Goal: Task Accomplishment & Management: Complete application form

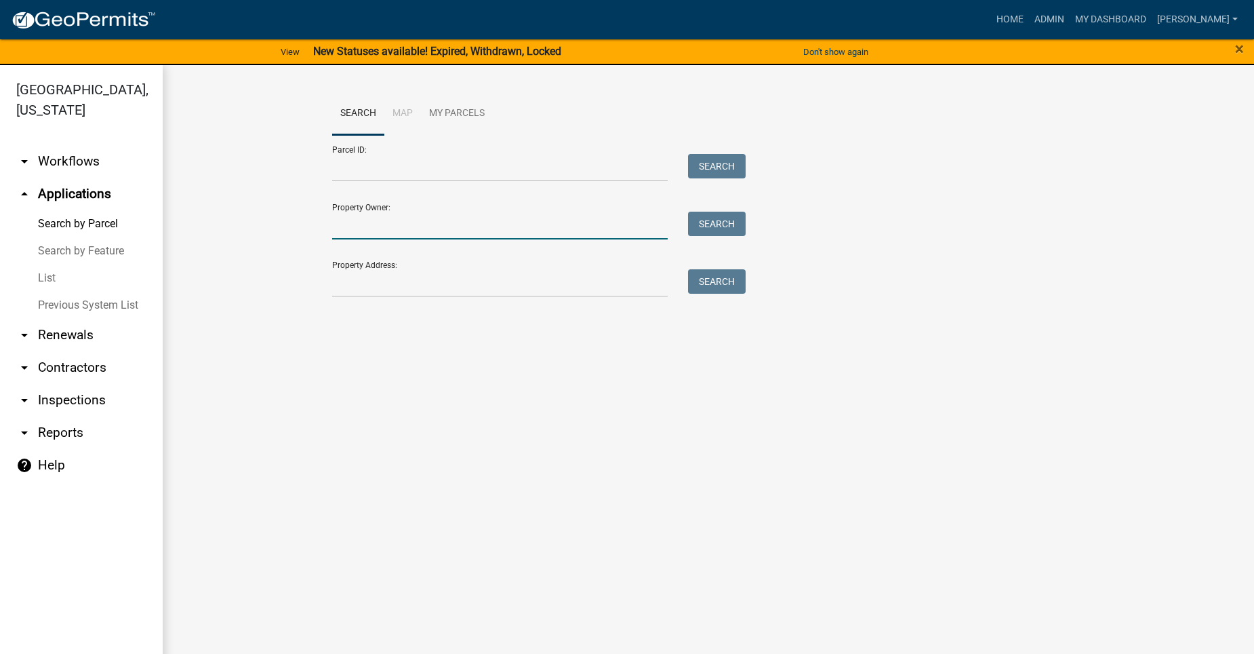
click at [408, 231] on input "Property Owner:" at bounding box center [500, 226] width 336 height 28
type input "[PERSON_NAME]"
click at [714, 217] on button "Search" at bounding box center [717, 224] width 58 height 24
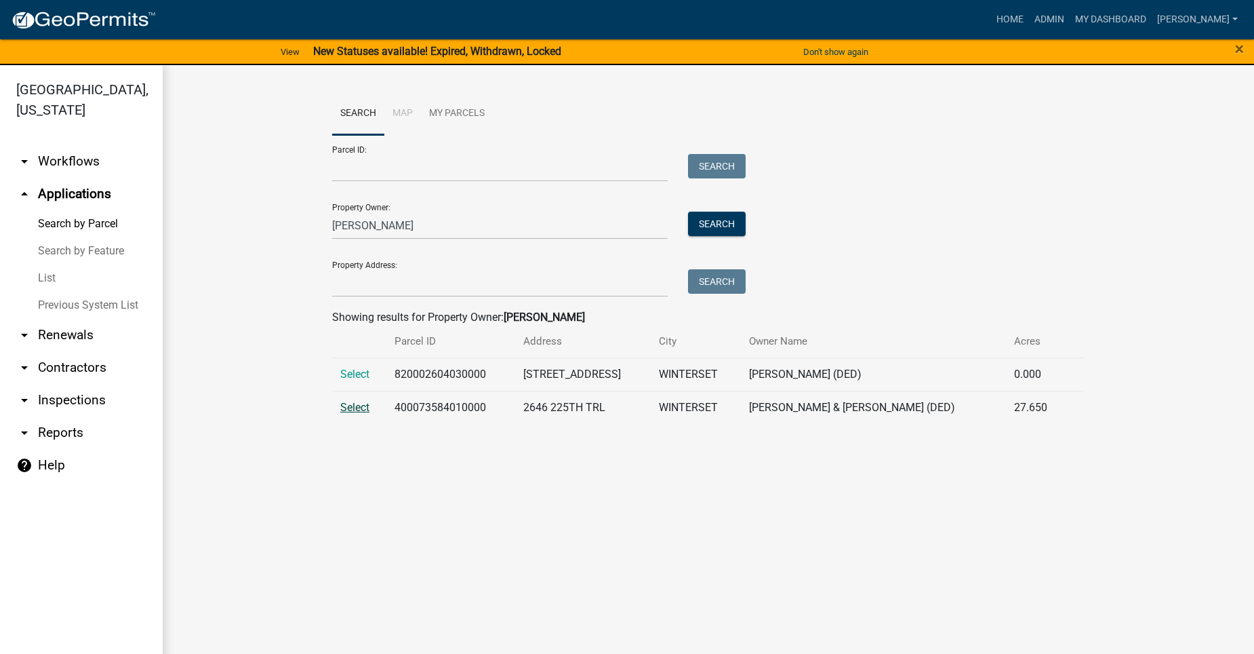
click at [350, 407] on span "Select" at bounding box center [354, 407] width 29 height 13
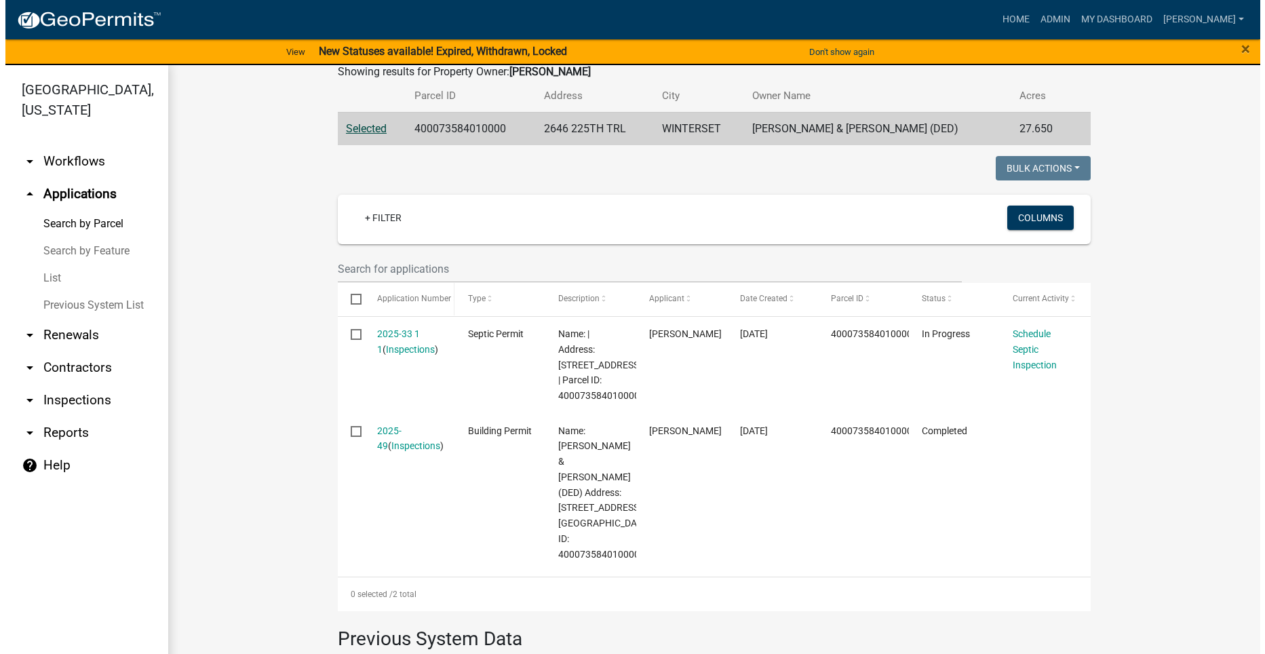
scroll to position [311, 0]
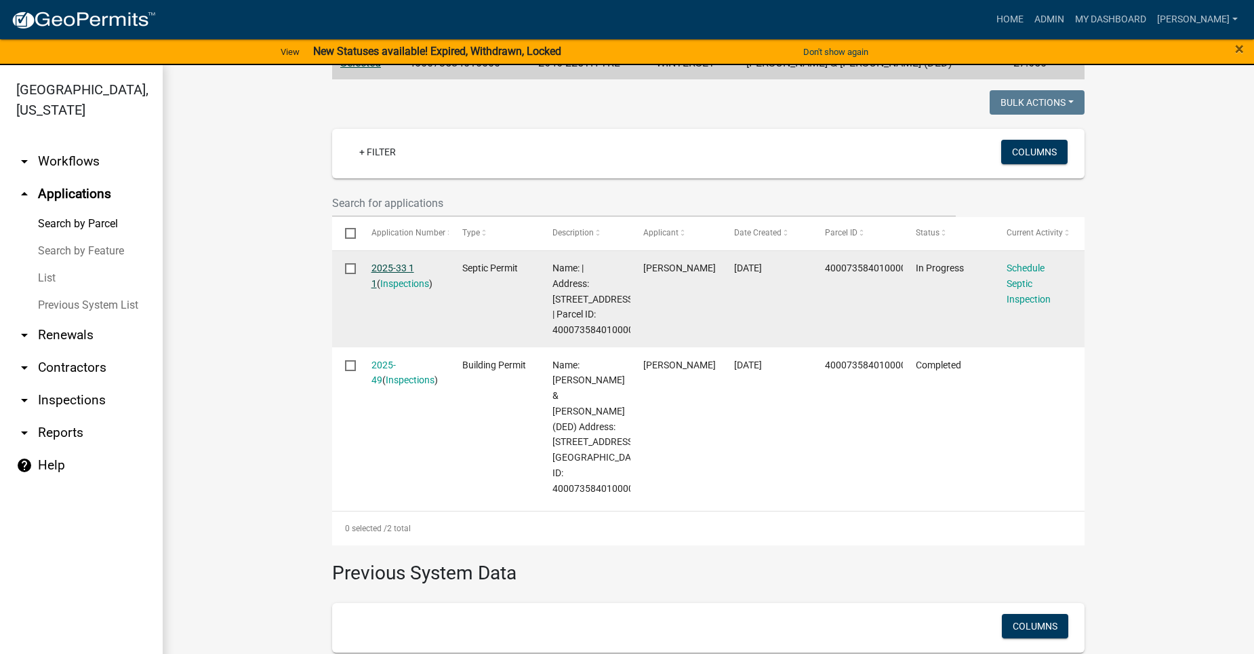
click at [391, 262] on link "2025-33 1 1" at bounding box center [393, 275] width 43 height 26
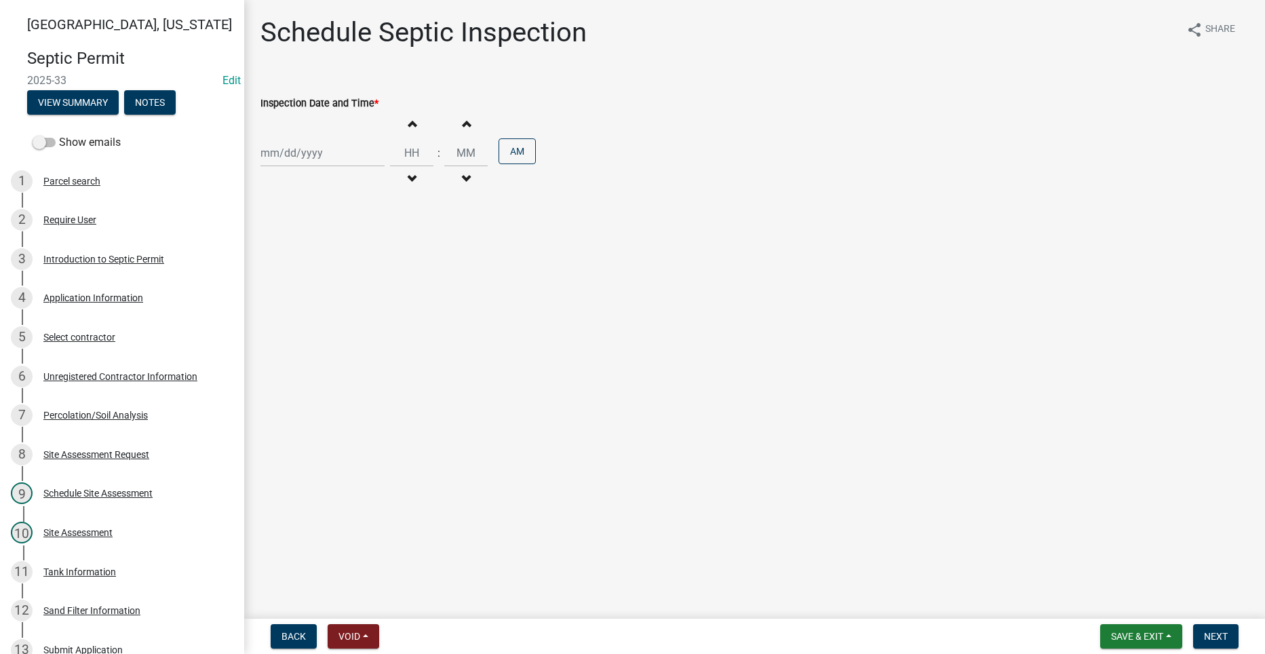
click at [304, 155] on div at bounding box center [322, 153] width 124 height 28
select select "8"
select select "2025"
click at [361, 285] on div "22" at bounding box center [361, 290] width 22 height 22
type input "[DATE]"
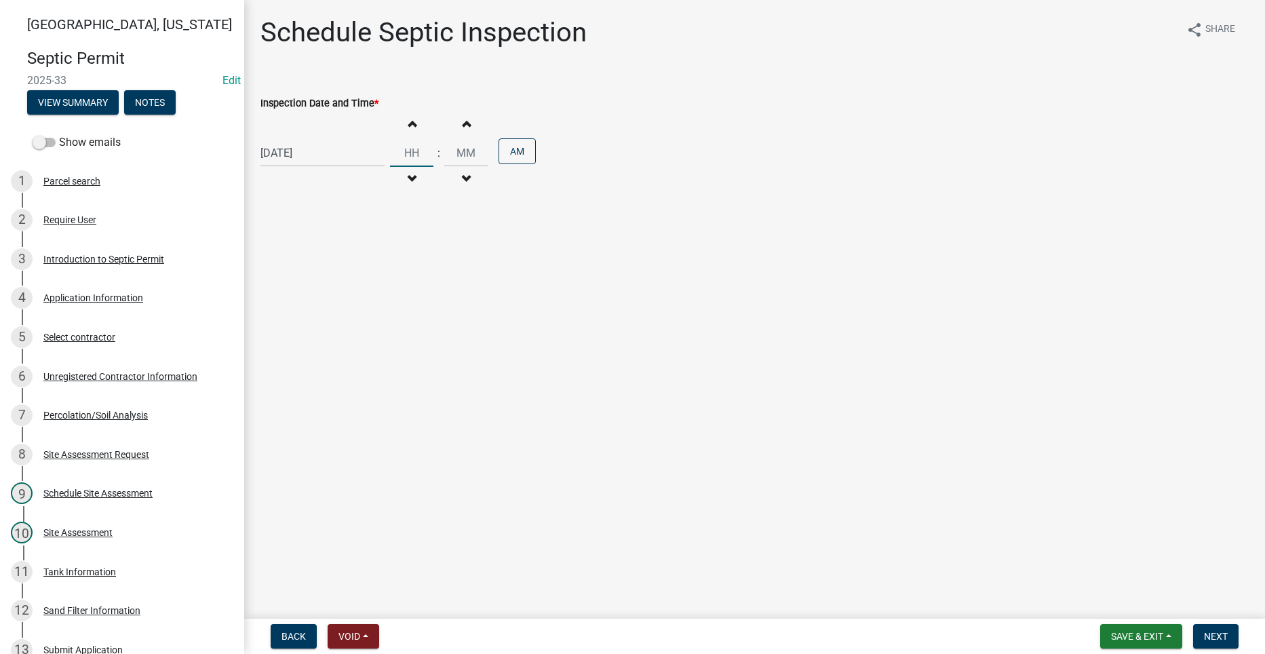
click at [409, 158] on input "Hours" at bounding box center [411, 153] width 43 height 28
type input "12"
click at [456, 152] on input "Minutes" at bounding box center [465, 153] width 43 height 28
type input "00"
click at [521, 151] on button "AM" at bounding box center [516, 151] width 37 height 26
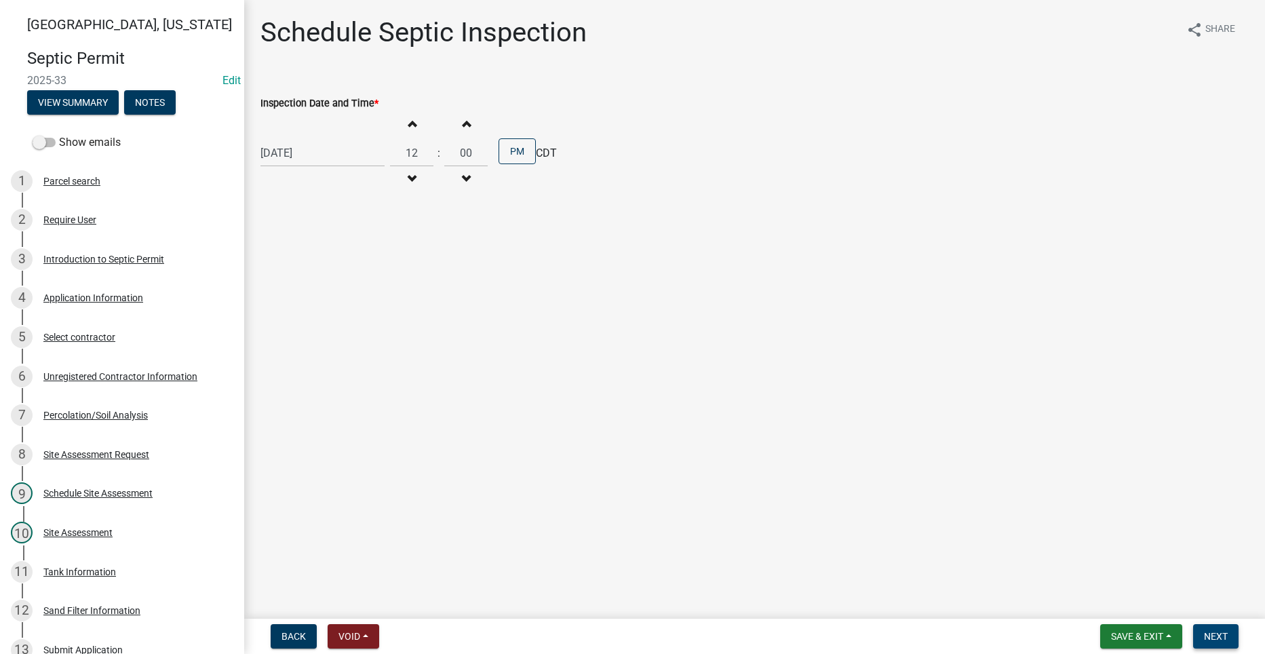
click at [1210, 631] on span "Next" at bounding box center [1216, 636] width 24 height 11
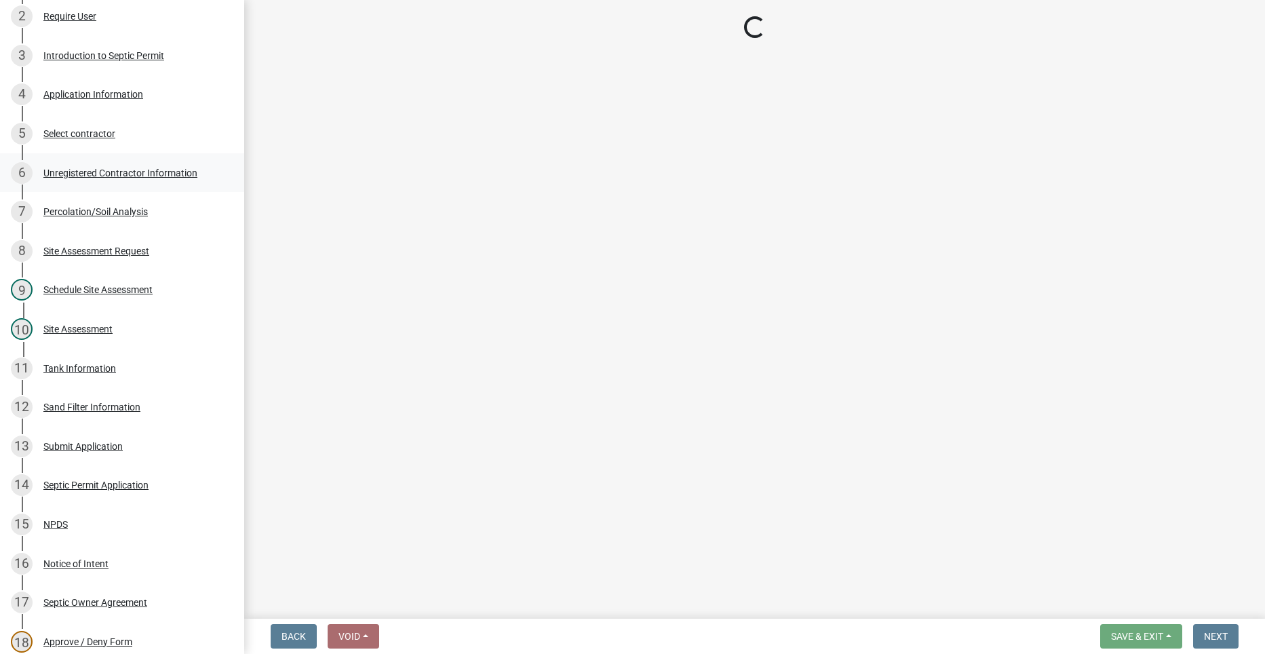
select select "dbe3a1b9-a4b3-48fa-b9c0-fee70399abae"
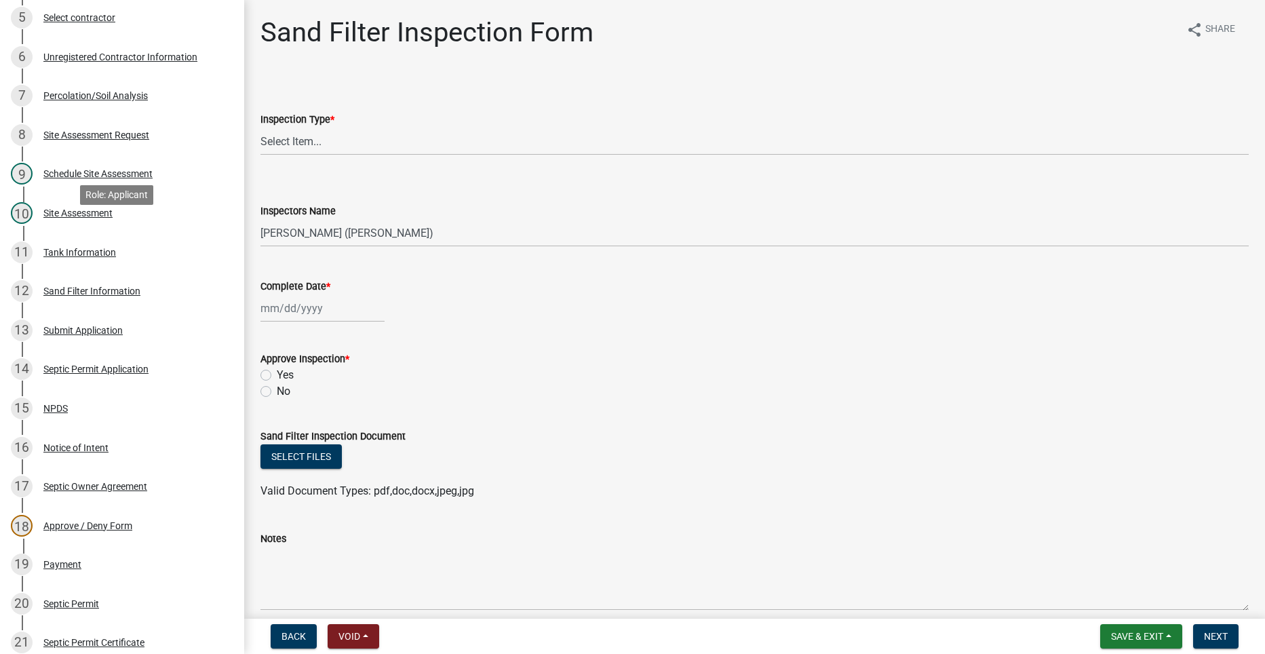
scroll to position [339, 0]
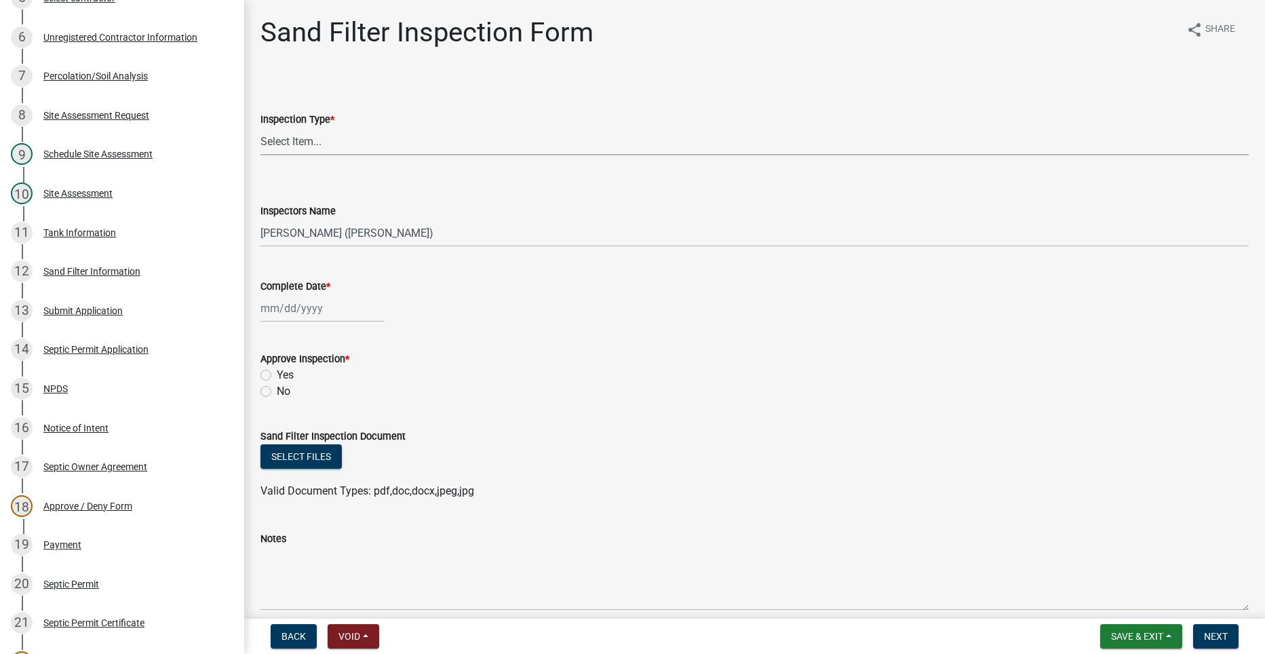
click at [304, 134] on select "Select Item... Sand Filter Inspection" at bounding box center [754, 141] width 988 height 28
click at [260, 127] on select "Select Item... Sand Filter Inspection" at bounding box center [754, 141] width 988 height 28
select select "ccc3feb4-466f-4227-91e9-914ee9242bae"
click at [290, 304] on div at bounding box center [322, 308] width 124 height 28
select select "8"
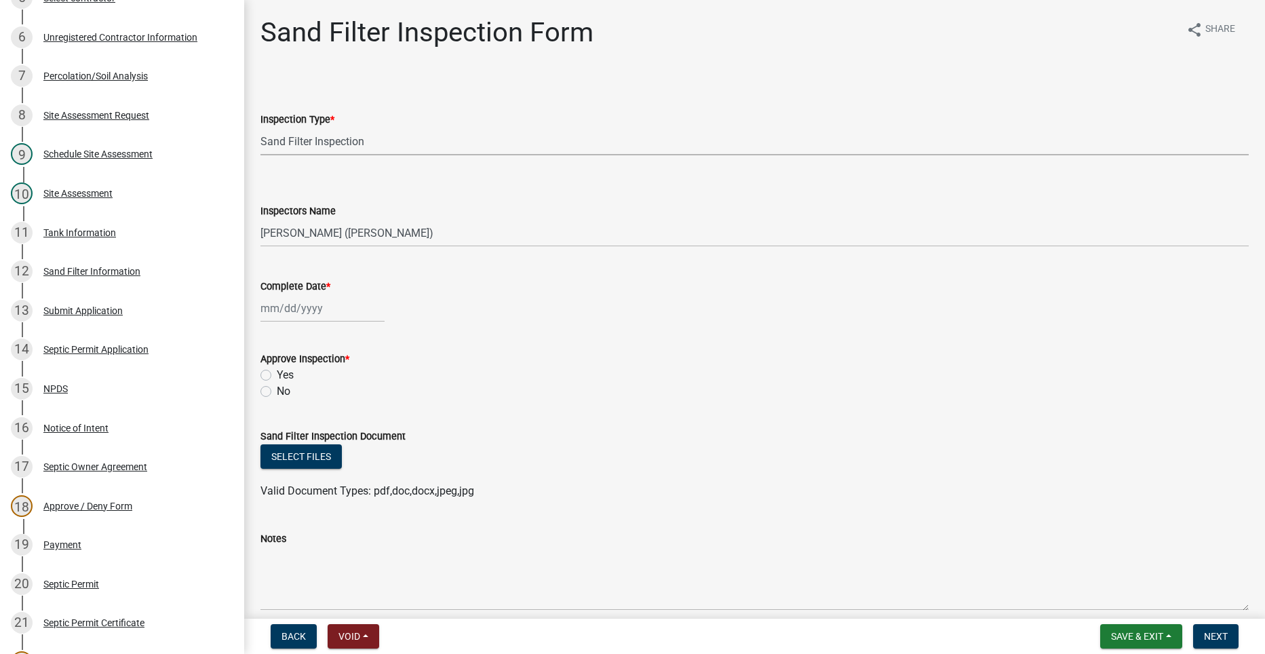
select select "2025"
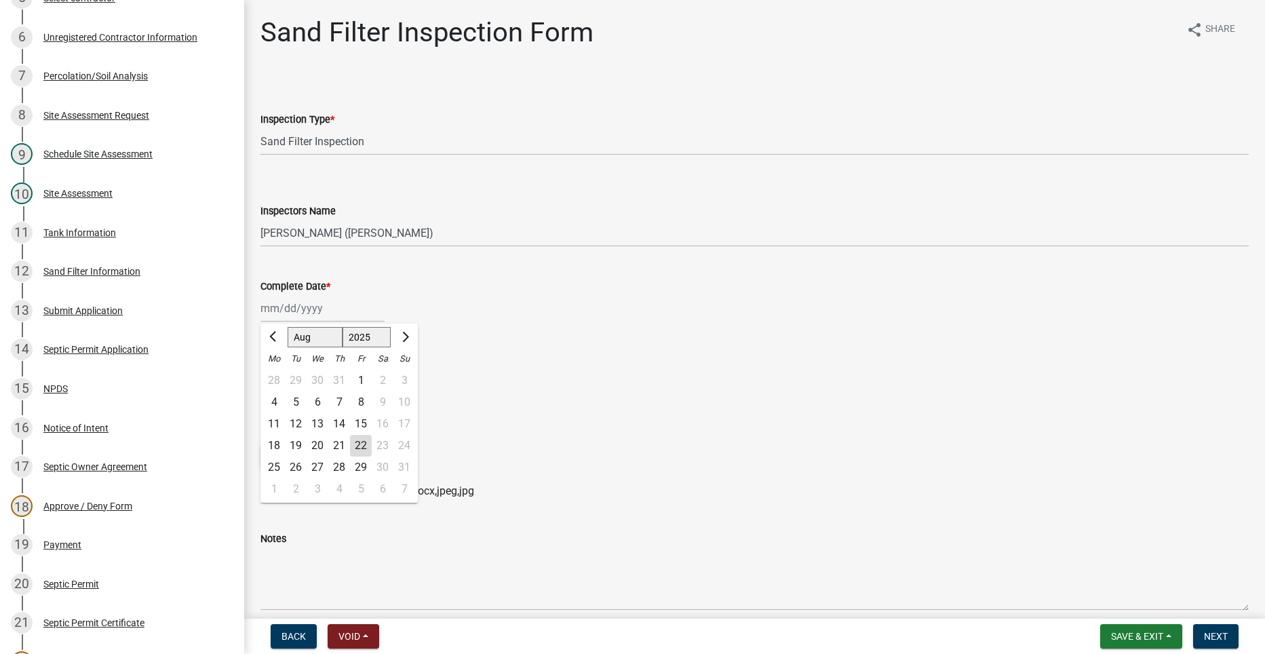
click at [361, 445] on div "22" at bounding box center [361, 446] width 22 height 22
type input "[DATE]"
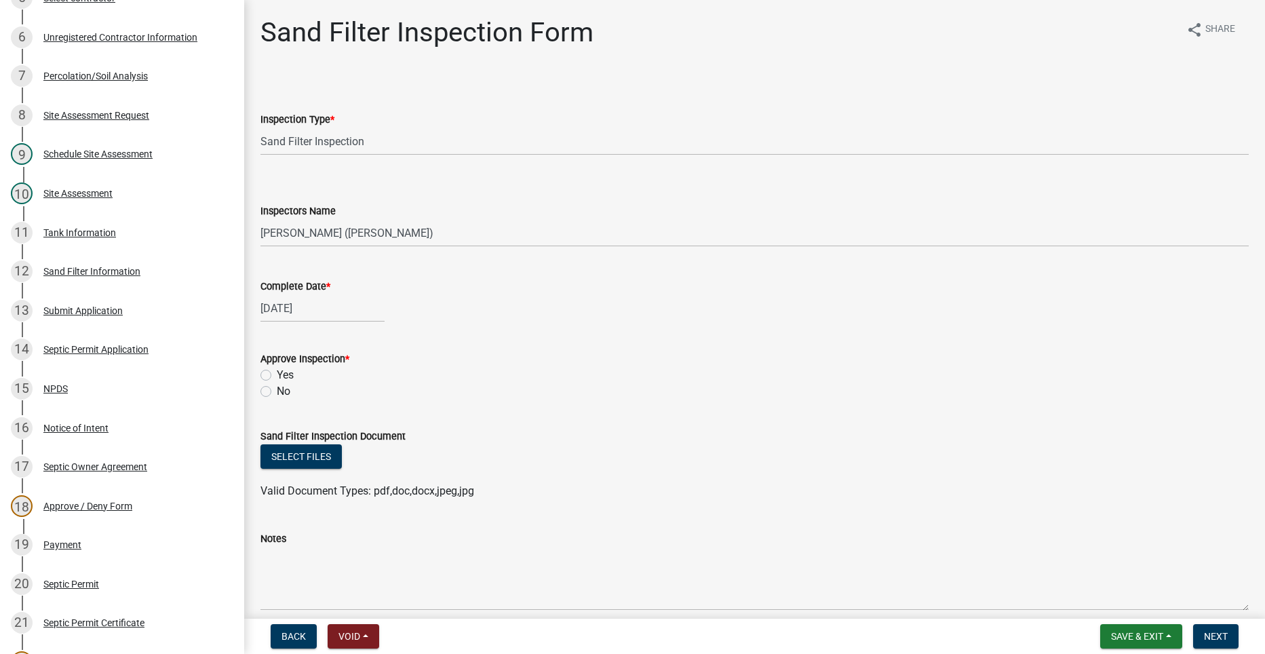
click at [277, 376] on label "Yes" at bounding box center [285, 375] width 17 height 16
click at [277, 376] on input "Yes" at bounding box center [281, 371] width 9 height 9
radio input "true"
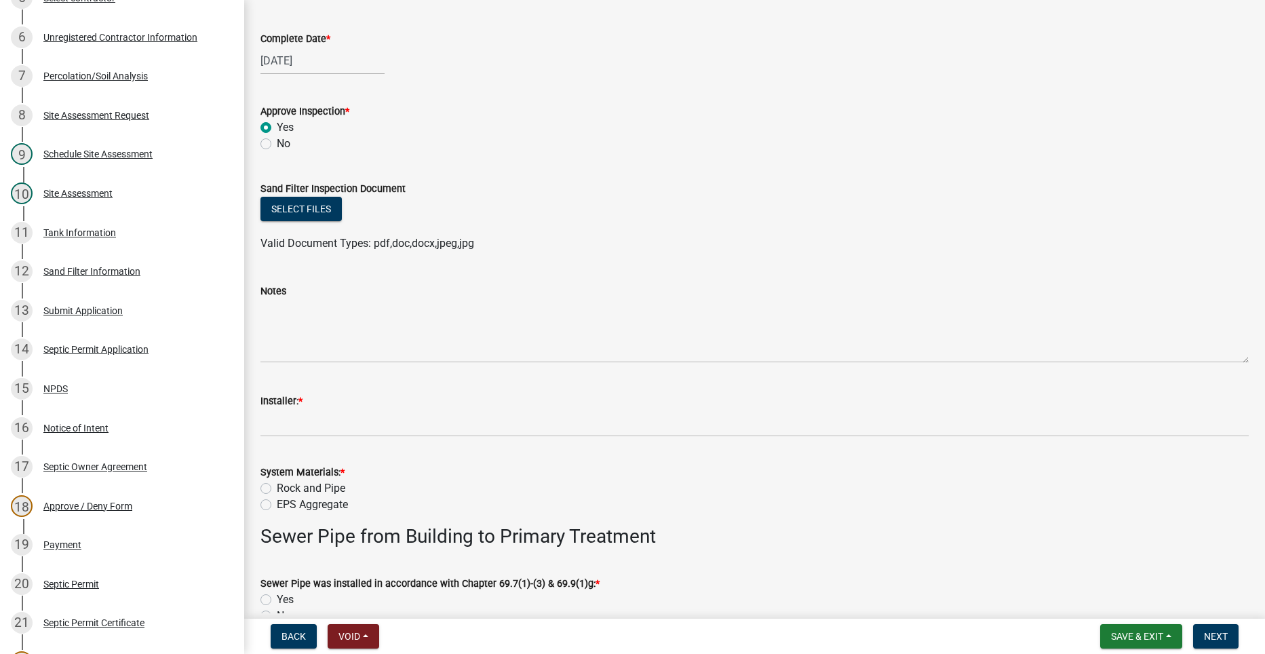
scroll to position [271, 0]
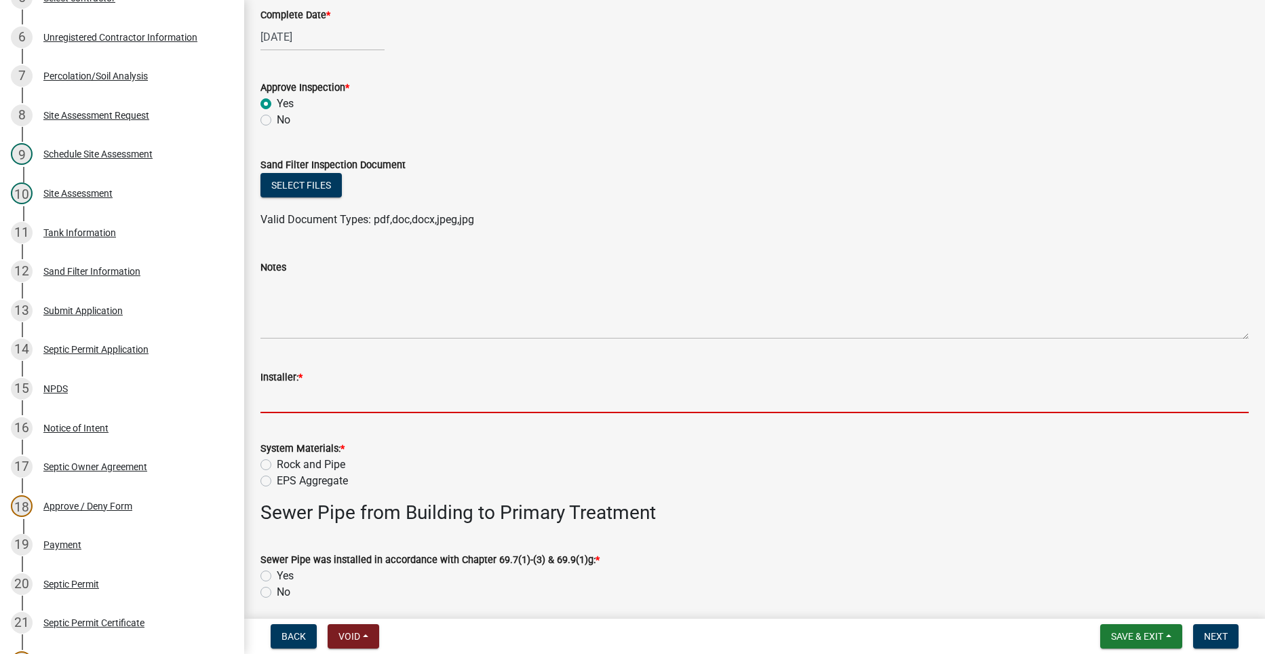
click at [350, 401] on input "Installer: *" at bounding box center [754, 399] width 988 height 28
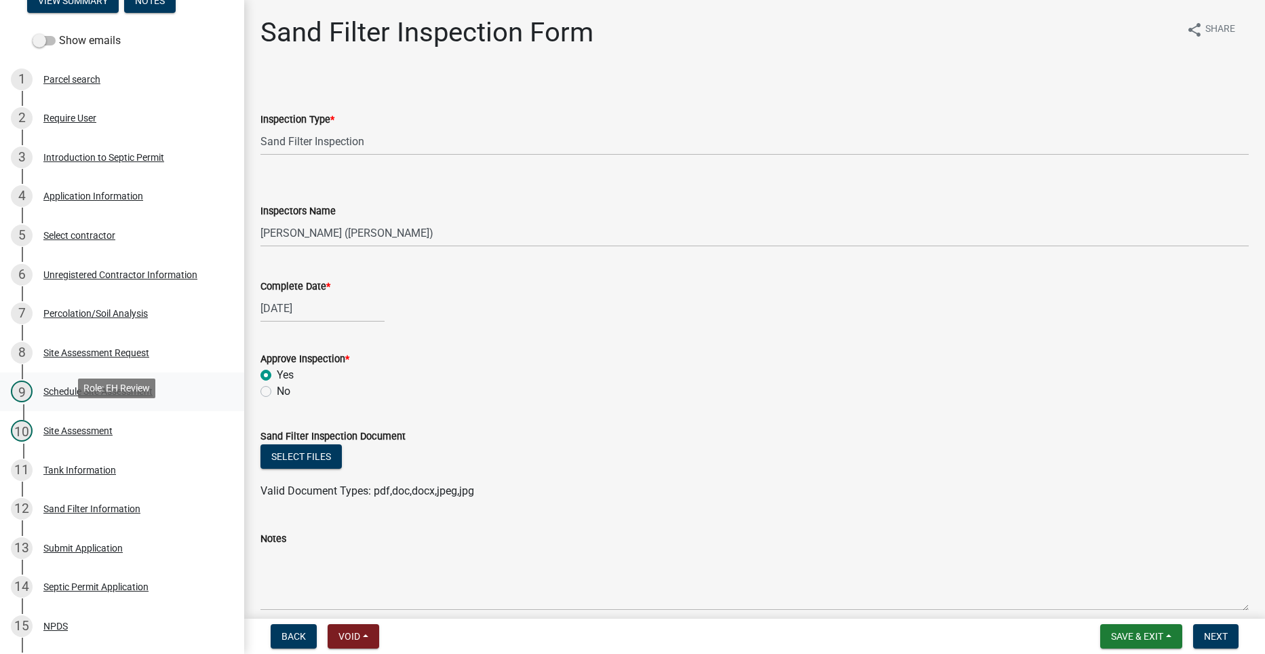
scroll to position [68, 0]
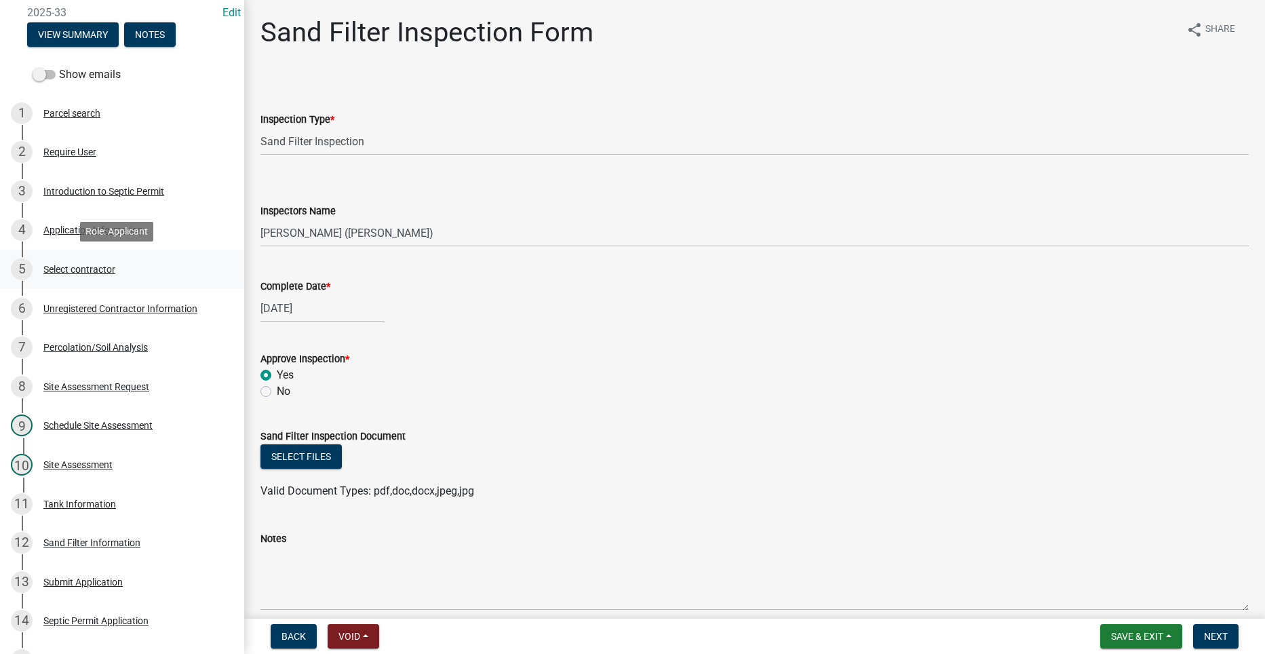
click at [86, 268] on div "Select contractor" at bounding box center [79, 268] width 72 height 9
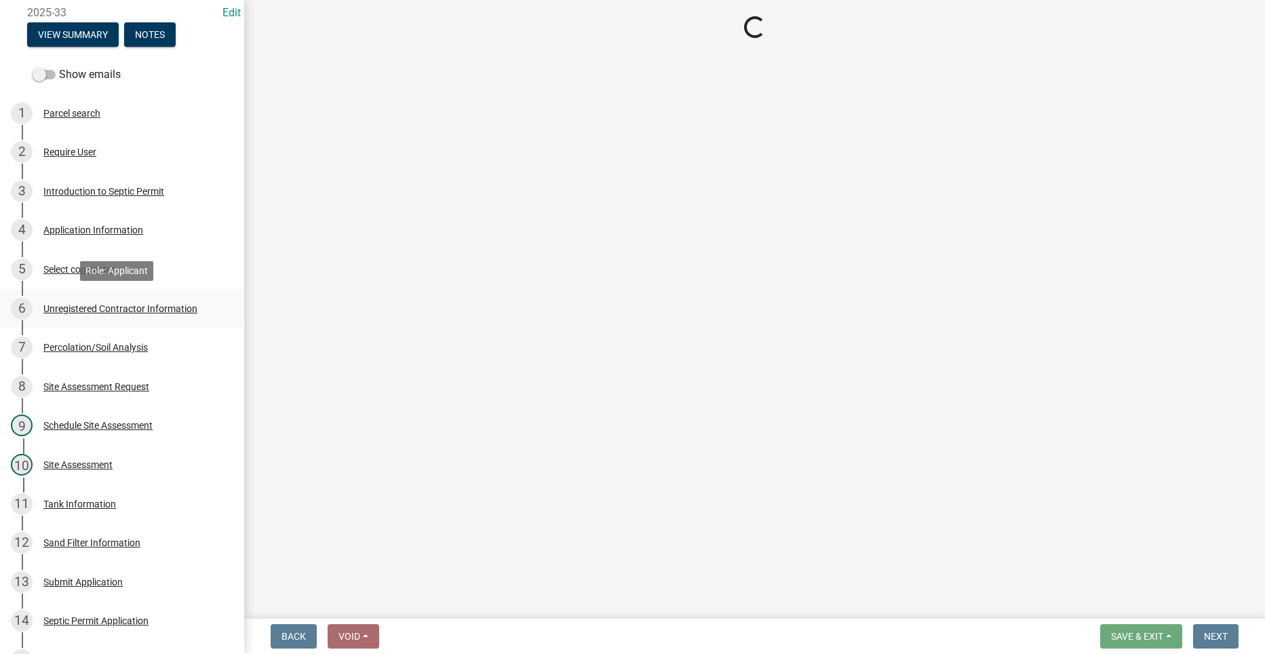
click at [77, 309] on div "Unregistered Contractor Information" at bounding box center [120, 308] width 154 height 9
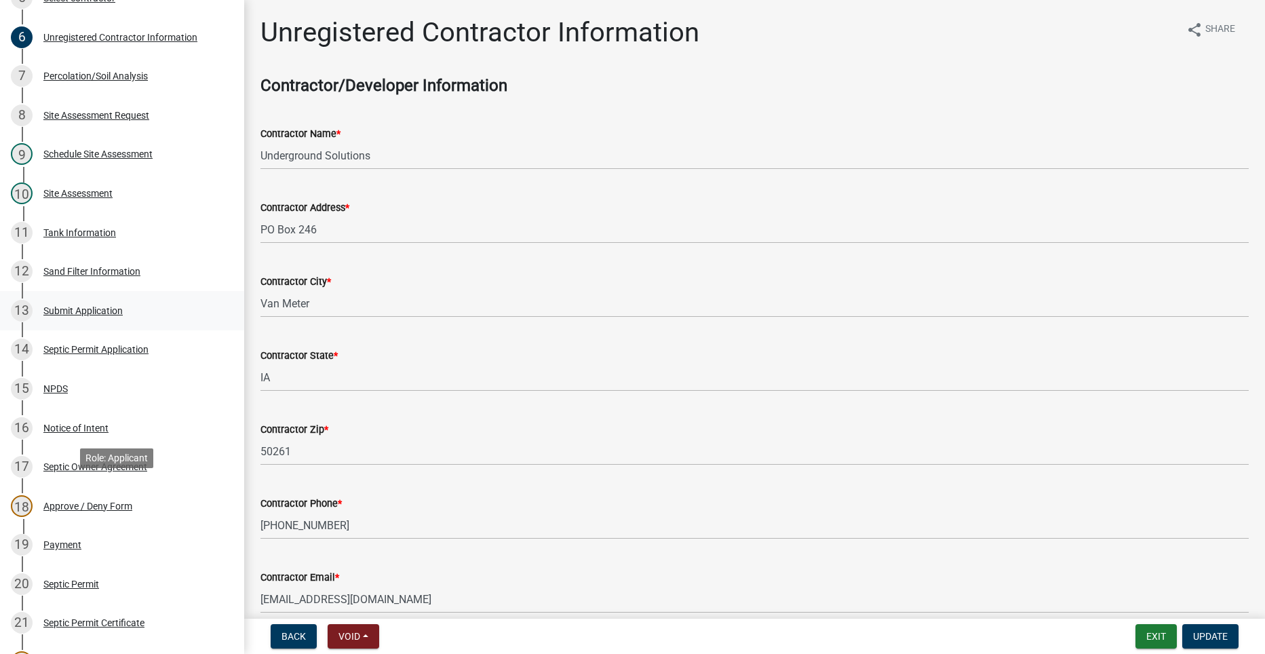
scroll to position [407, 0]
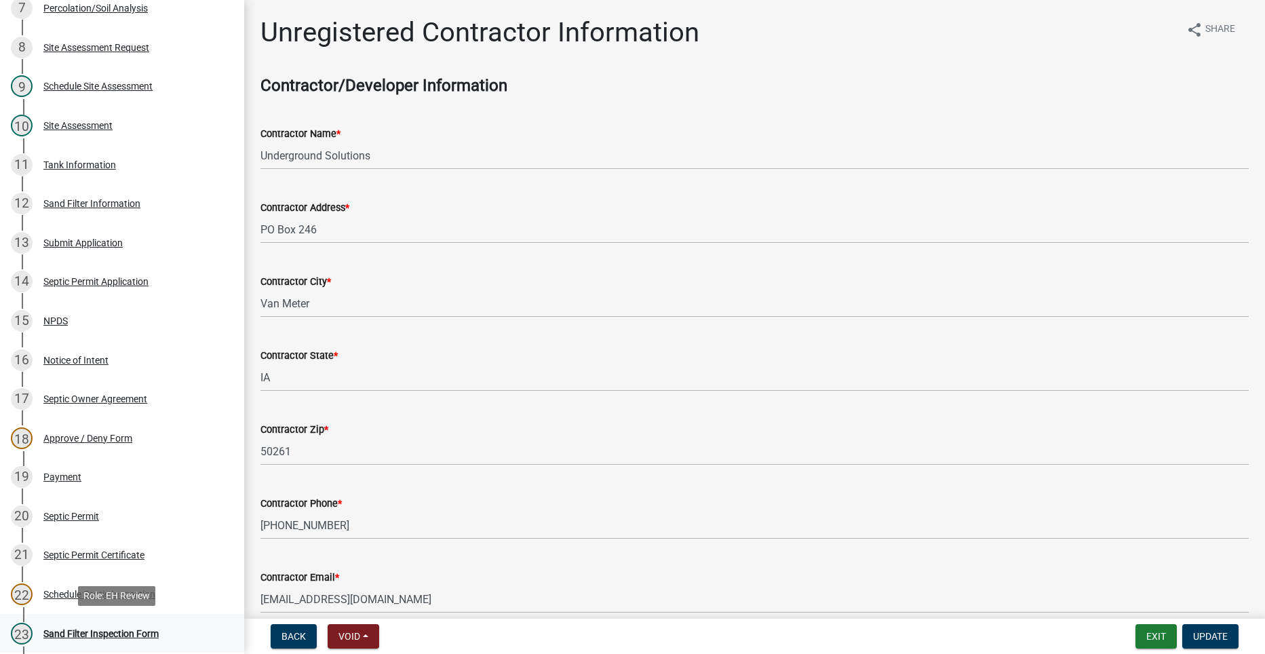
click at [84, 623] on div "23 Sand Filter Inspection Form" at bounding box center [117, 633] width 212 height 22
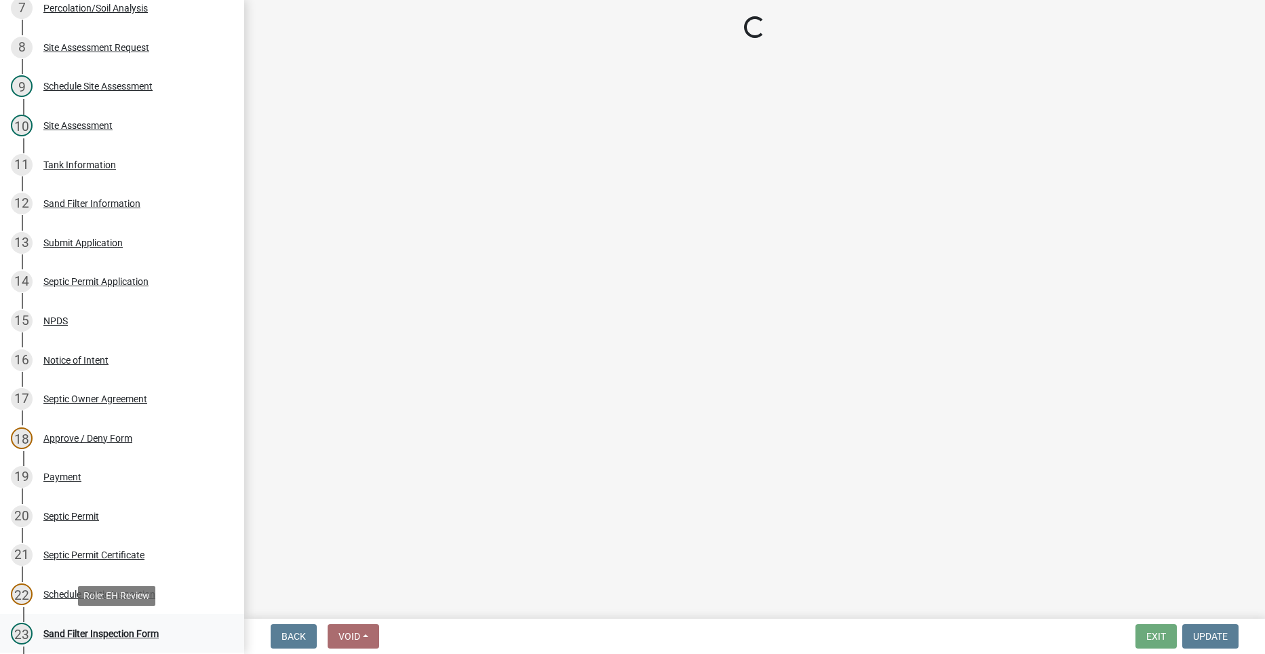
select select "dbe3a1b9-a4b3-48fa-b9c0-fee70399abae"
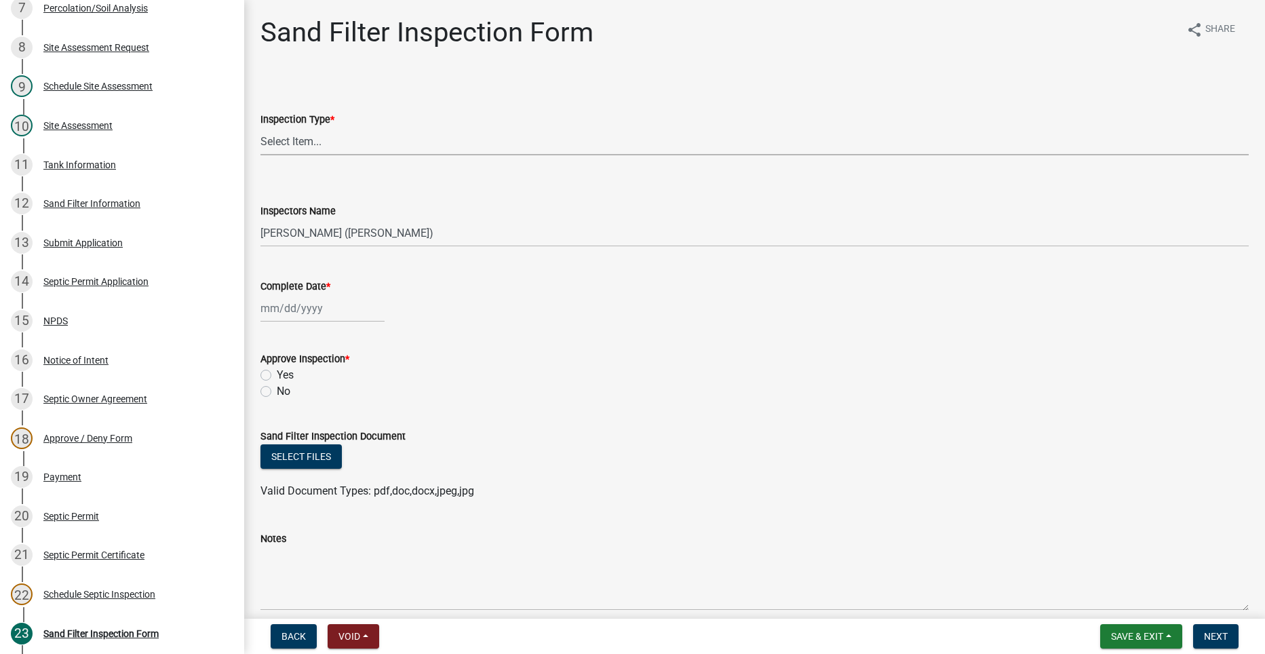
click at [299, 136] on select "Select Item... Sand Filter Inspection" at bounding box center [754, 141] width 988 height 28
click at [260, 127] on select "Select Item... Sand Filter Inspection" at bounding box center [754, 141] width 988 height 28
select select "ccc3feb4-466f-4227-91e9-914ee9242bae"
click at [279, 315] on div at bounding box center [322, 308] width 124 height 28
select select "8"
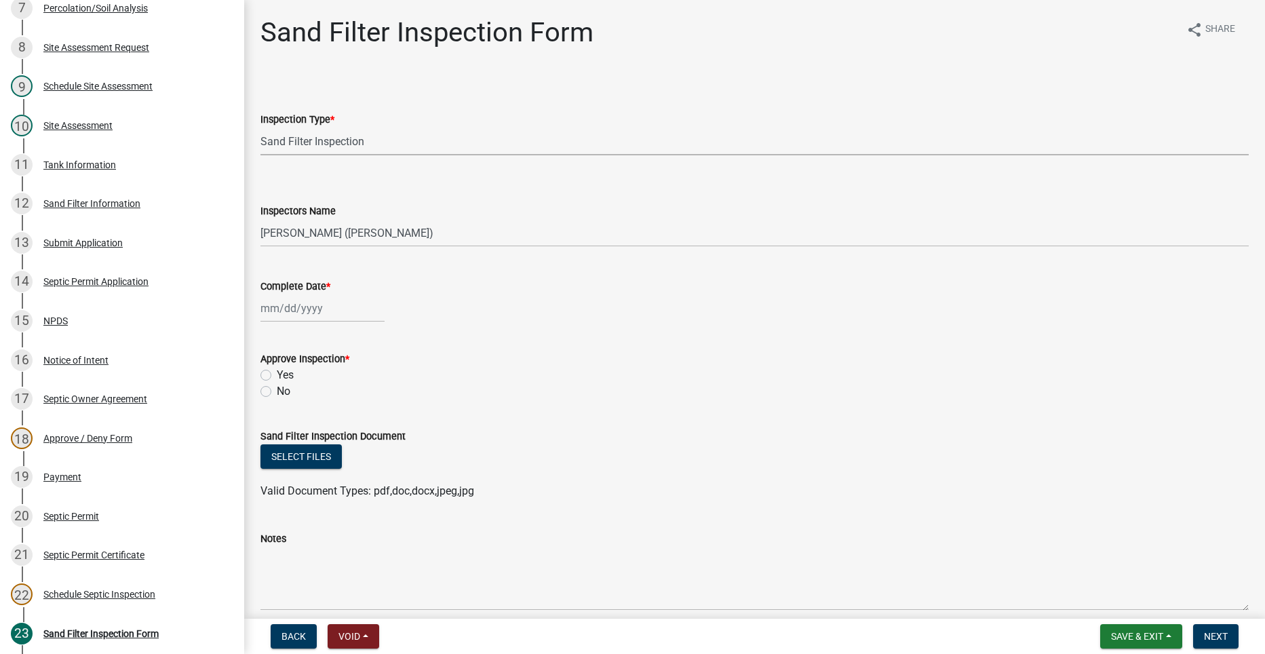
select select "2025"
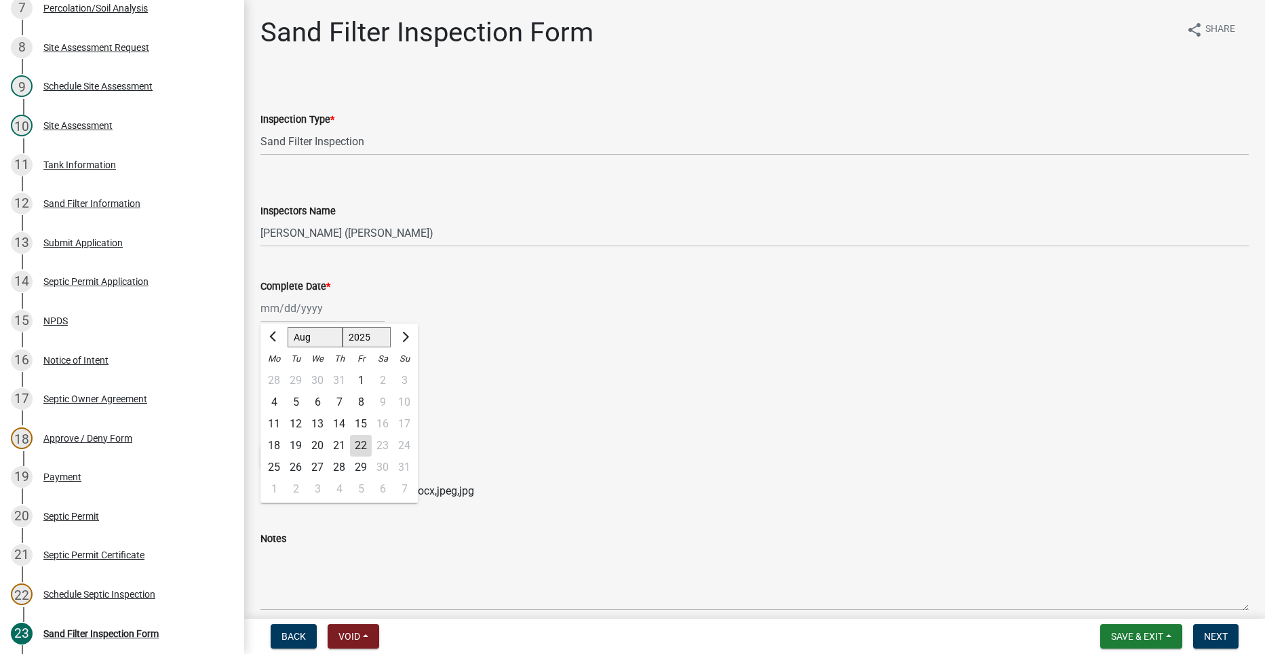
click at [359, 441] on div "22" at bounding box center [361, 446] width 22 height 22
type input "[DATE]"
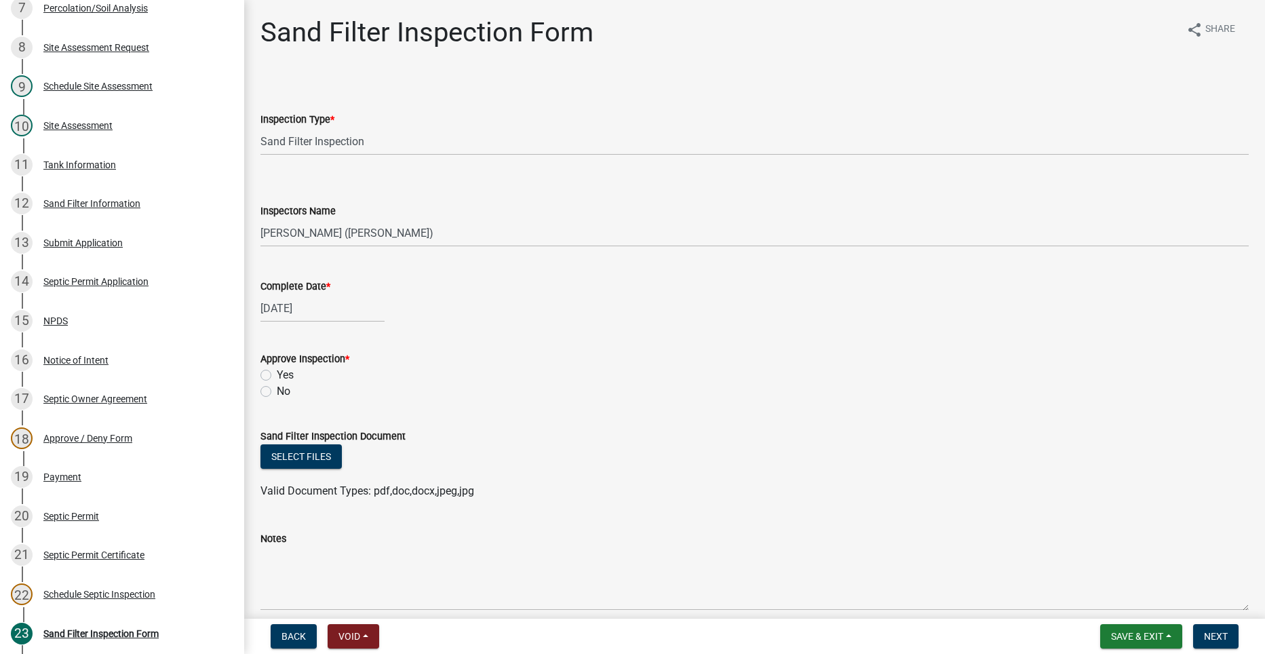
click at [277, 374] on label "Yes" at bounding box center [285, 375] width 17 height 16
click at [277, 374] on input "Yes" at bounding box center [281, 371] width 9 height 9
radio input "true"
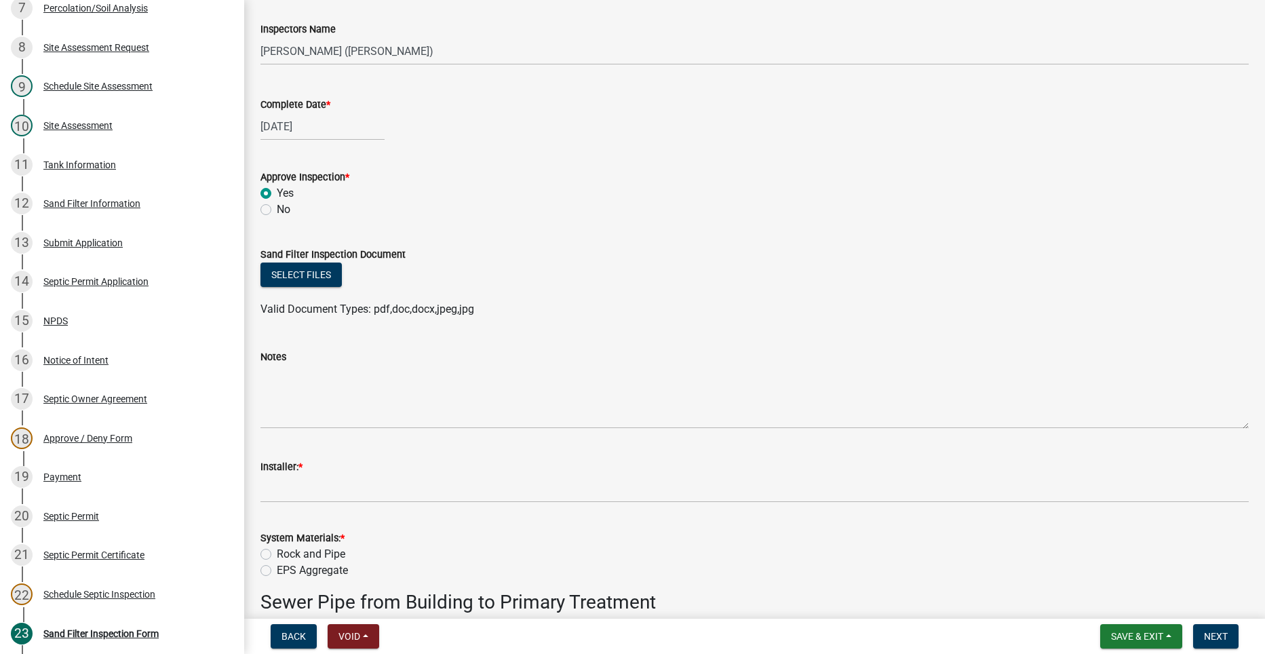
scroll to position [203, 0]
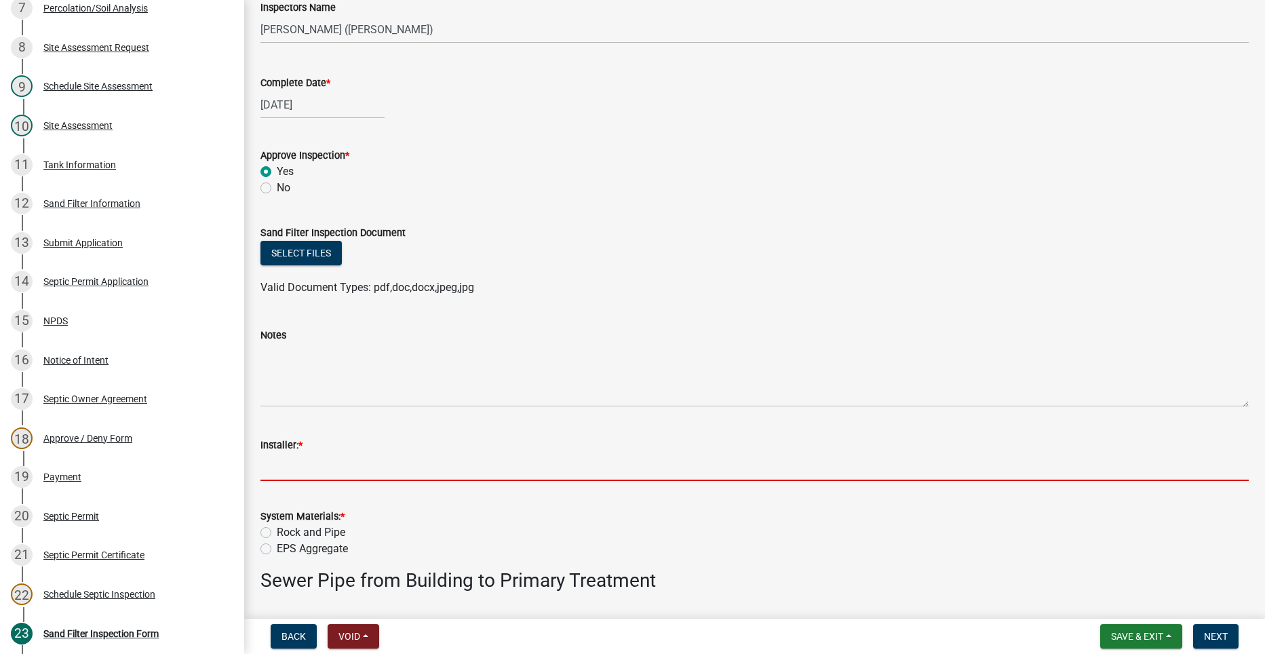
click at [349, 462] on input "Installer: *" at bounding box center [754, 467] width 988 height 28
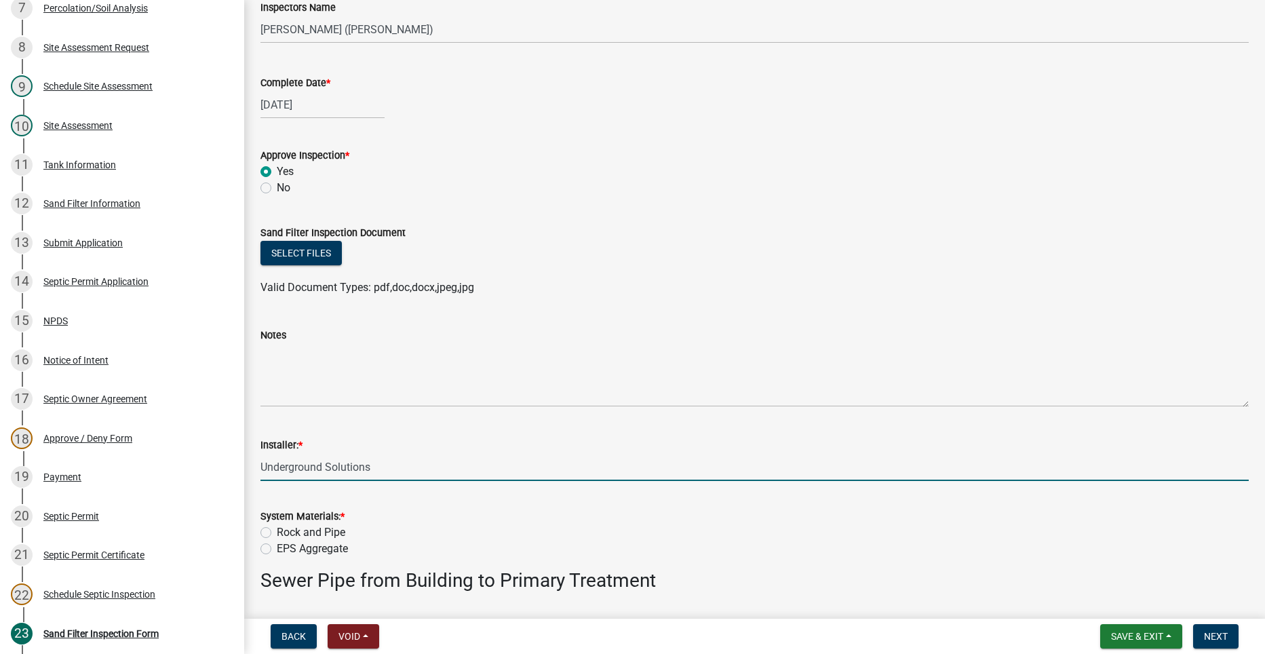
type input "Underground Solutions"
click at [277, 534] on label "Rock and Pipe" at bounding box center [311, 532] width 68 height 16
click at [277, 533] on input "Rock and Pipe" at bounding box center [281, 528] width 9 height 9
radio input "true"
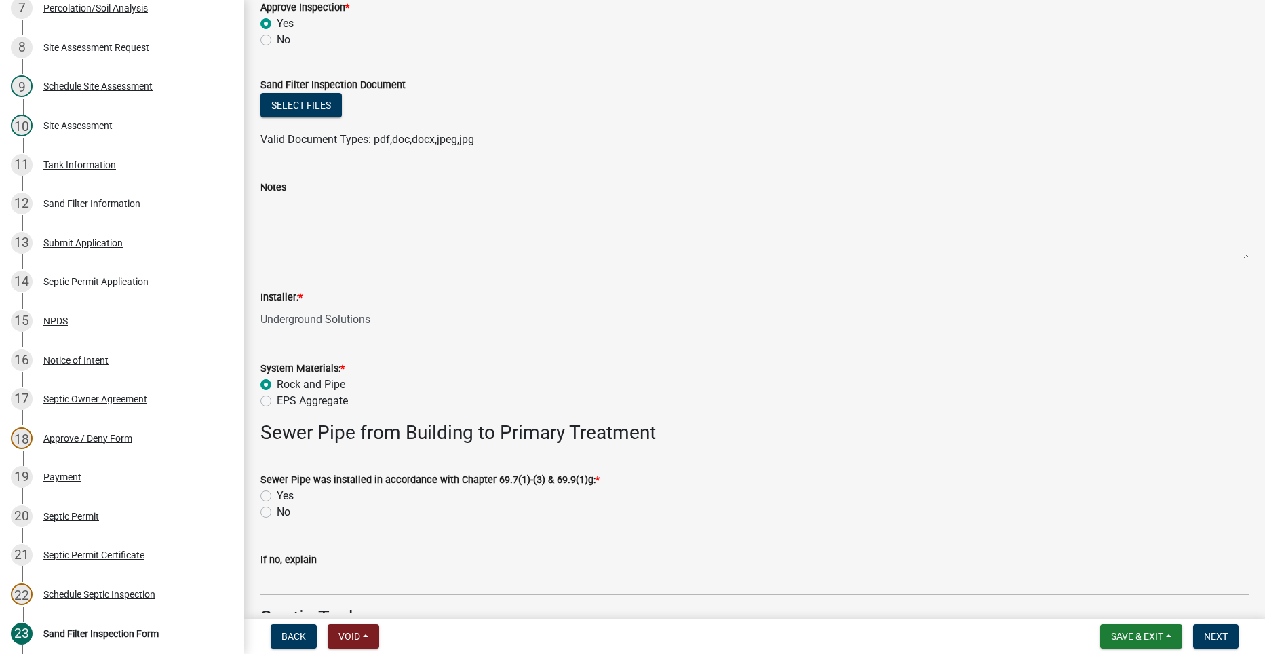
scroll to position [407, 0]
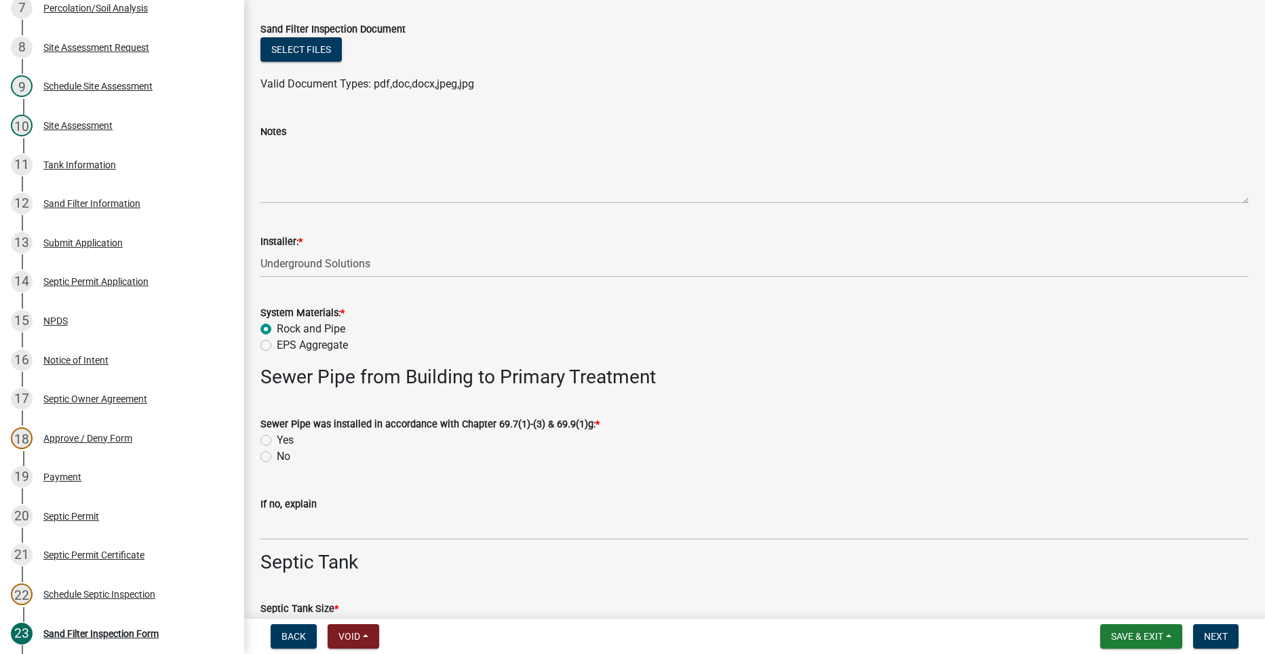
drag, startPoint x: 264, startPoint y: 440, endPoint x: 265, endPoint y: 447, distance: 6.8
click at [277, 441] on label "Yes" at bounding box center [285, 440] width 17 height 16
click at [277, 441] on input "Yes" at bounding box center [281, 436] width 9 height 9
radio input "true"
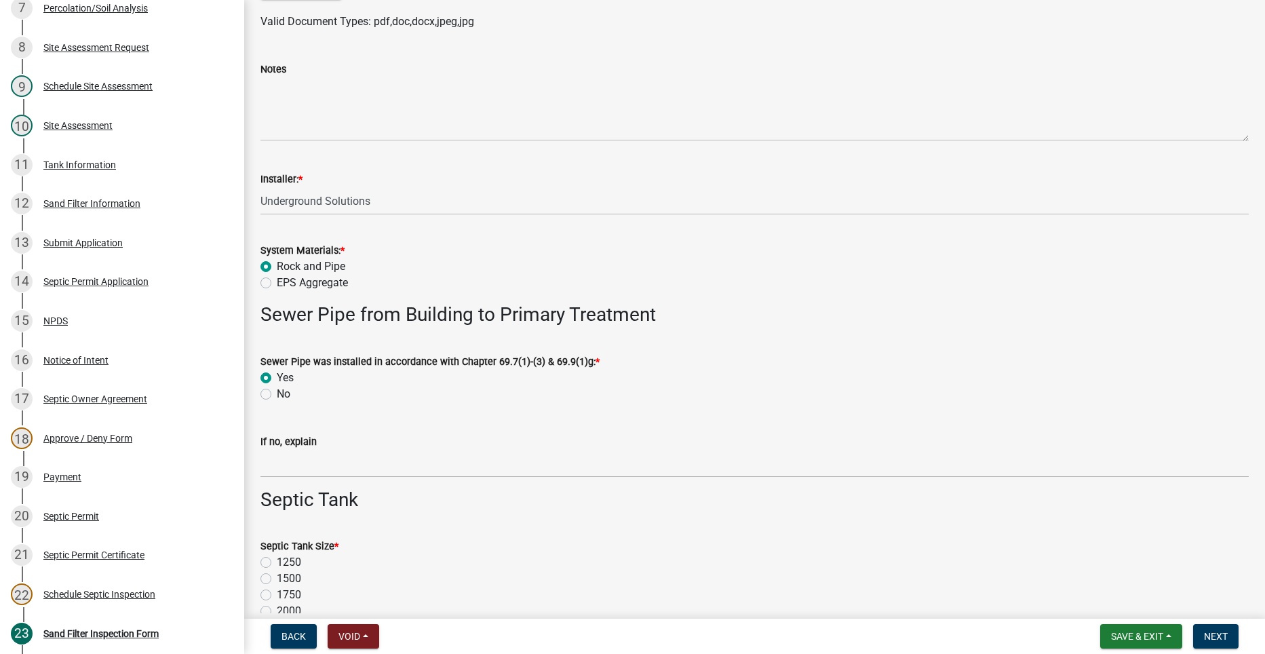
scroll to position [542, 0]
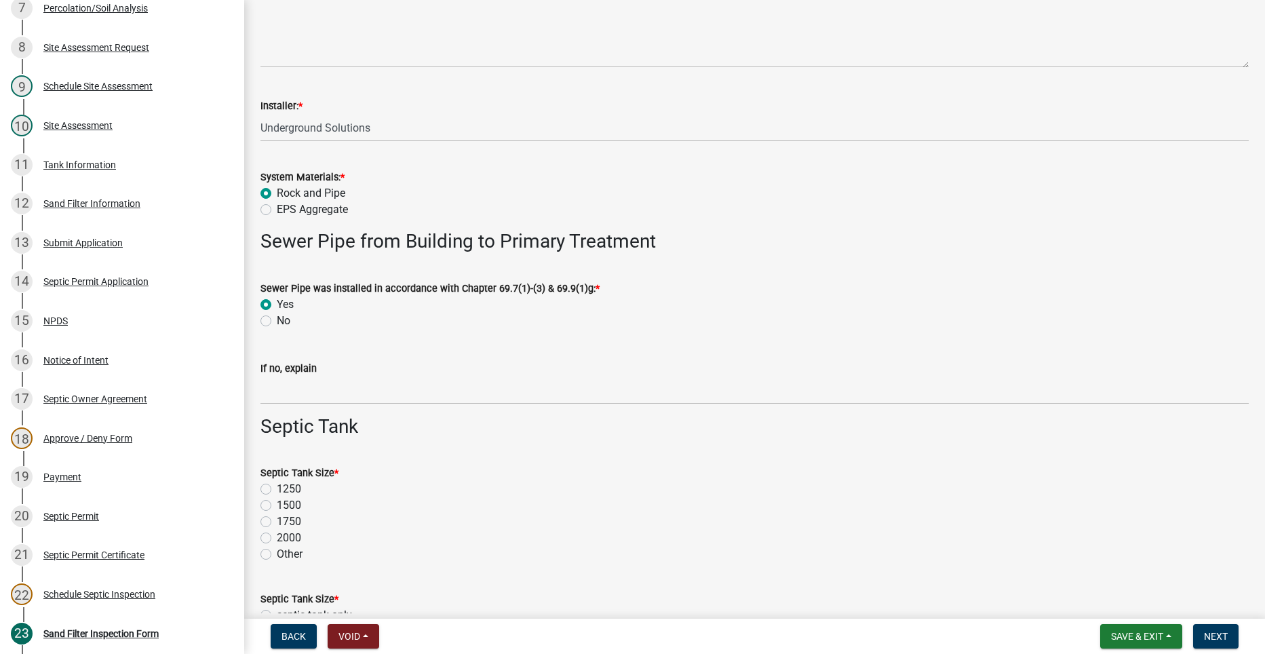
click at [277, 538] on label "2000" at bounding box center [289, 538] width 24 height 16
click at [277, 538] on input "2000" at bounding box center [281, 534] width 9 height 9
radio input "true"
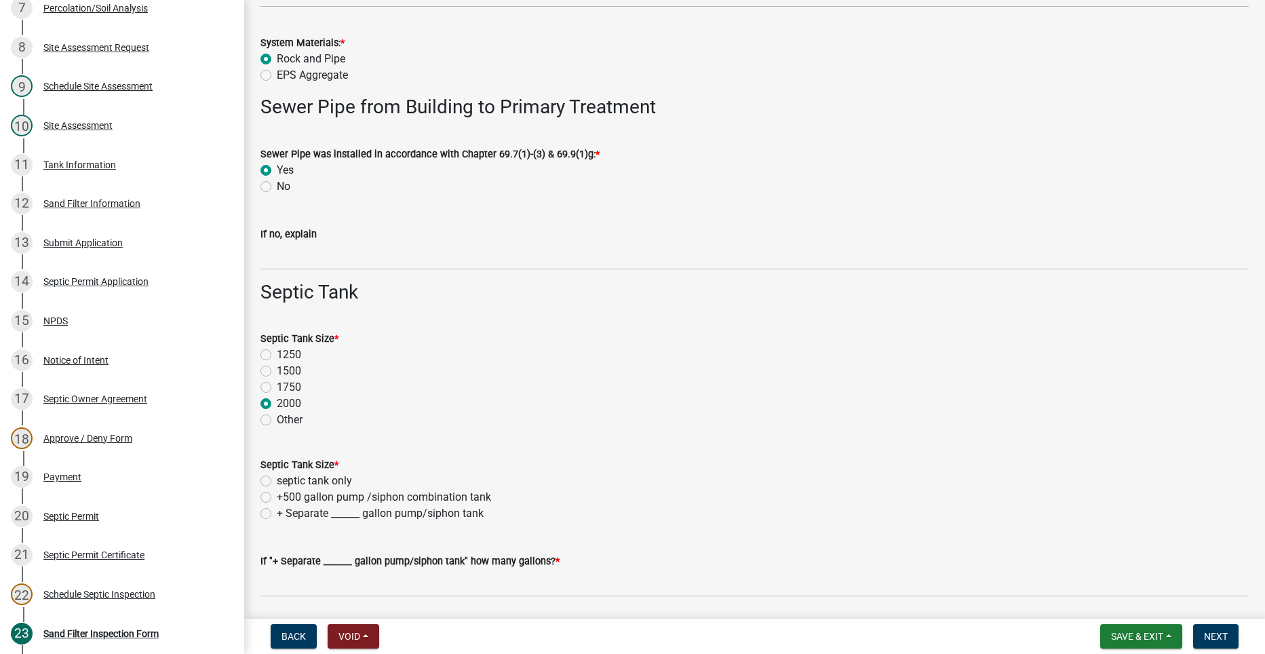
scroll to position [678, 0]
click at [277, 481] on label "septic tank only" at bounding box center [314, 479] width 75 height 16
click at [277, 480] on input "septic tank only" at bounding box center [281, 475] width 9 height 9
radio input "true"
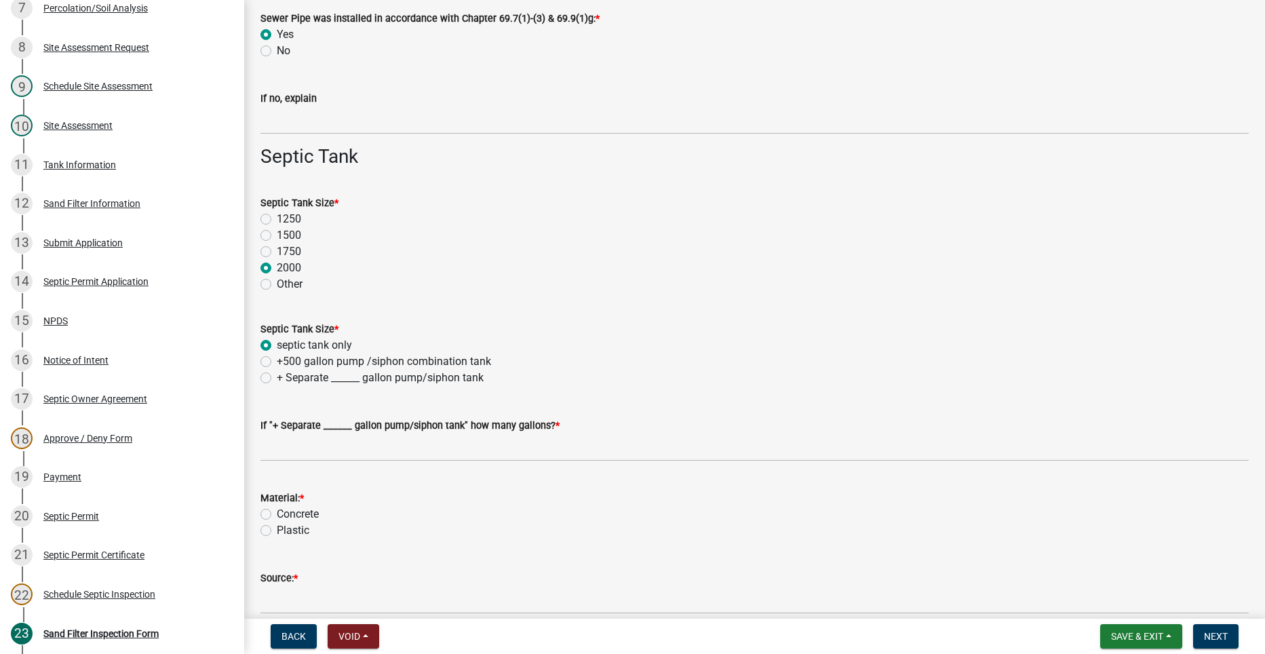
scroll to position [814, 0]
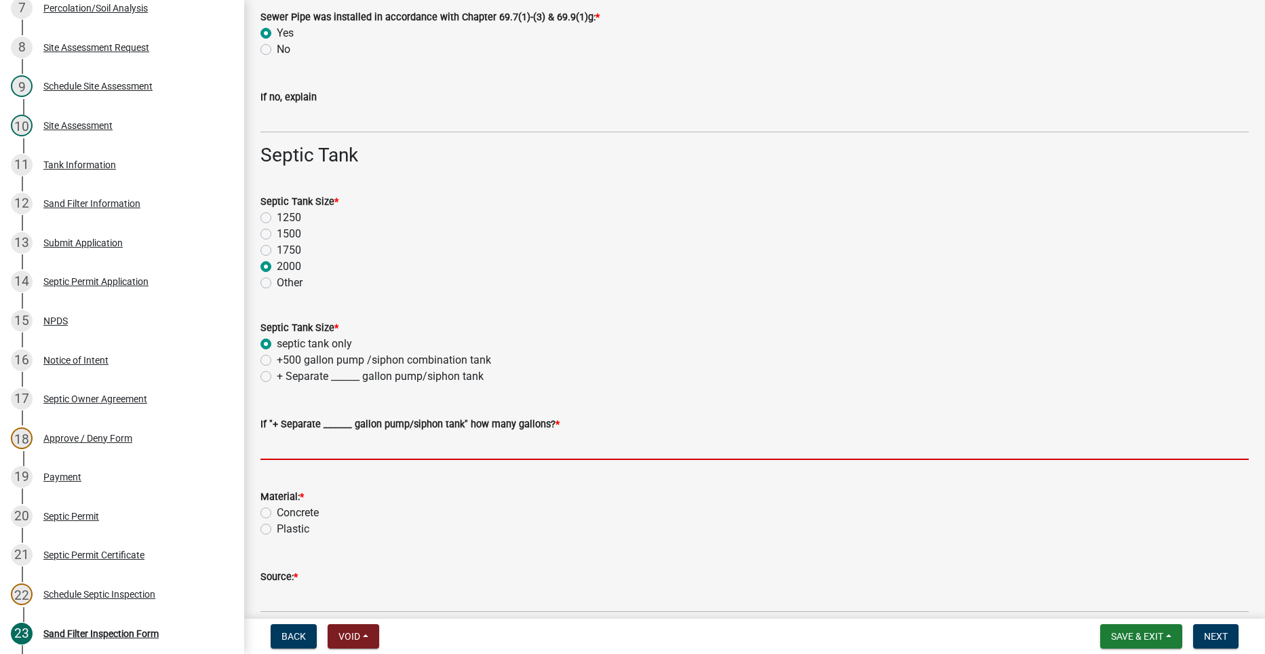
click at [297, 458] on input "text" at bounding box center [754, 446] width 988 height 28
type input "0"
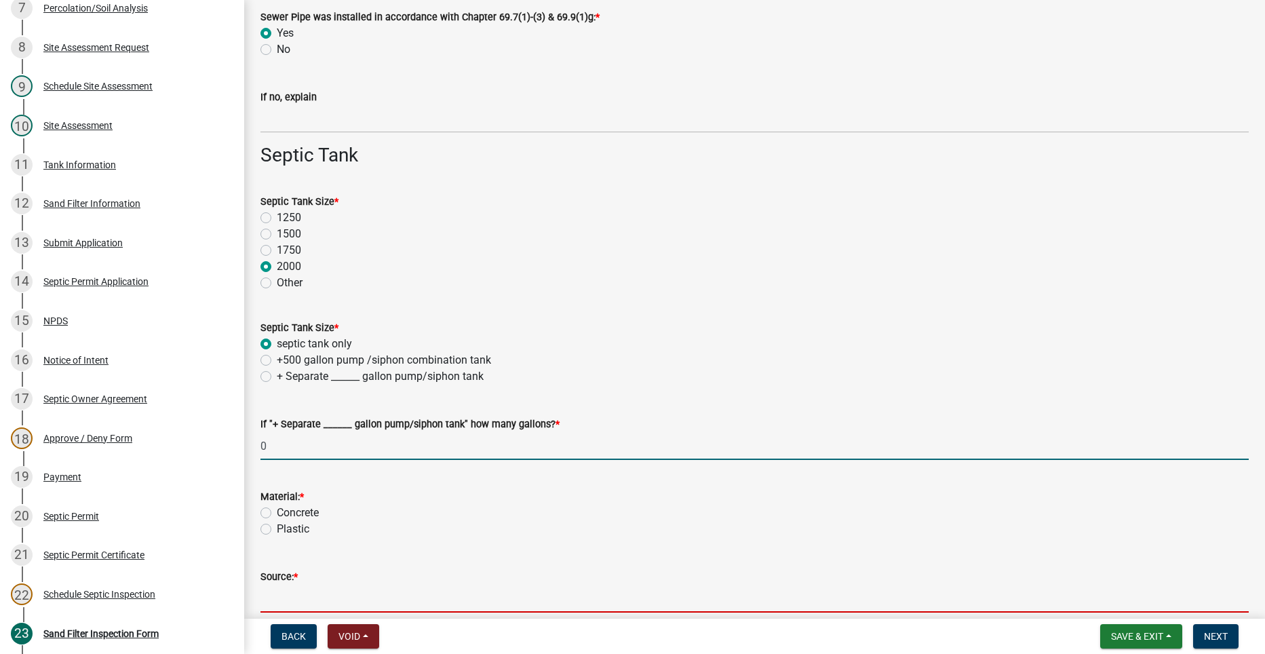
type input "Indianola Precast"
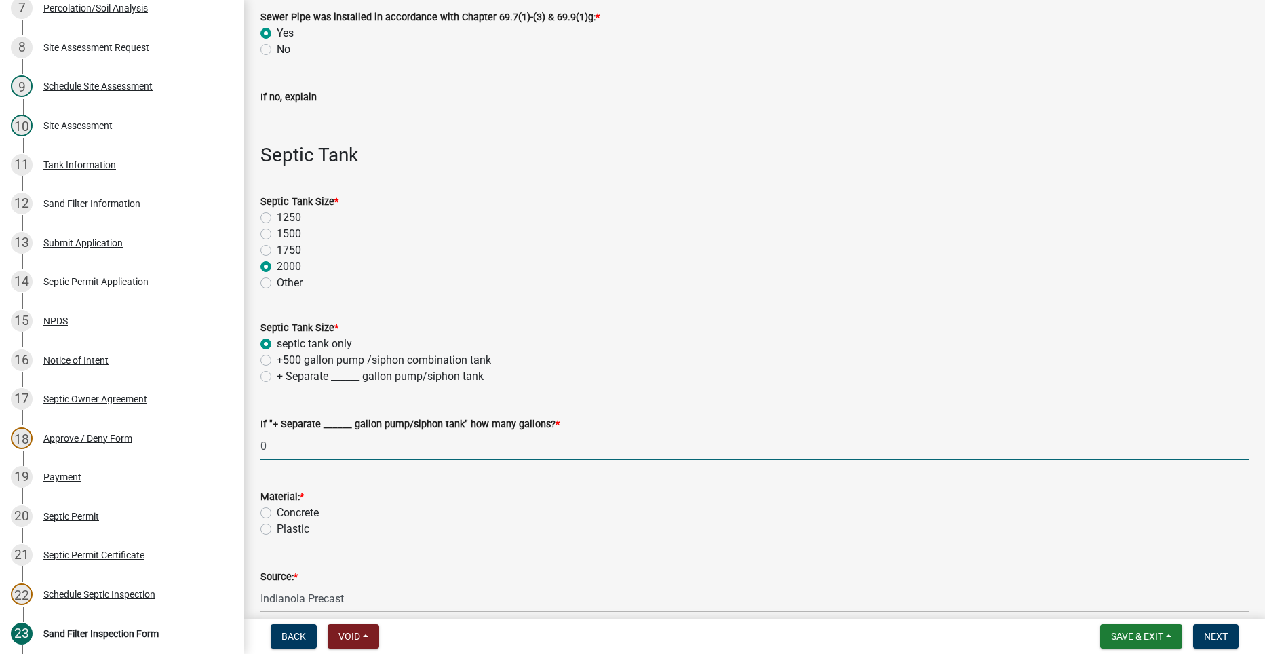
type input "21 50"
type input "7"
click at [277, 512] on label "Concrete" at bounding box center [298, 512] width 42 height 16
click at [277, 512] on input "Concrete" at bounding box center [281, 508] width 9 height 9
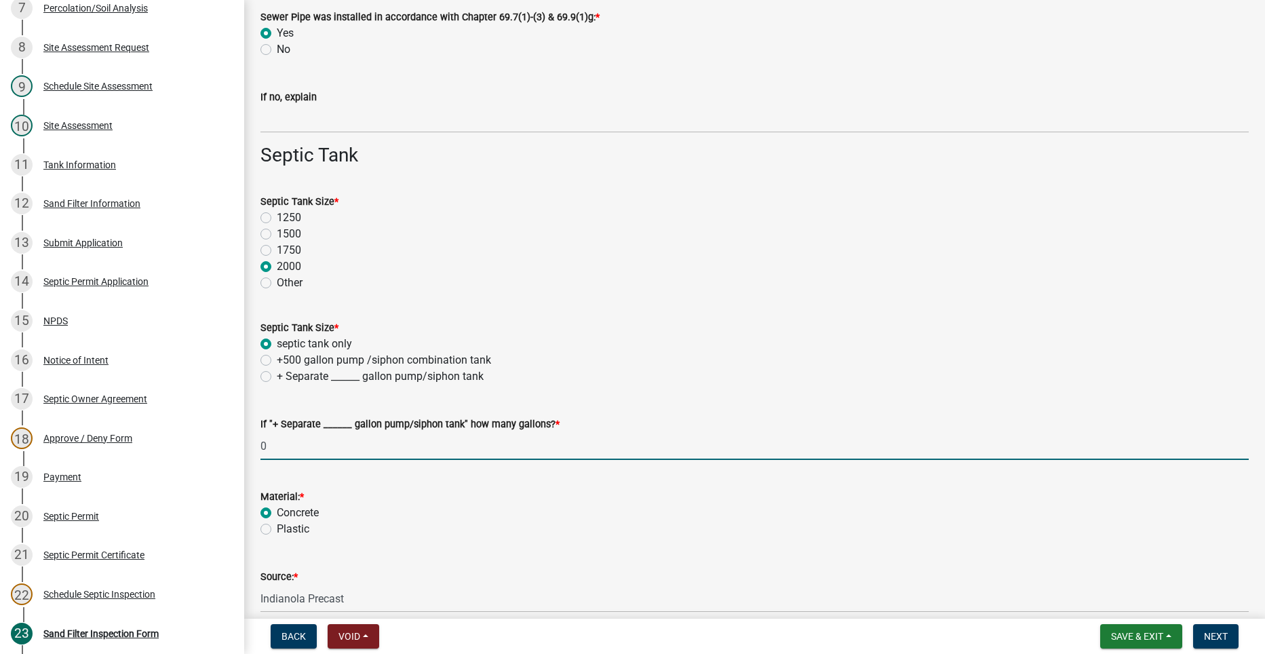
radio input "true"
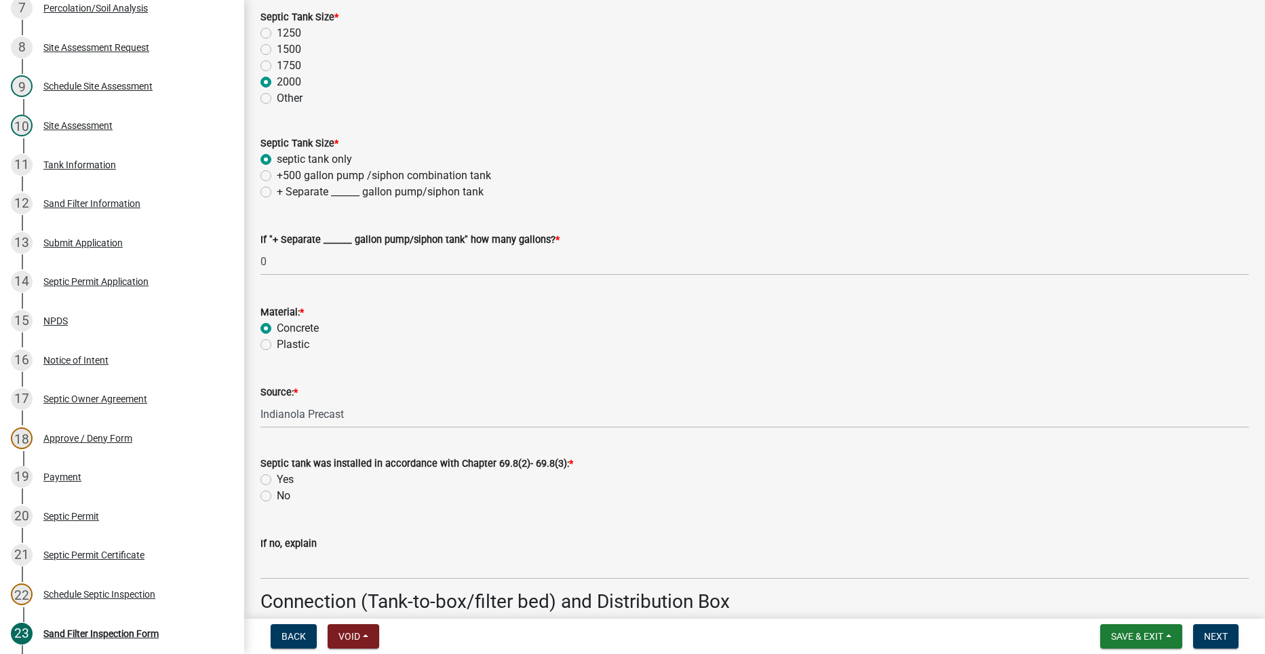
scroll to position [1085, 0]
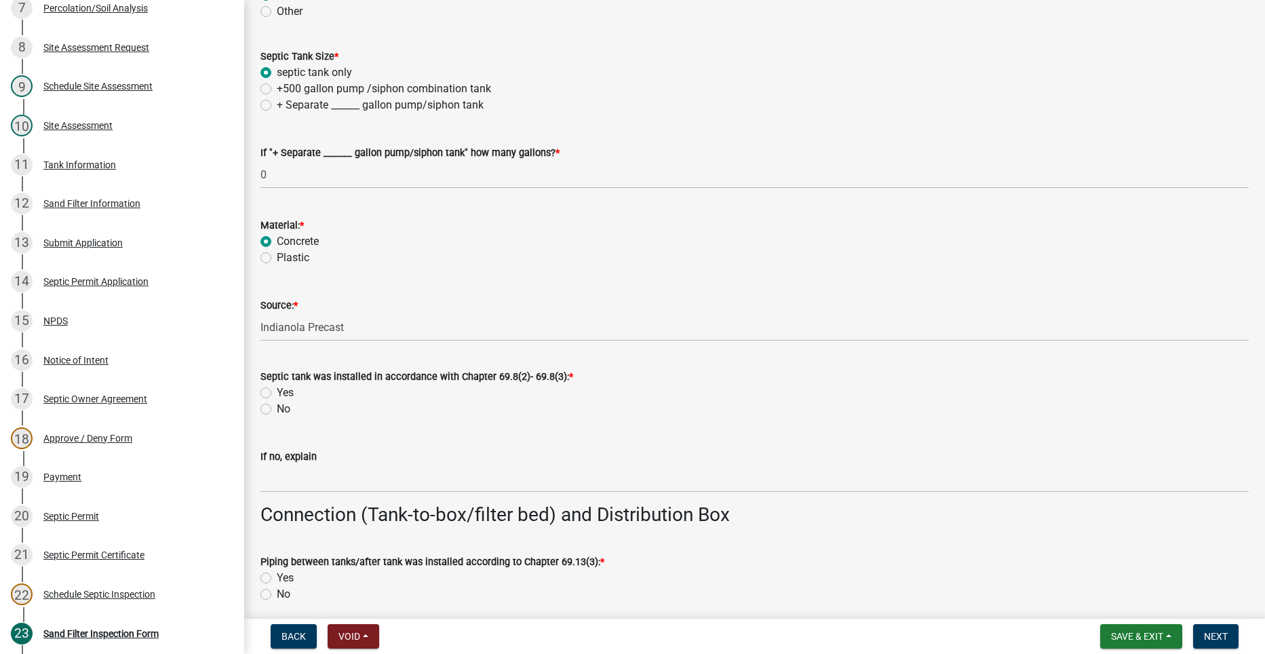
click at [277, 391] on label "Yes" at bounding box center [285, 392] width 17 height 16
click at [277, 391] on input "Yes" at bounding box center [281, 388] width 9 height 9
radio input "true"
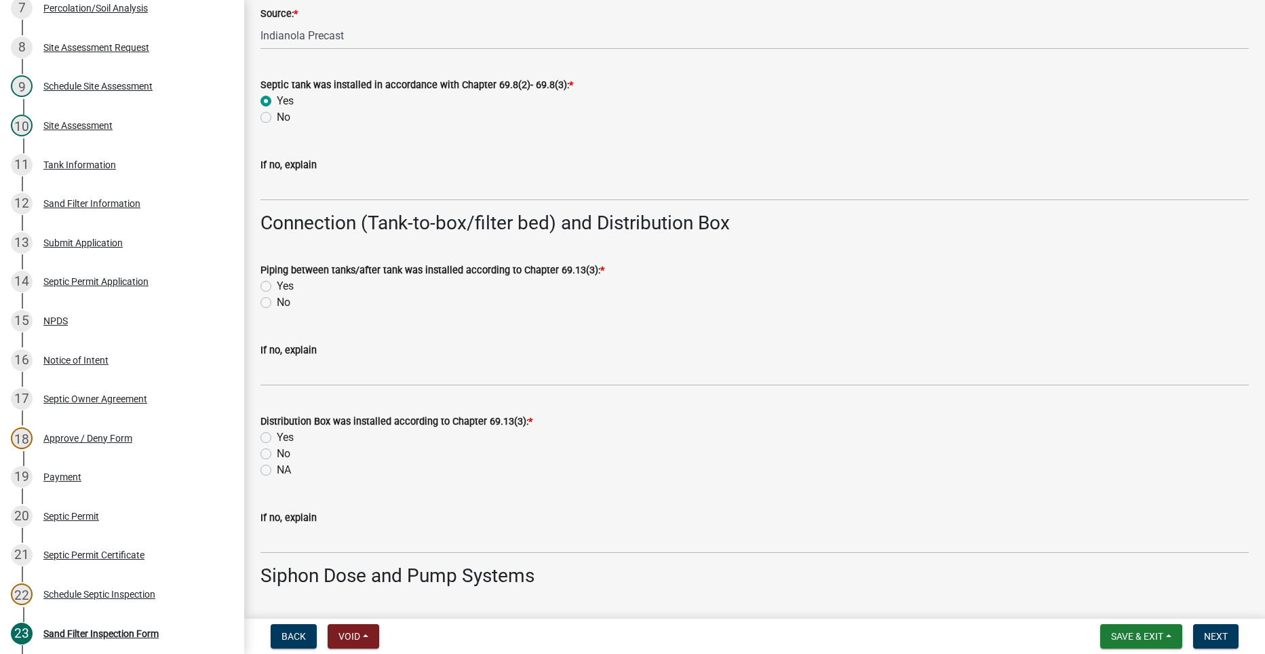
scroll to position [1356, 0]
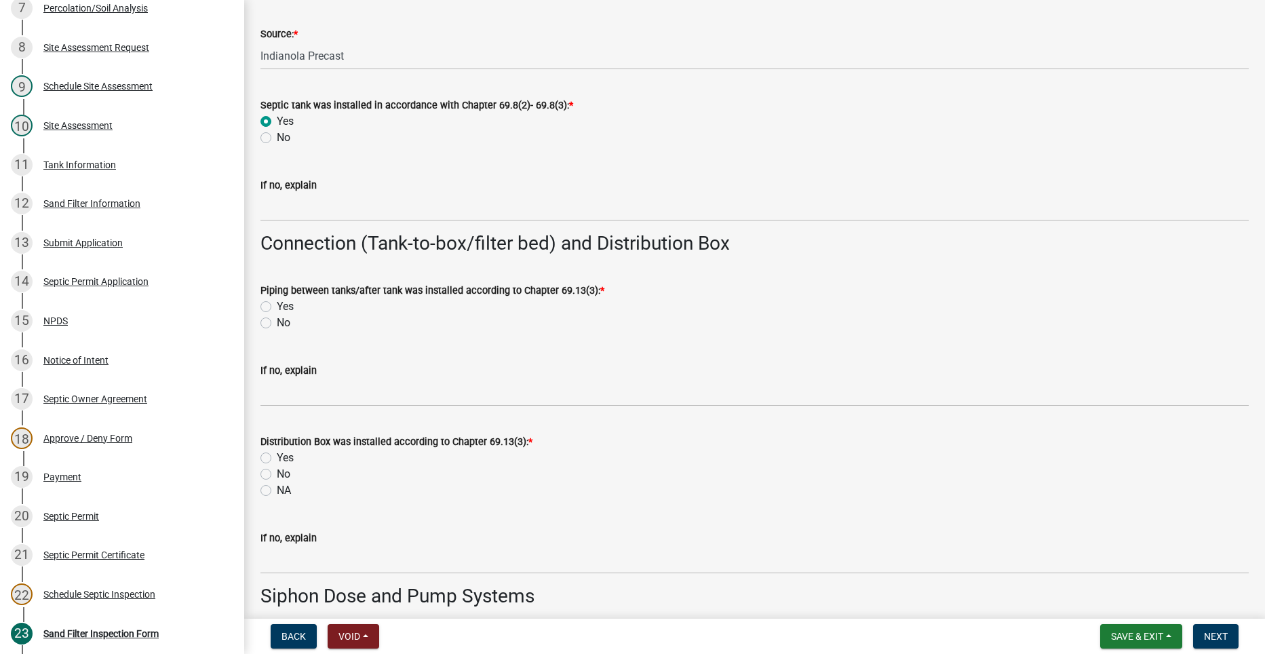
click at [277, 306] on label "Yes" at bounding box center [285, 306] width 17 height 16
click at [277, 306] on input "Yes" at bounding box center [281, 302] width 9 height 9
radio input "true"
click at [277, 456] on label "Yes" at bounding box center [285, 458] width 17 height 16
click at [277, 456] on input "Yes" at bounding box center [281, 454] width 9 height 9
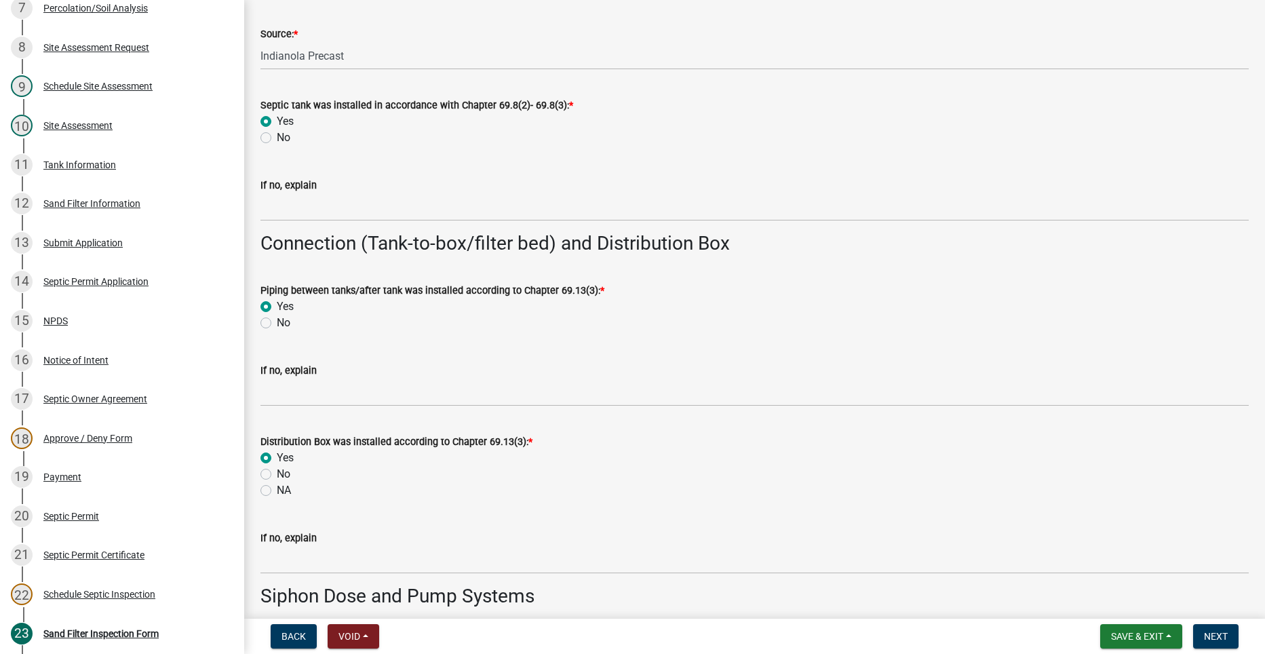
radio input "true"
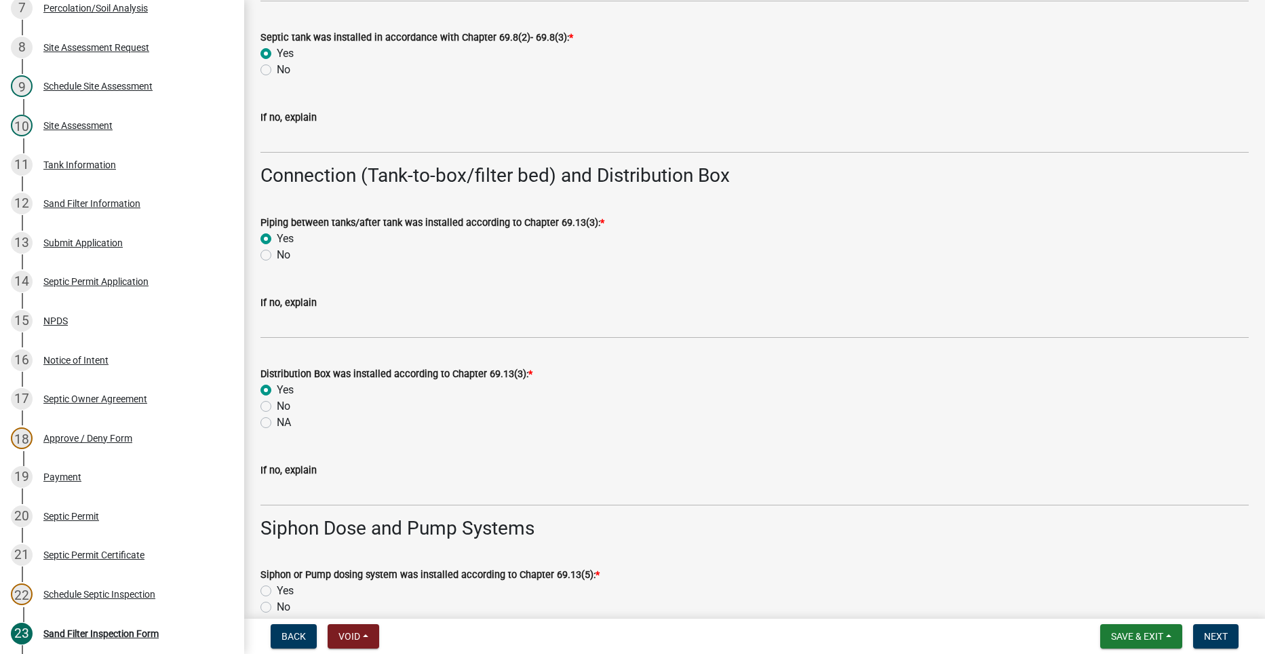
scroll to position [1492, 0]
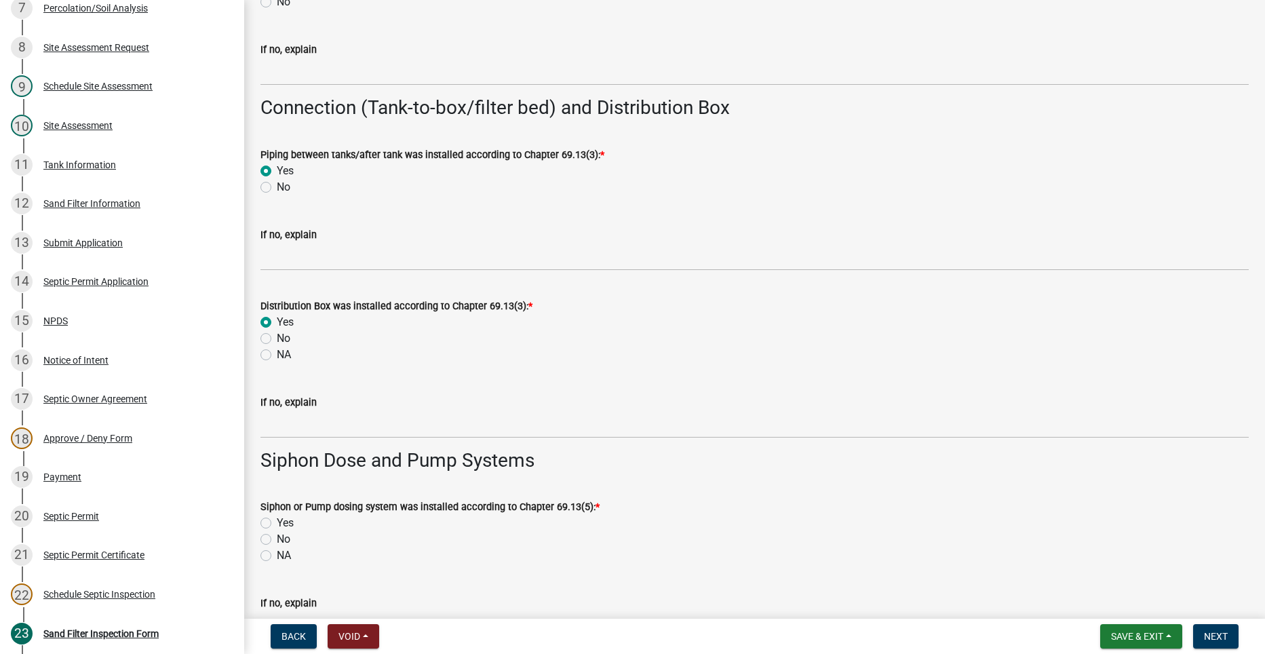
click at [277, 556] on label "NA" at bounding box center [284, 555] width 14 height 16
click at [277, 556] on input "NA" at bounding box center [281, 551] width 9 height 9
radio input "true"
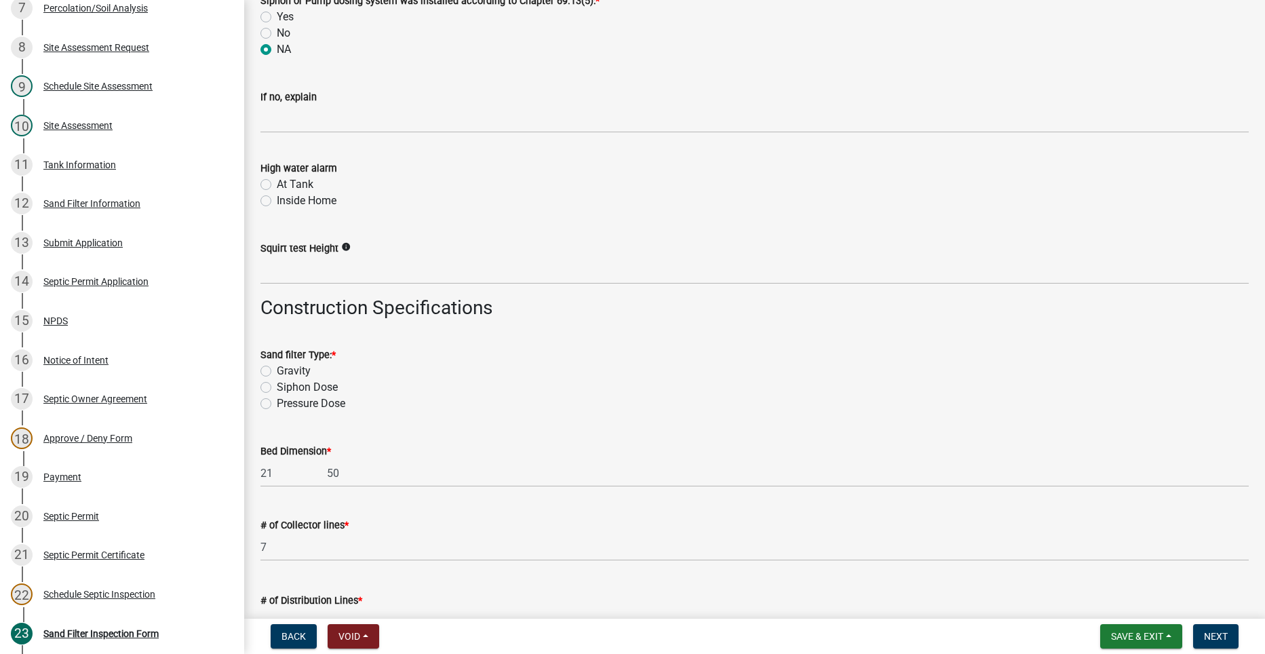
scroll to position [2102, 0]
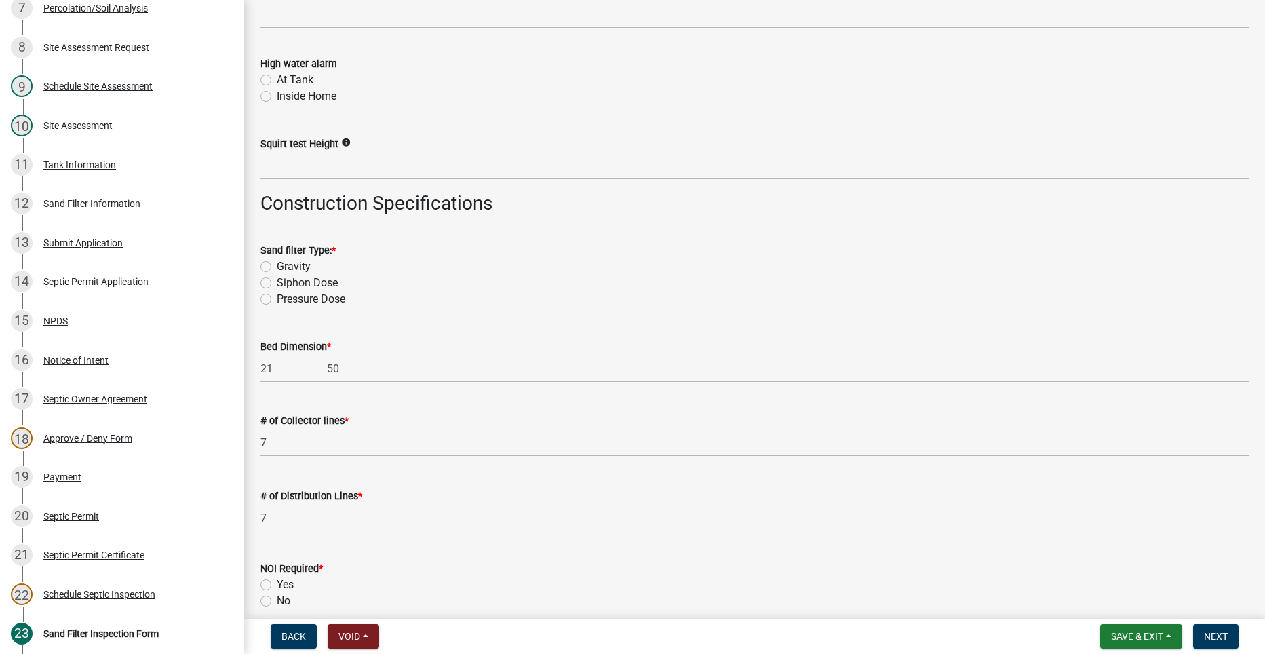
click at [277, 263] on label "Gravity" at bounding box center [294, 266] width 34 height 16
click at [277, 263] on input "Gravity" at bounding box center [281, 262] width 9 height 9
radio input "true"
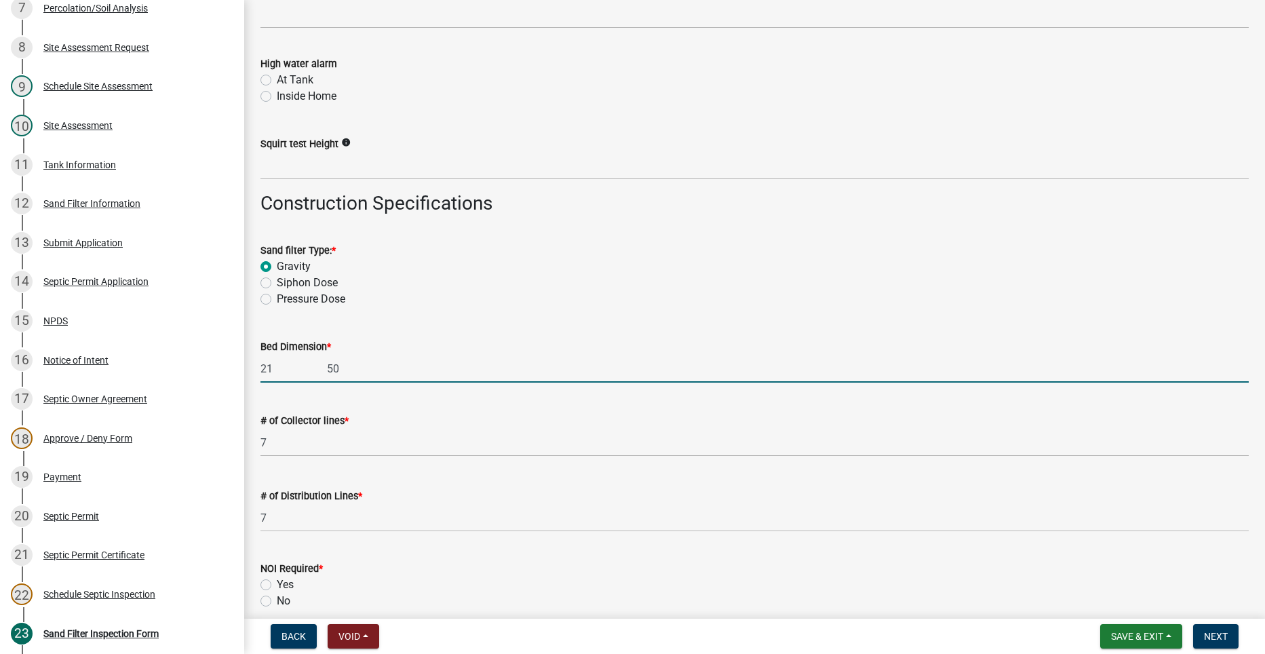
click at [328, 369] on input "21 50" at bounding box center [754, 369] width 988 height 28
type input "21 60"
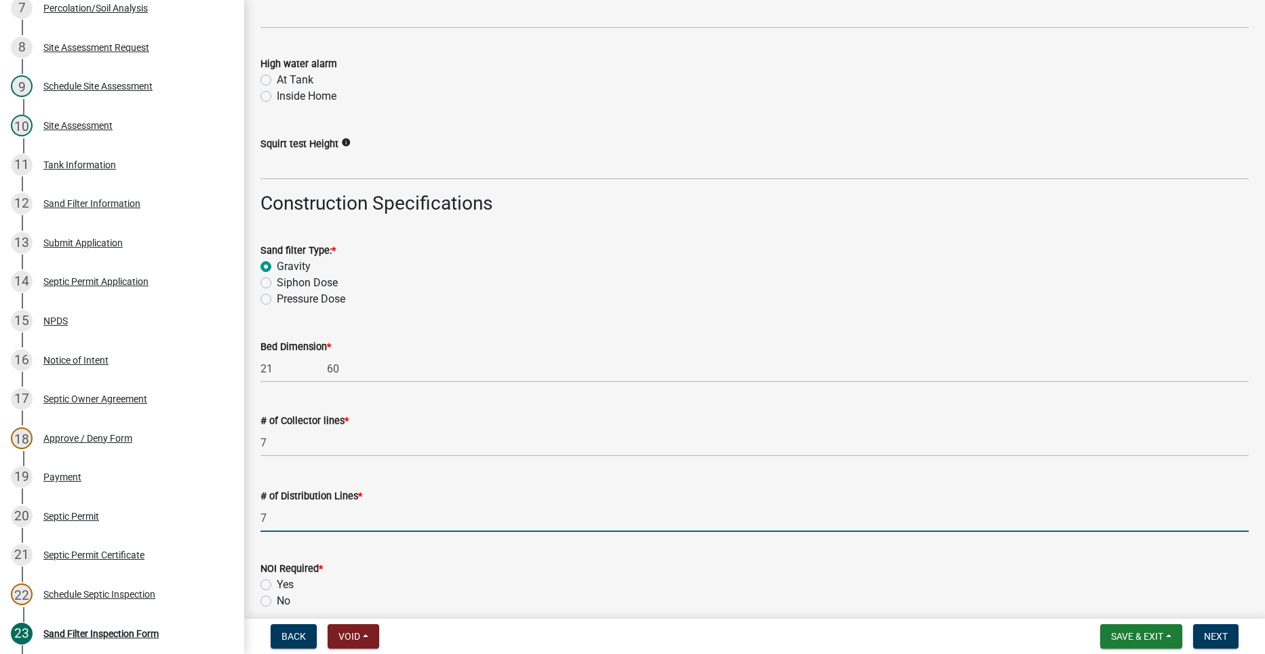
drag, startPoint x: 269, startPoint y: 520, endPoint x: 259, endPoint y: 494, distance: 28.1
click at [259, 494] on div "# of Distribution Lines * 7" at bounding box center [754, 500] width 1008 height 63
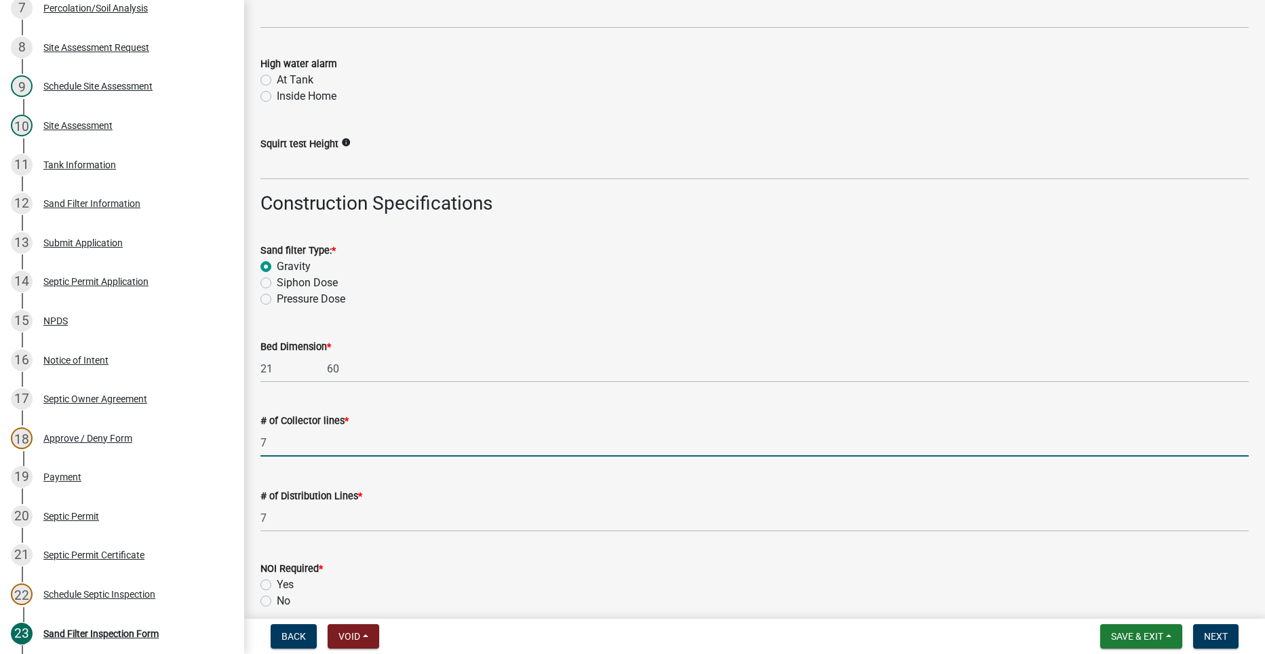
drag, startPoint x: 275, startPoint y: 438, endPoint x: 252, endPoint y: 438, distance: 23.1
click at [252, 438] on div "# of Collector lines * 7" at bounding box center [754, 424] width 1008 height 63
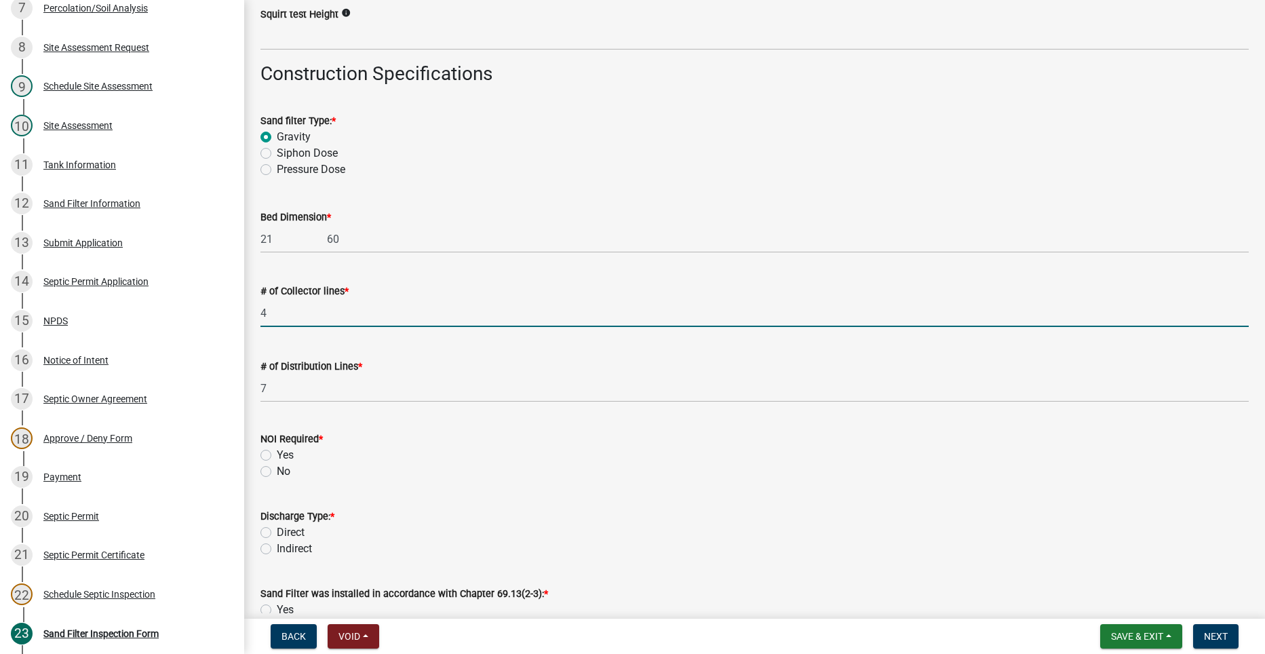
scroll to position [2238, 0]
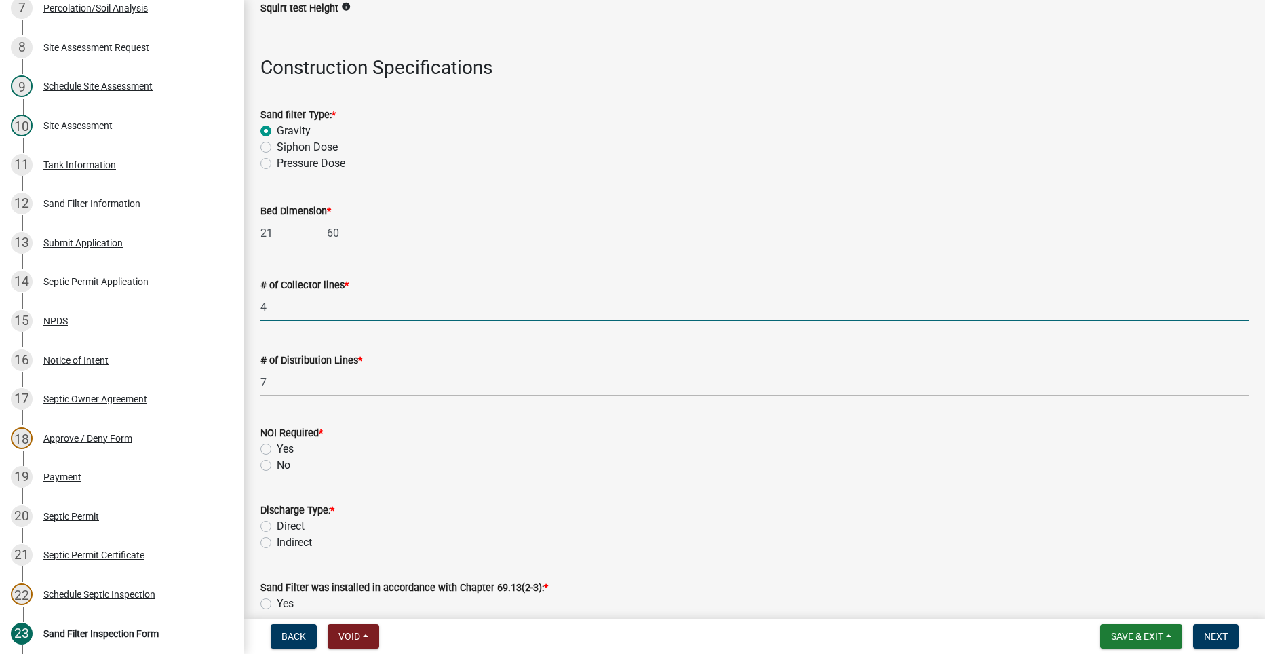
type input "4"
click at [277, 461] on label "No" at bounding box center [284, 465] width 14 height 16
click at [277, 461] on input "No" at bounding box center [281, 461] width 9 height 9
radio input "true"
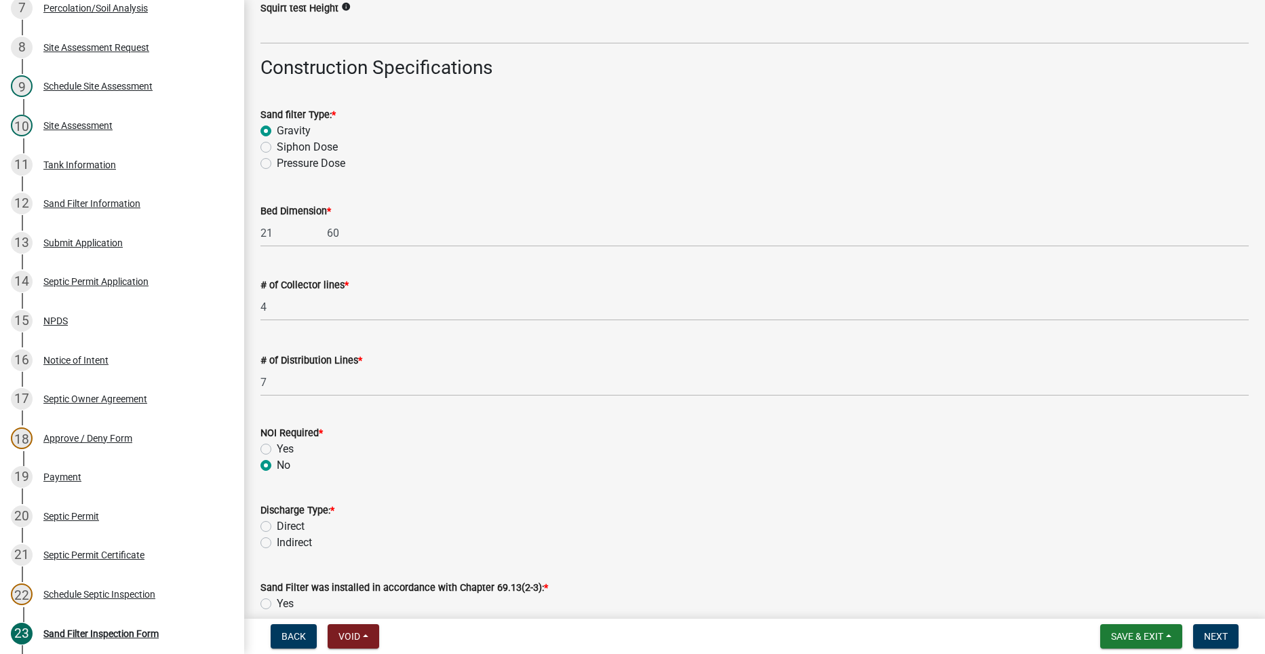
click at [277, 544] on label "Indirect" at bounding box center [294, 542] width 35 height 16
click at [277, 543] on input "Indirect" at bounding box center [281, 538] width 9 height 9
radio input "true"
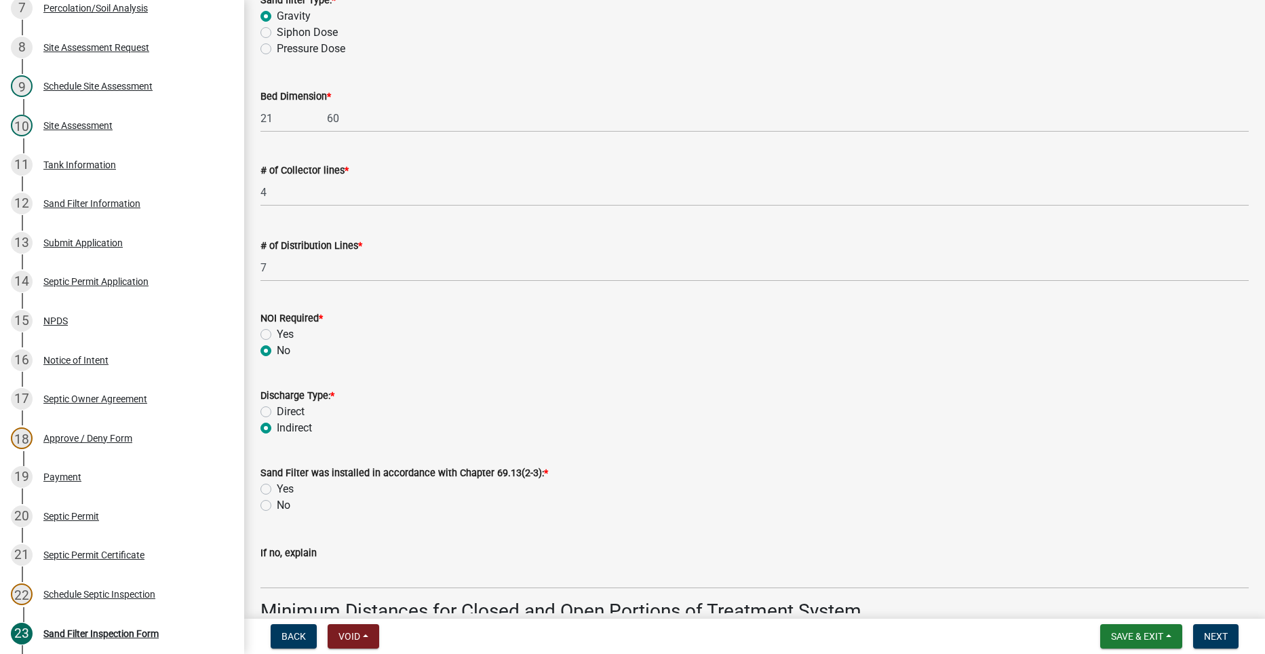
scroll to position [2373, 0]
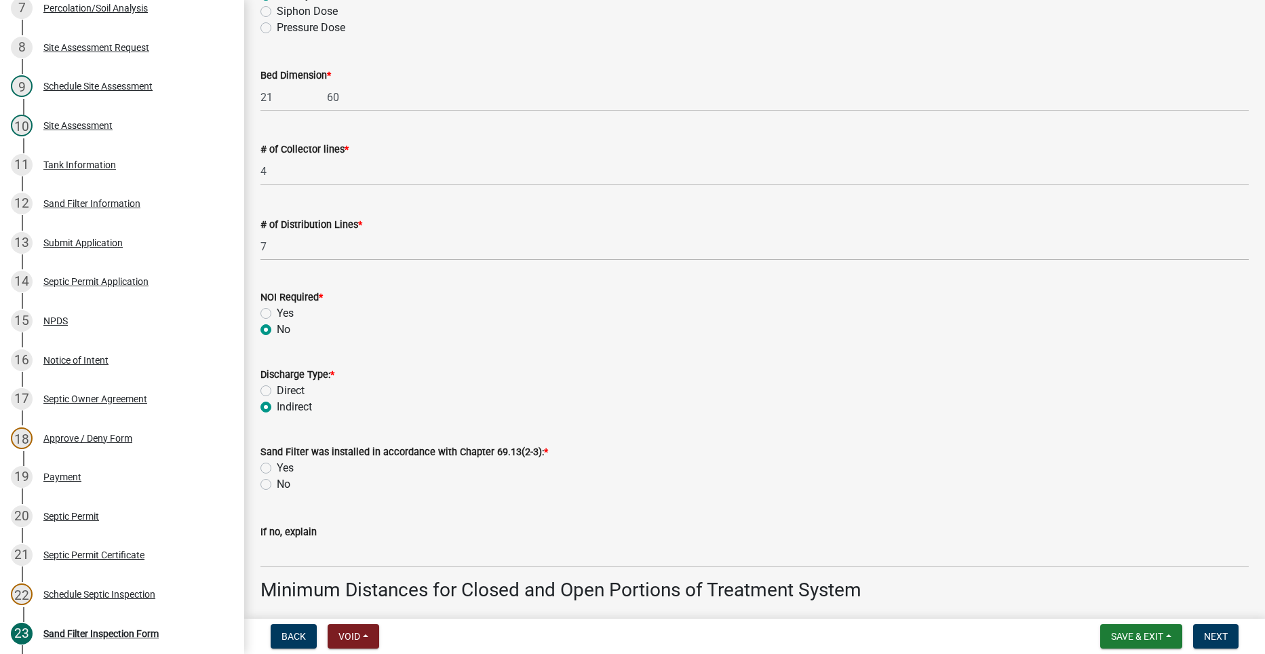
click at [277, 469] on label "Yes" at bounding box center [285, 468] width 17 height 16
click at [277, 469] on input "Yes" at bounding box center [281, 464] width 9 height 9
radio input "true"
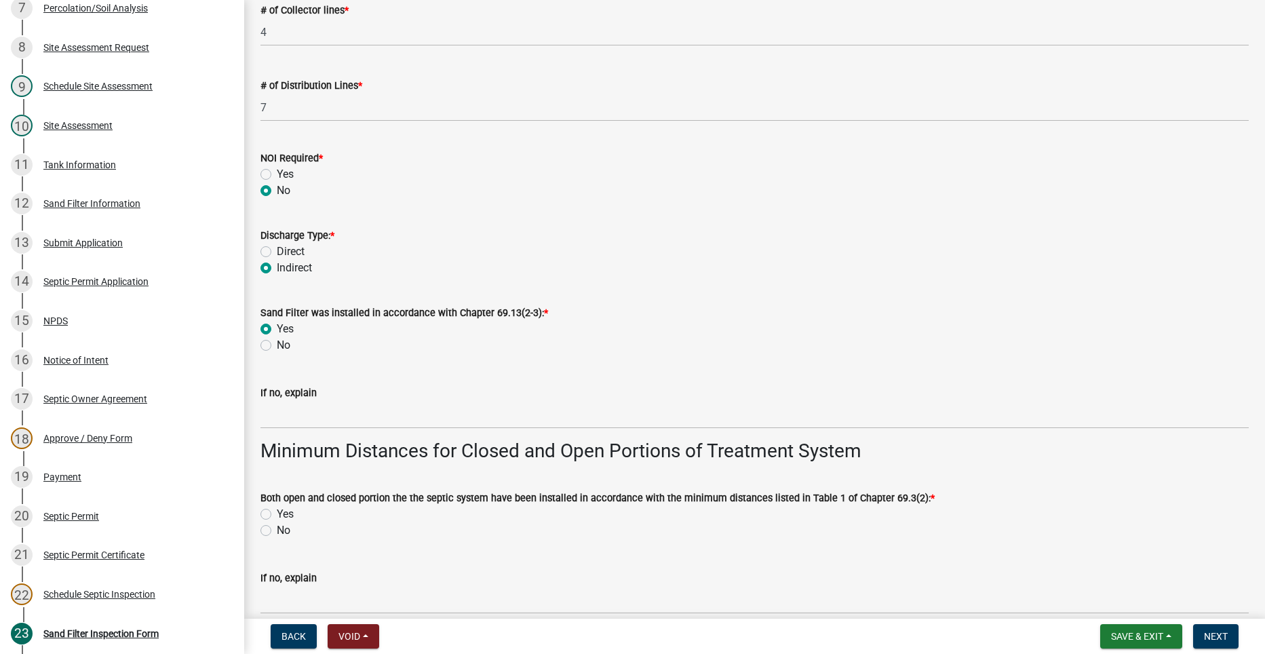
scroll to position [2577, 0]
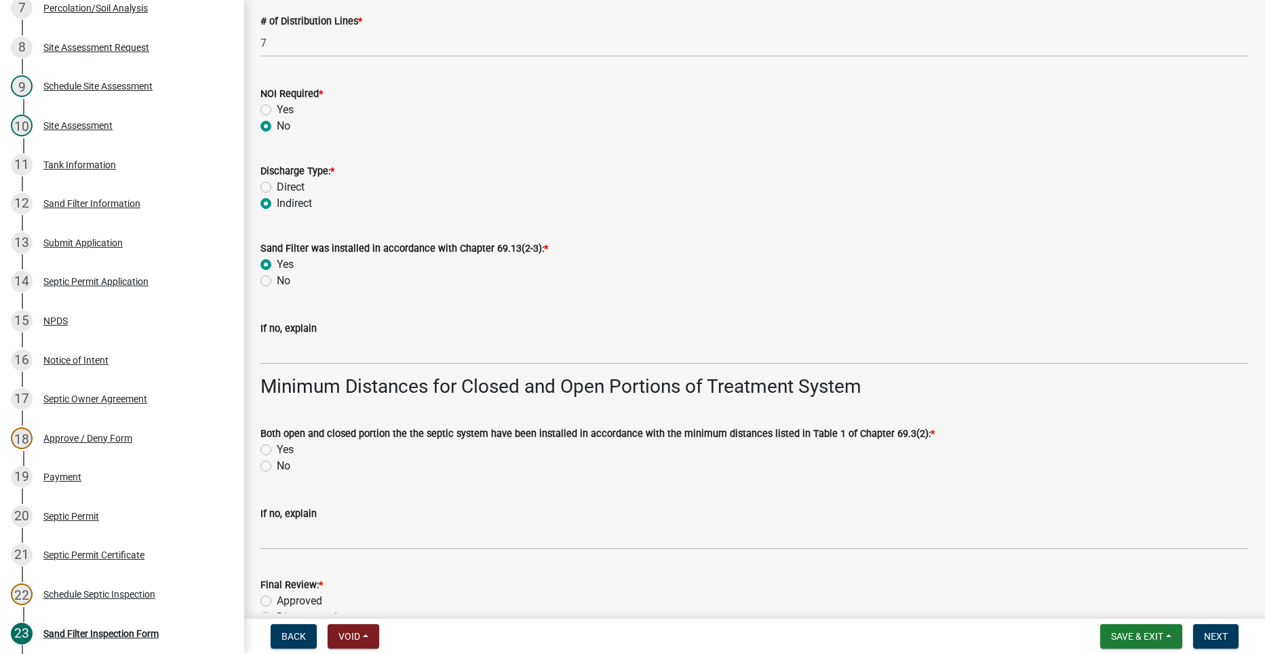
click at [277, 448] on label "Yes" at bounding box center [285, 449] width 17 height 16
click at [277, 448] on input "Yes" at bounding box center [281, 445] width 9 height 9
radio input "true"
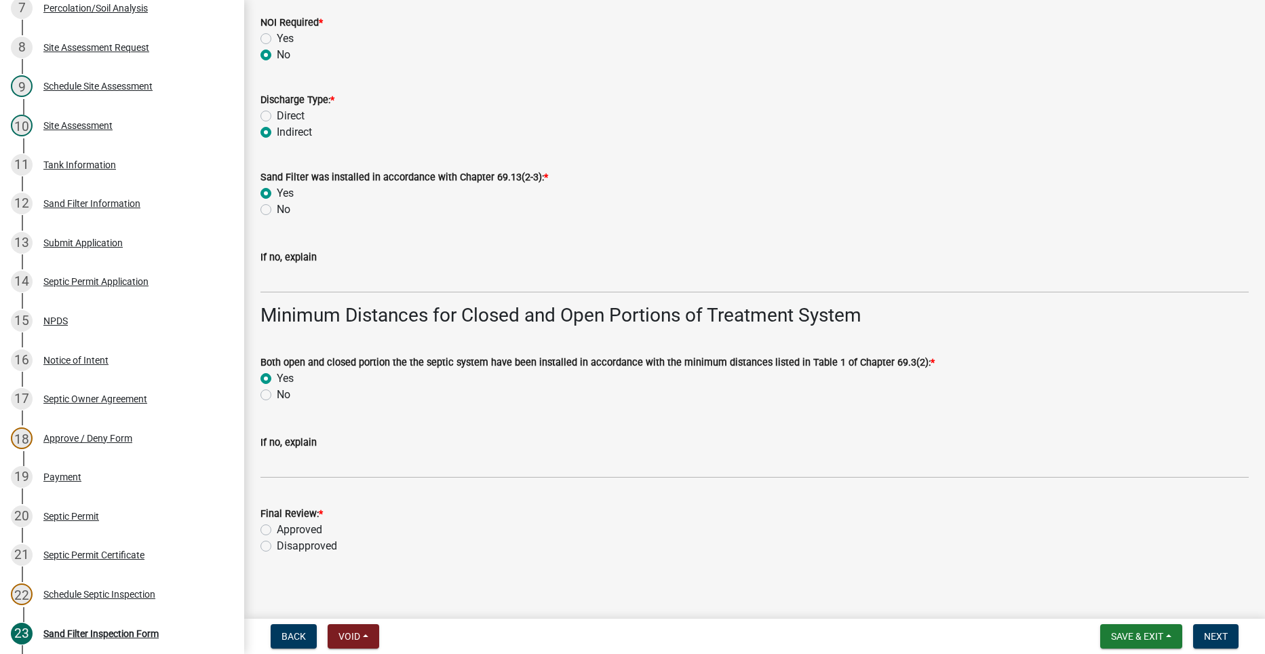
scroll to position [2654, 0]
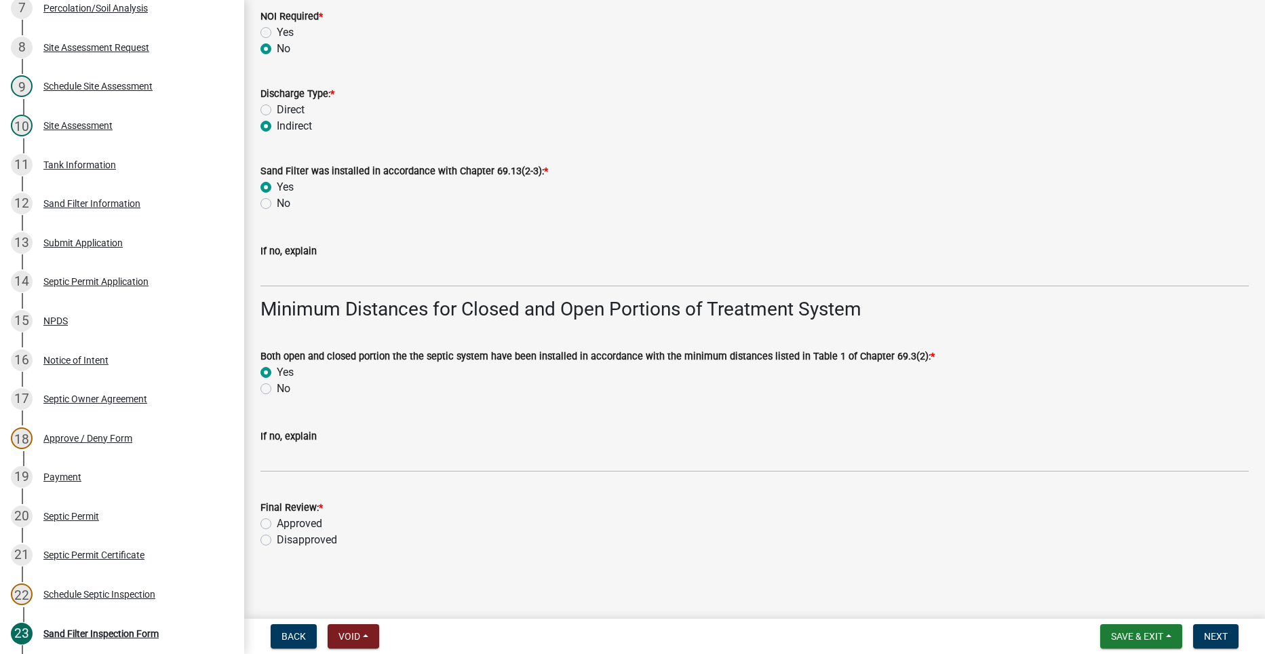
click at [277, 523] on label "Approved" at bounding box center [299, 523] width 45 height 16
click at [277, 523] on input "Approved" at bounding box center [281, 519] width 9 height 9
radio input "true"
click at [1225, 633] on span "Next" at bounding box center [1216, 636] width 24 height 11
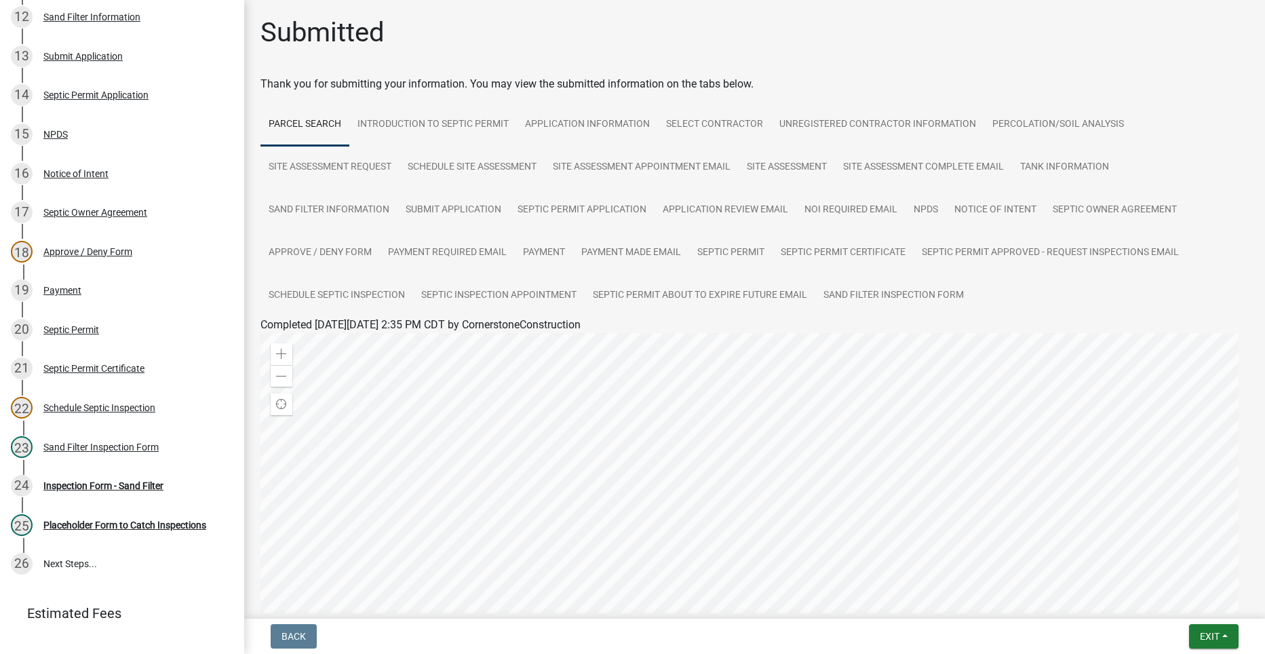
scroll to position [610, 0]
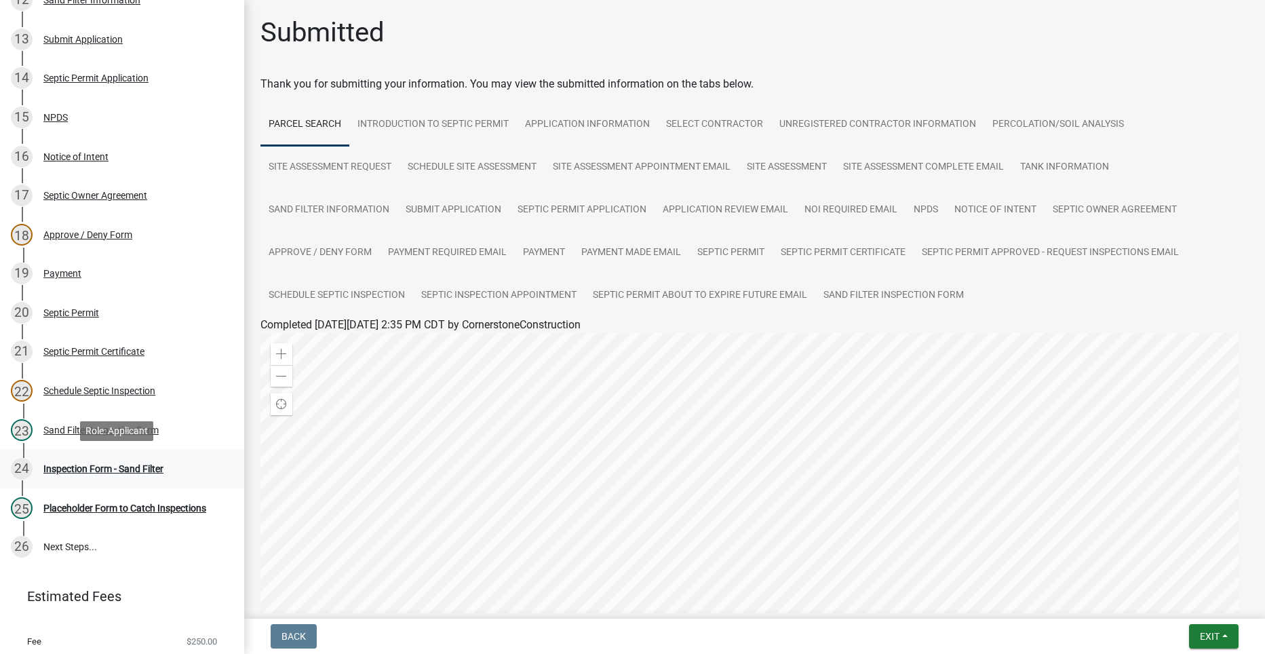
click at [146, 467] on div "Inspection Form - Sand Filter" at bounding box center [103, 468] width 120 height 9
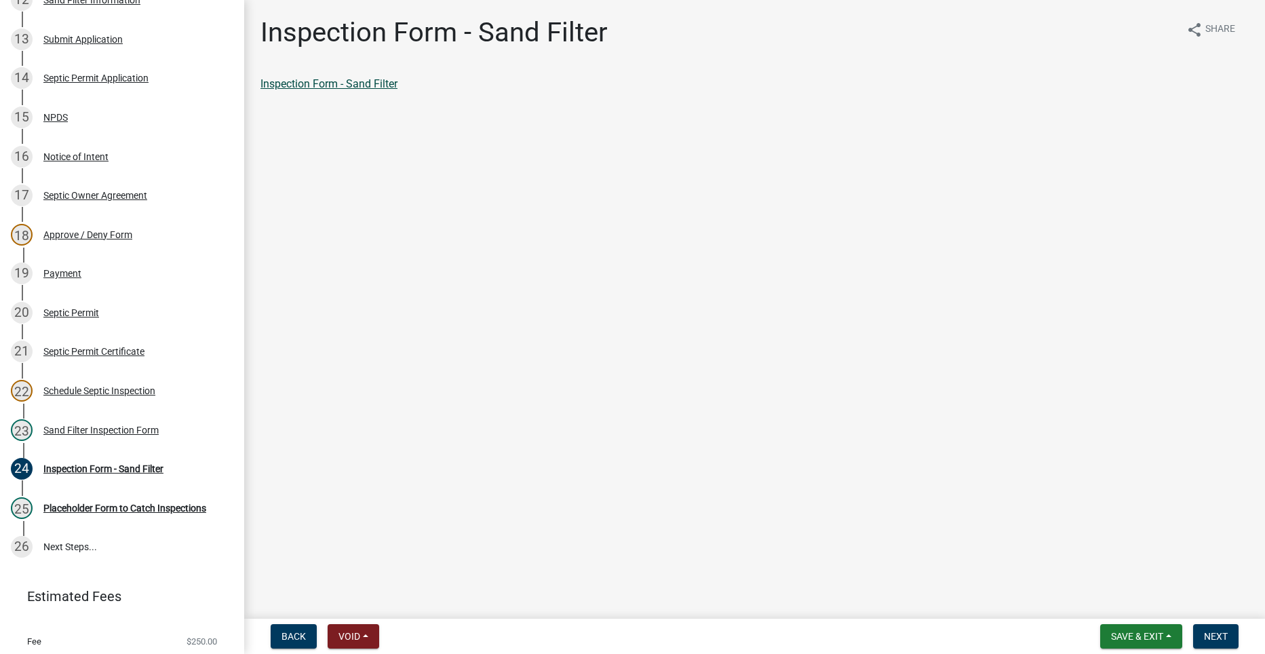
click at [297, 83] on link "Inspection Form - Sand Filter" at bounding box center [328, 83] width 137 height 13
click at [85, 427] on div "Sand Filter Inspection Form" at bounding box center [100, 429] width 115 height 9
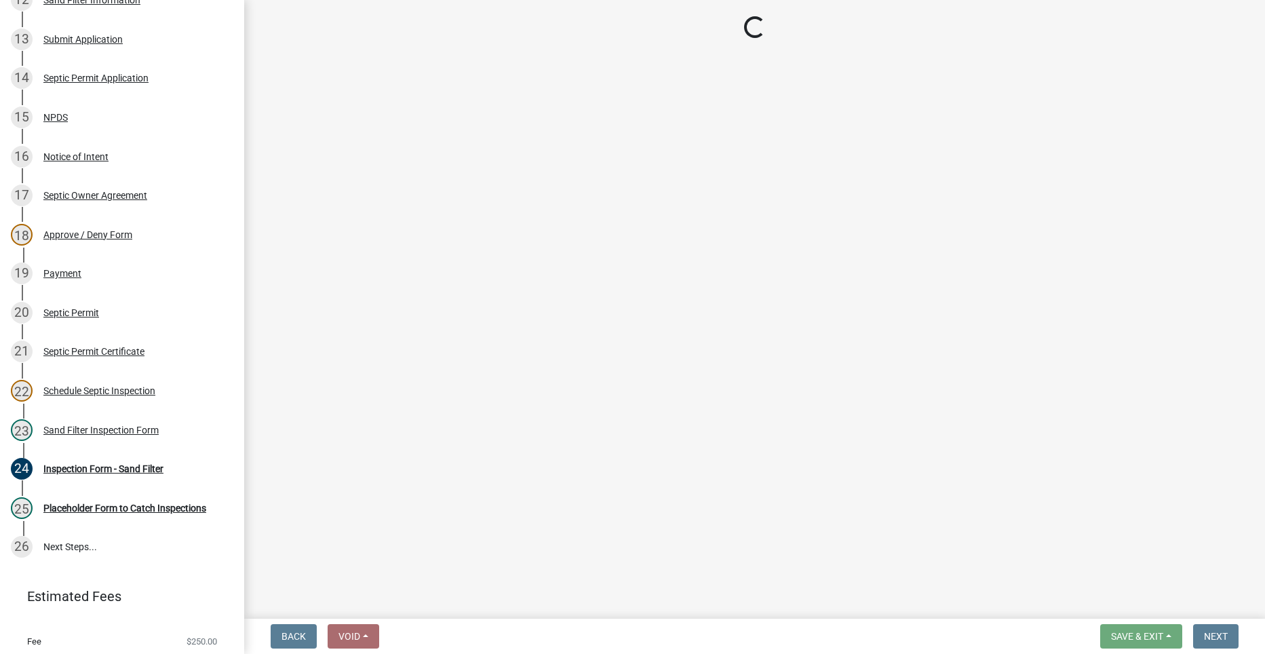
select select "ccc3feb4-466f-4227-91e9-914ee9242bae"
select select "dbe3a1b9-a4b3-48fa-b9c0-fee70399abae"
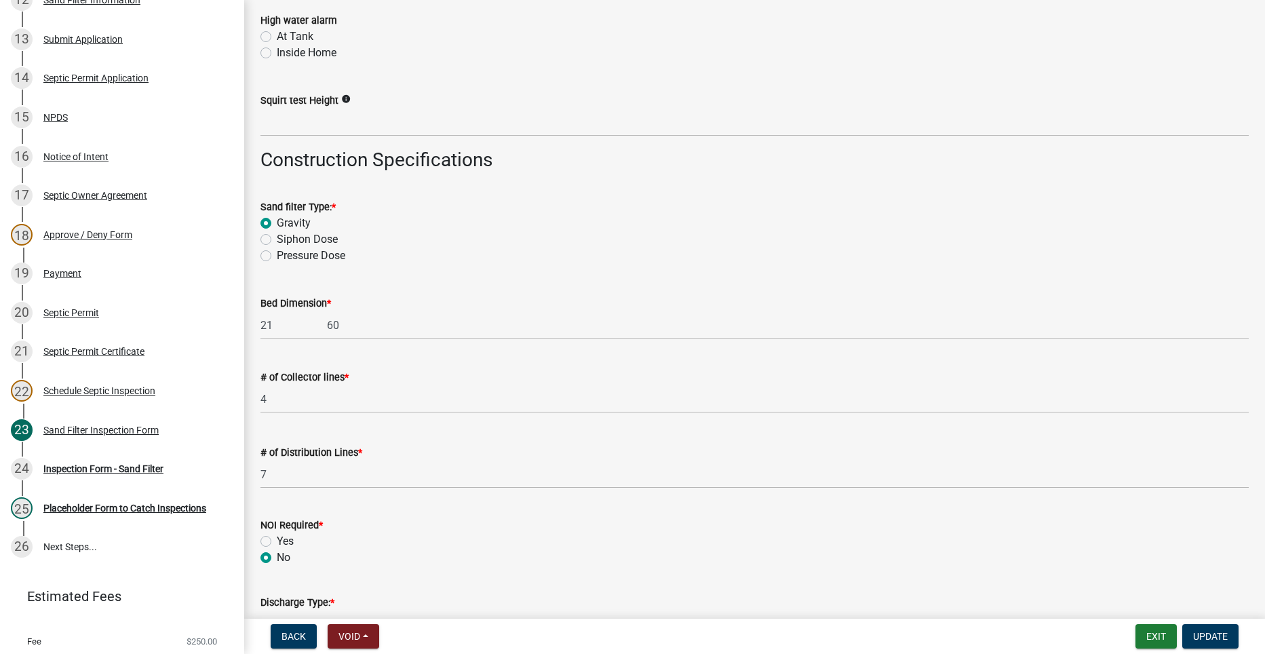
scroll to position [2170, 0]
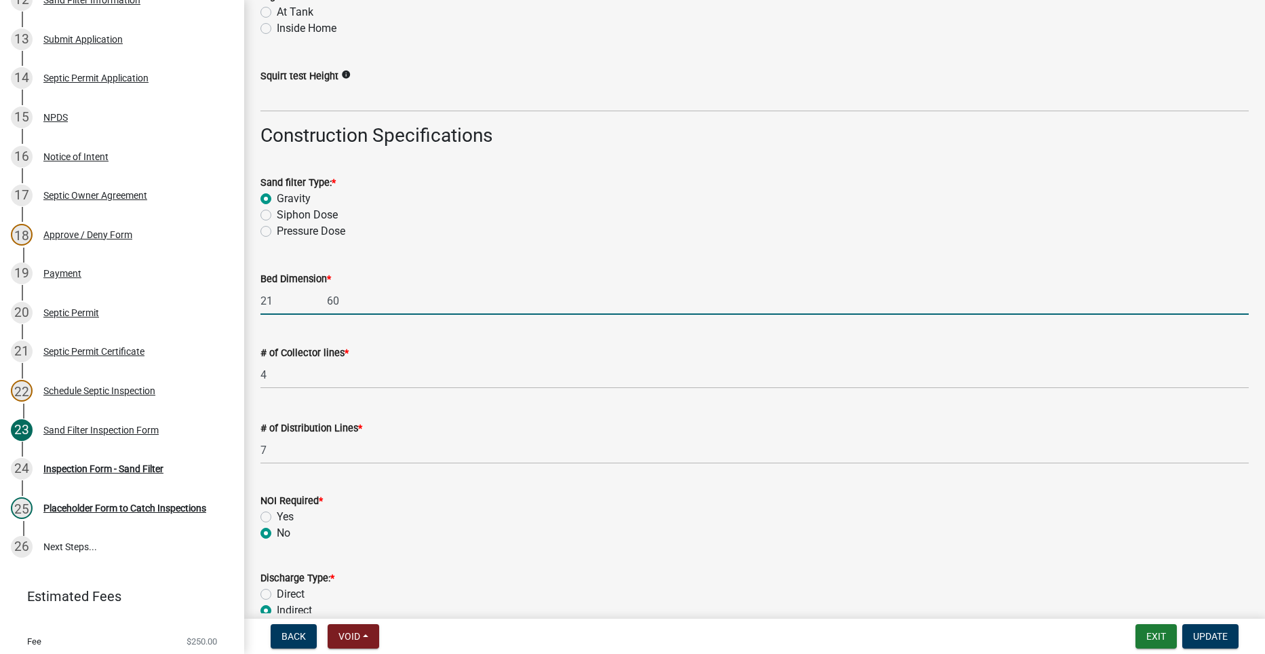
click at [319, 293] on input "21 60" at bounding box center [754, 301] width 988 height 28
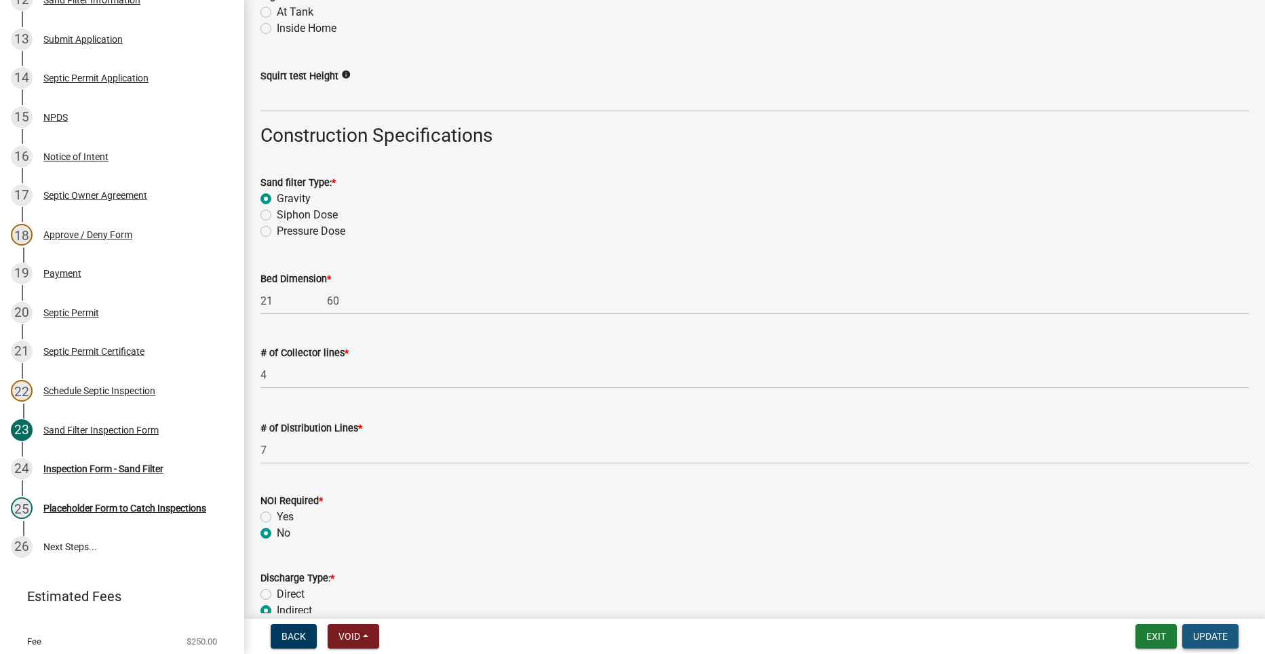
click at [1214, 635] on span "Update" at bounding box center [1210, 636] width 35 height 11
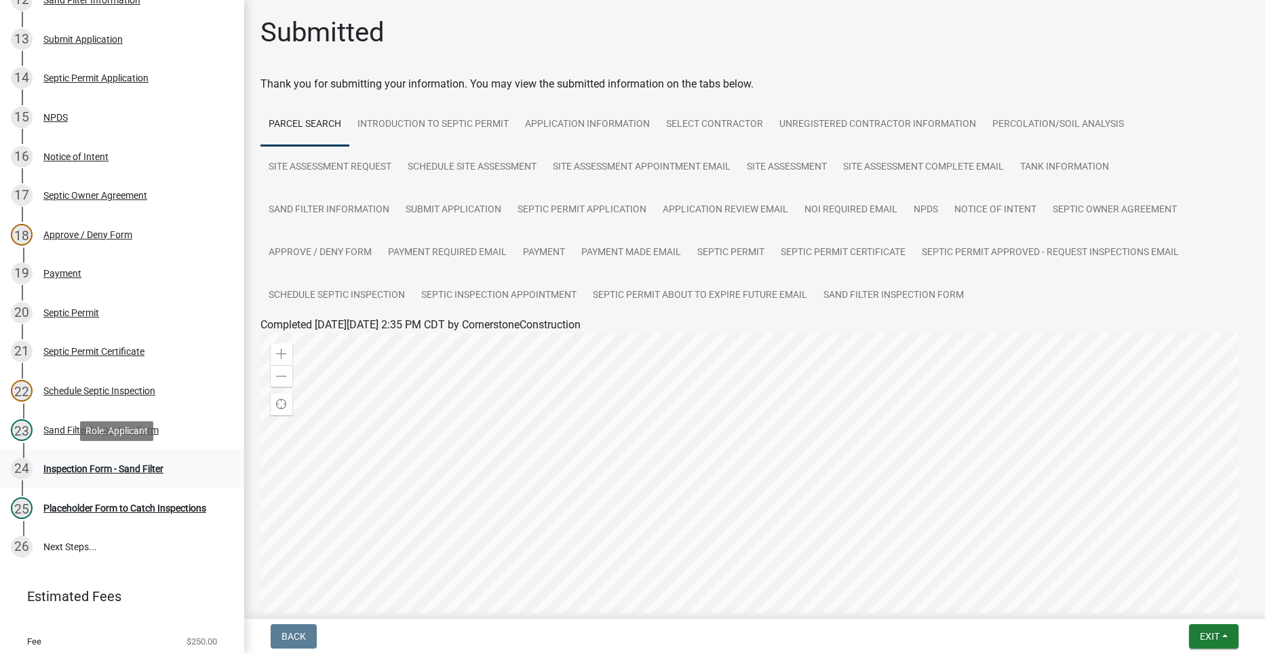
click at [142, 474] on div "24 Inspection Form - Sand Filter" at bounding box center [117, 469] width 212 height 22
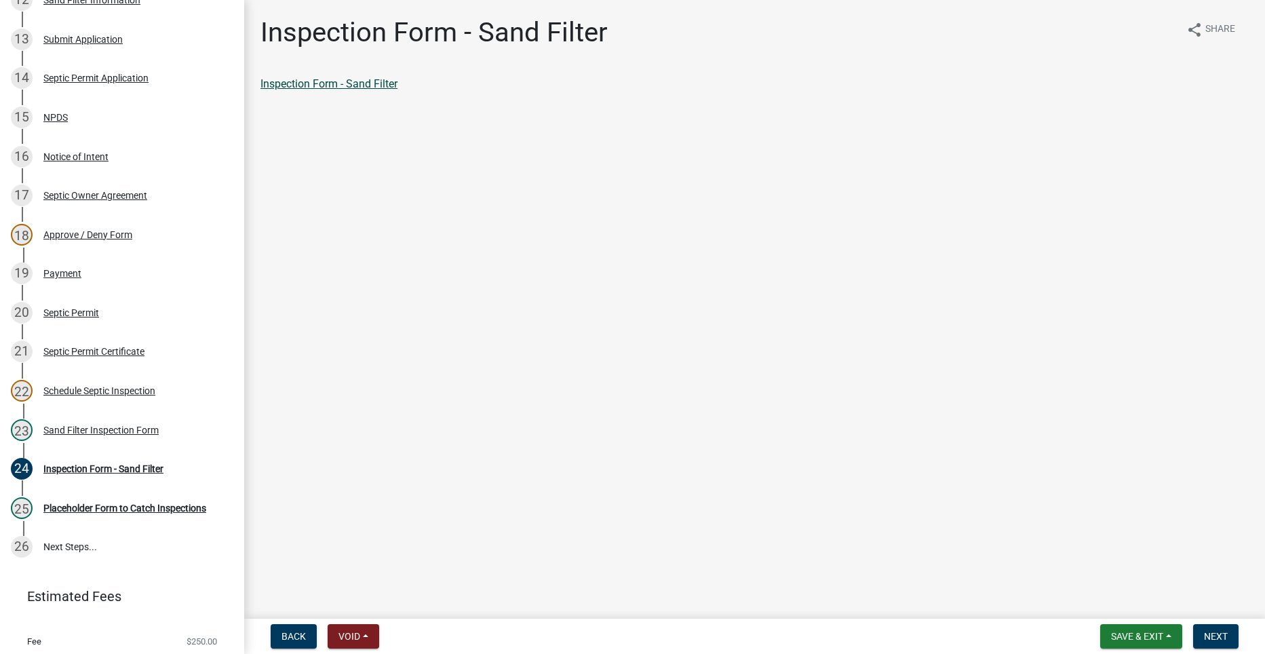
click at [357, 86] on link "Inspection Form - Sand Filter" at bounding box center [328, 83] width 137 height 13
click at [1225, 635] on span "Next" at bounding box center [1216, 636] width 24 height 11
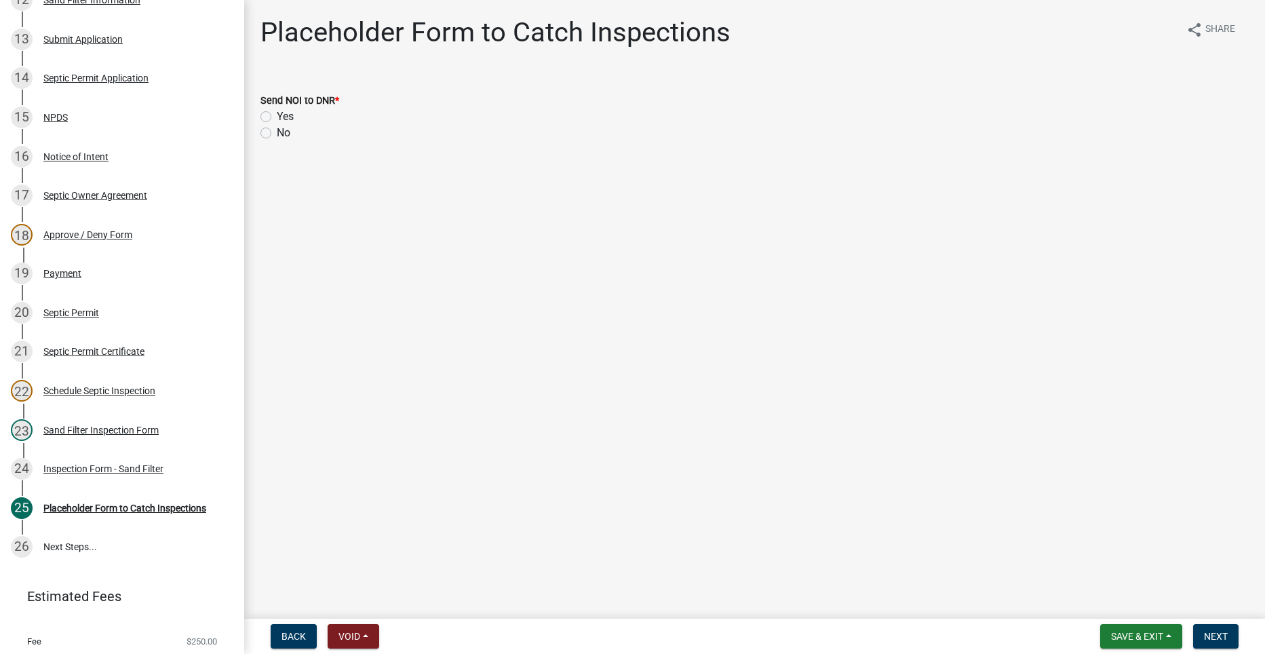
click at [277, 130] on label "No" at bounding box center [284, 133] width 14 height 16
click at [277, 130] on input "No" at bounding box center [281, 129] width 9 height 9
radio input "true"
click at [1224, 631] on span "Next" at bounding box center [1216, 636] width 24 height 11
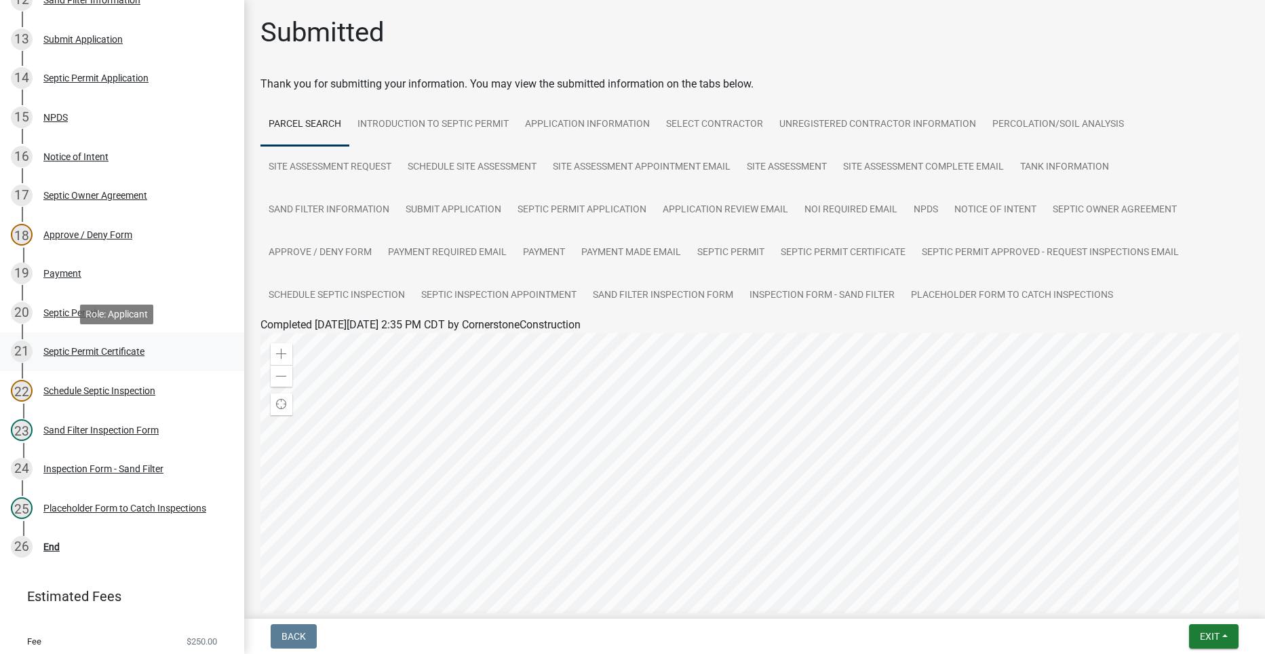
click at [70, 349] on div "Septic Permit Certificate" at bounding box center [93, 350] width 101 height 9
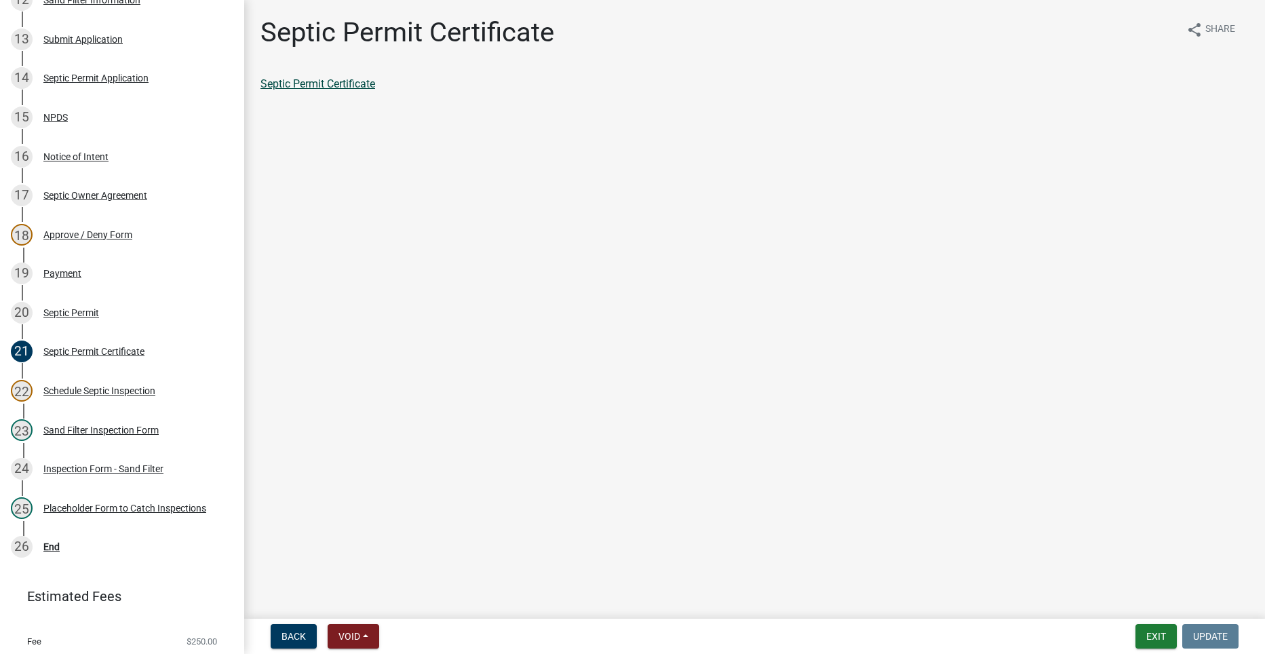
click at [303, 85] on link "Septic Permit Certificate" at bounding box center [317, 83] width 115 height 13
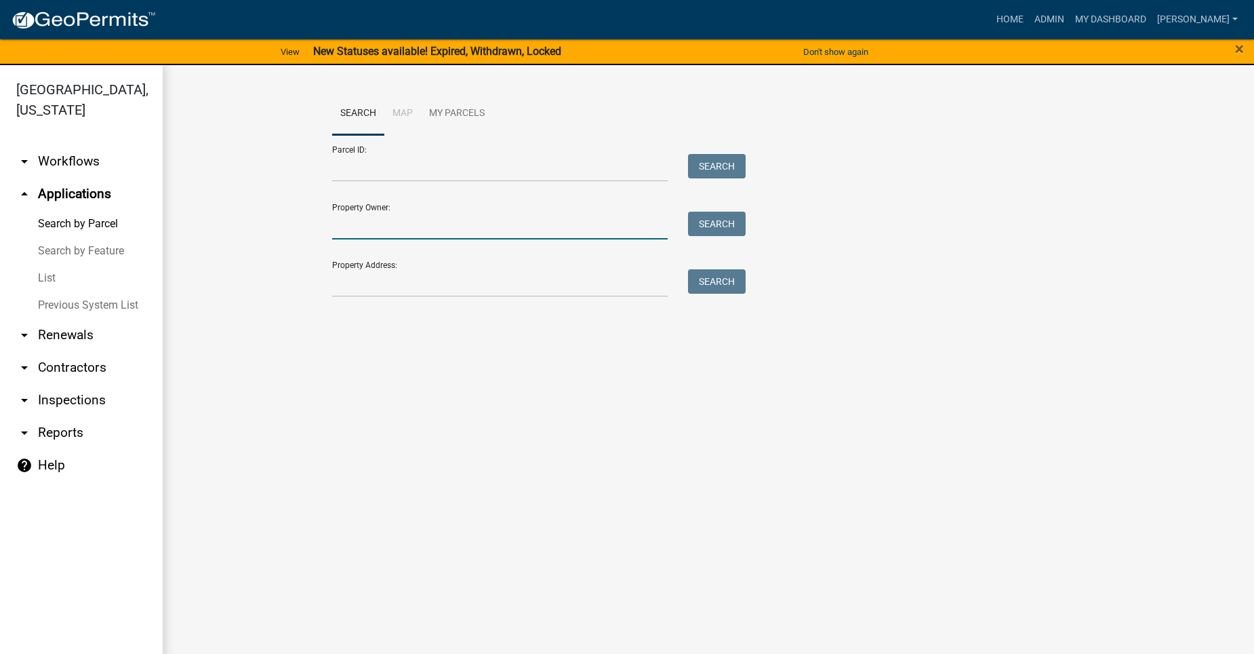
click at [490, 224] on input "Property Owner:" at bounding box center [500, 226] width 336 height 28
type input "[PERSON_NAME]"
click at [734, 226] on button "Search" at bounding box center [717, 224] width 58 height 24
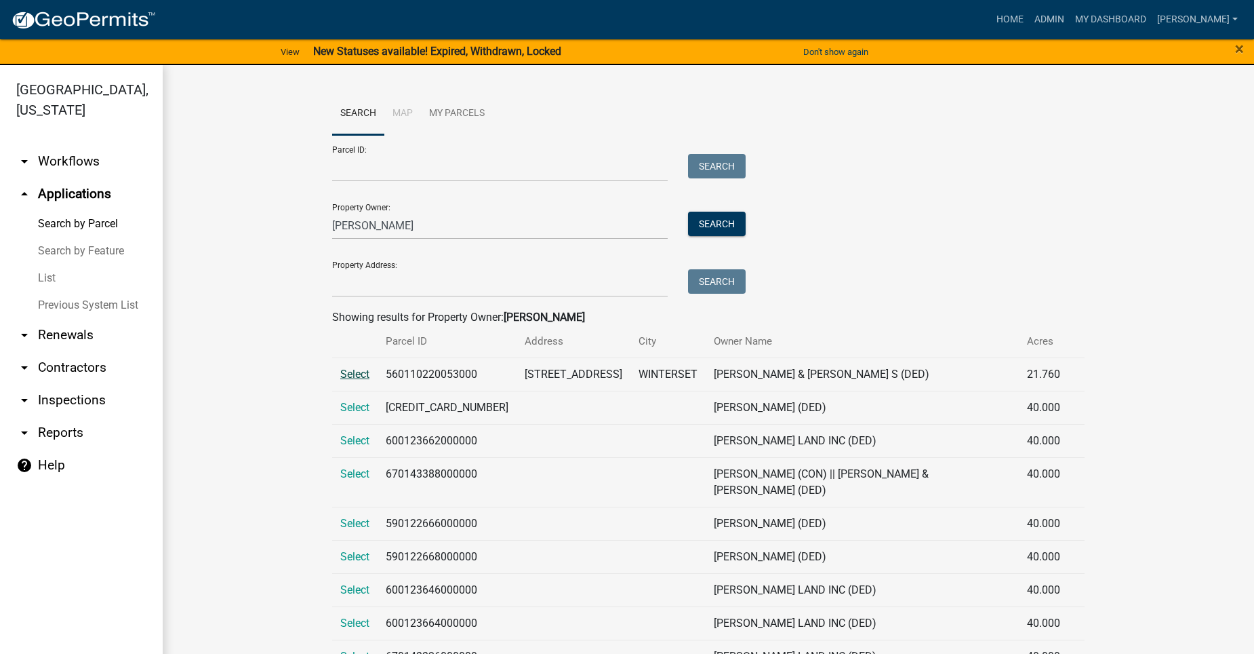
click at [355, 374] on span "Select" at bounding box center [354, 374] width 29 height 13
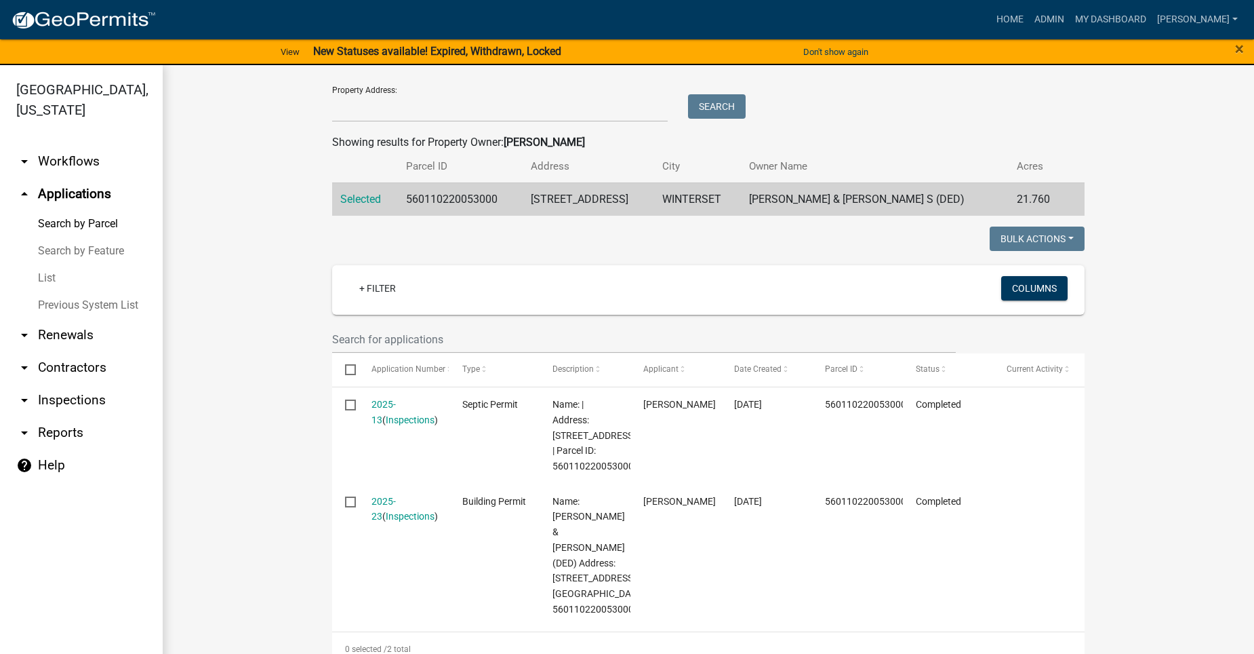
scroll to position [203, 0]
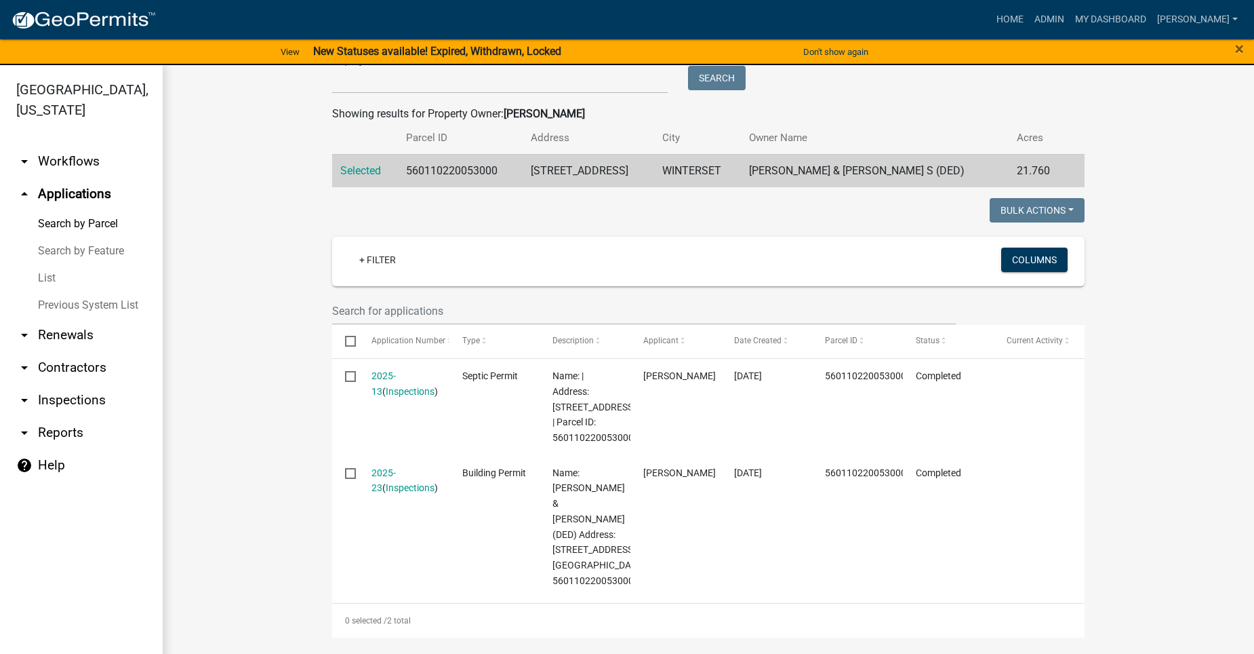
click at [380, 372] on link "2025-13" at bounding box center [384, 383] width 24 height 26
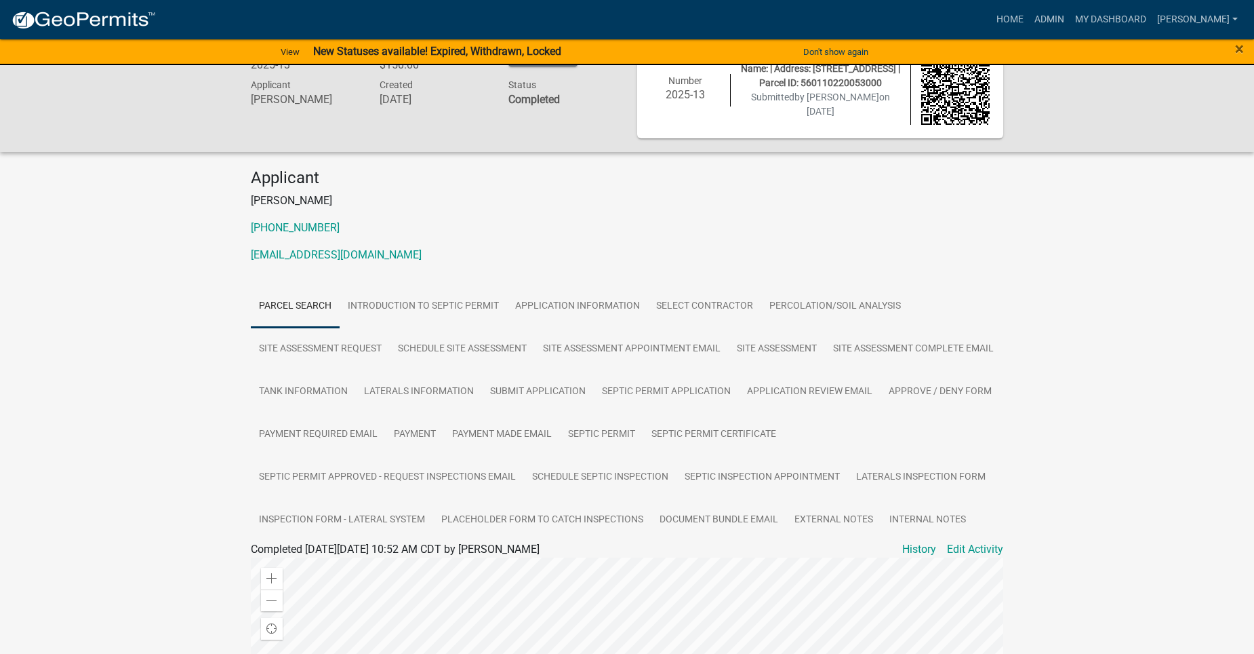
scroll to position [68, 0]
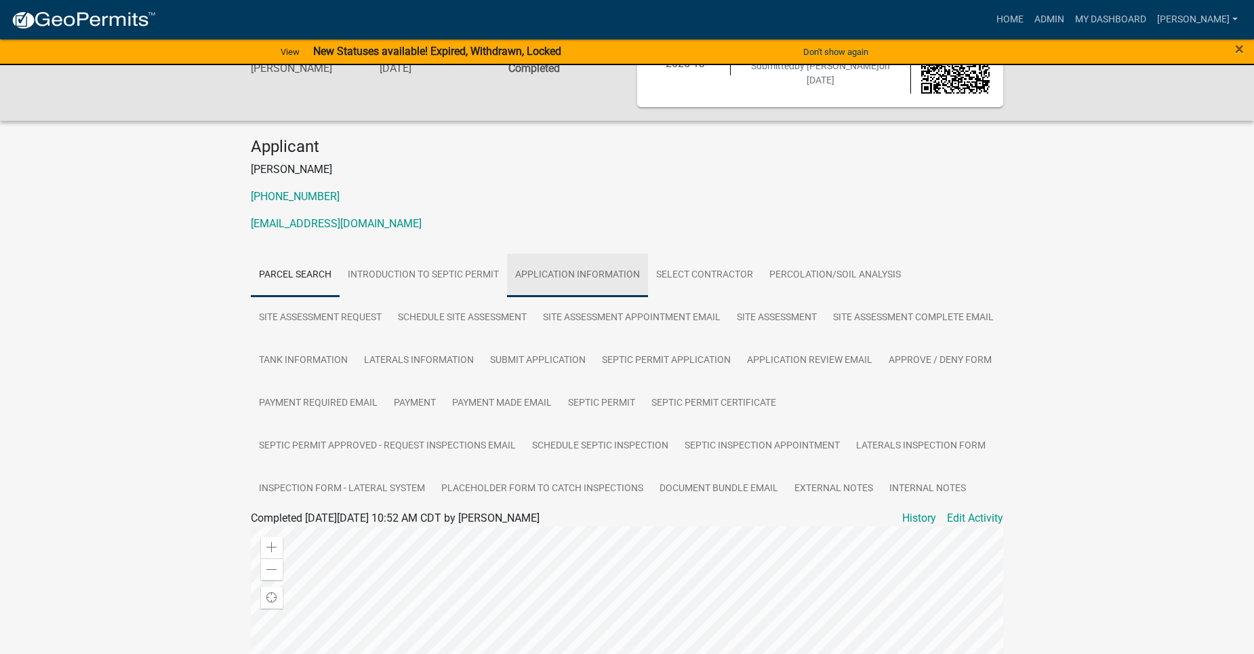
click at [629, 273] on link "Application Information" at bounding box center [577, 275] width 141 height 43
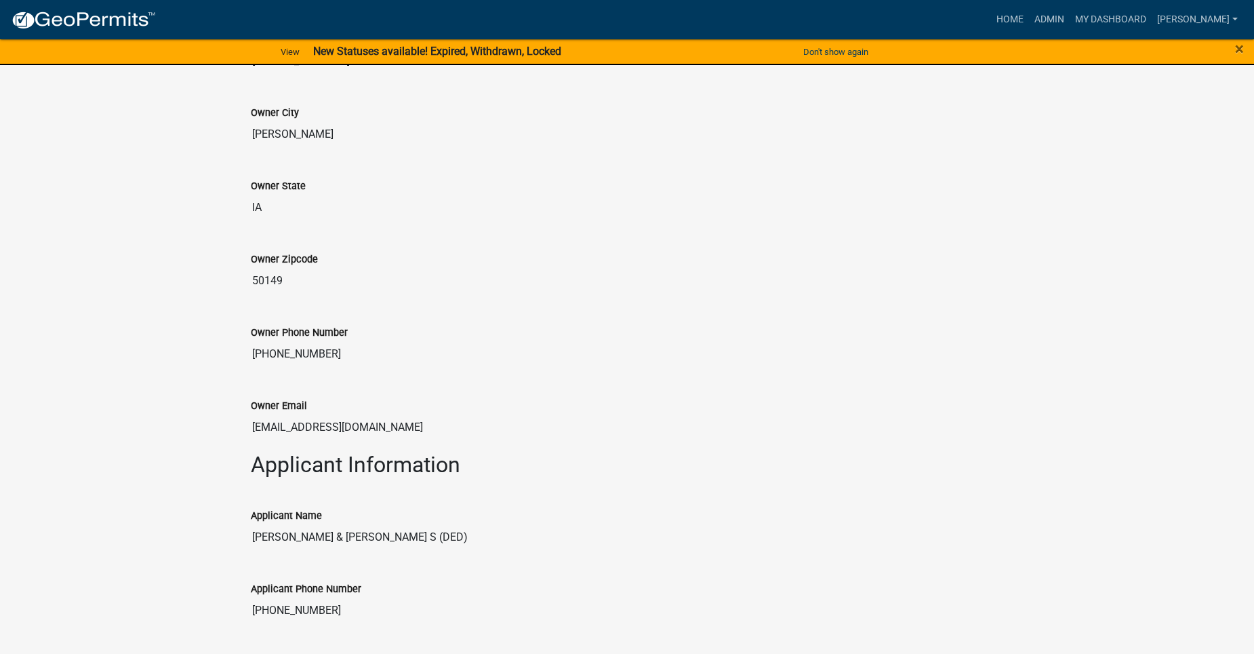
scroll to position [814, 0]
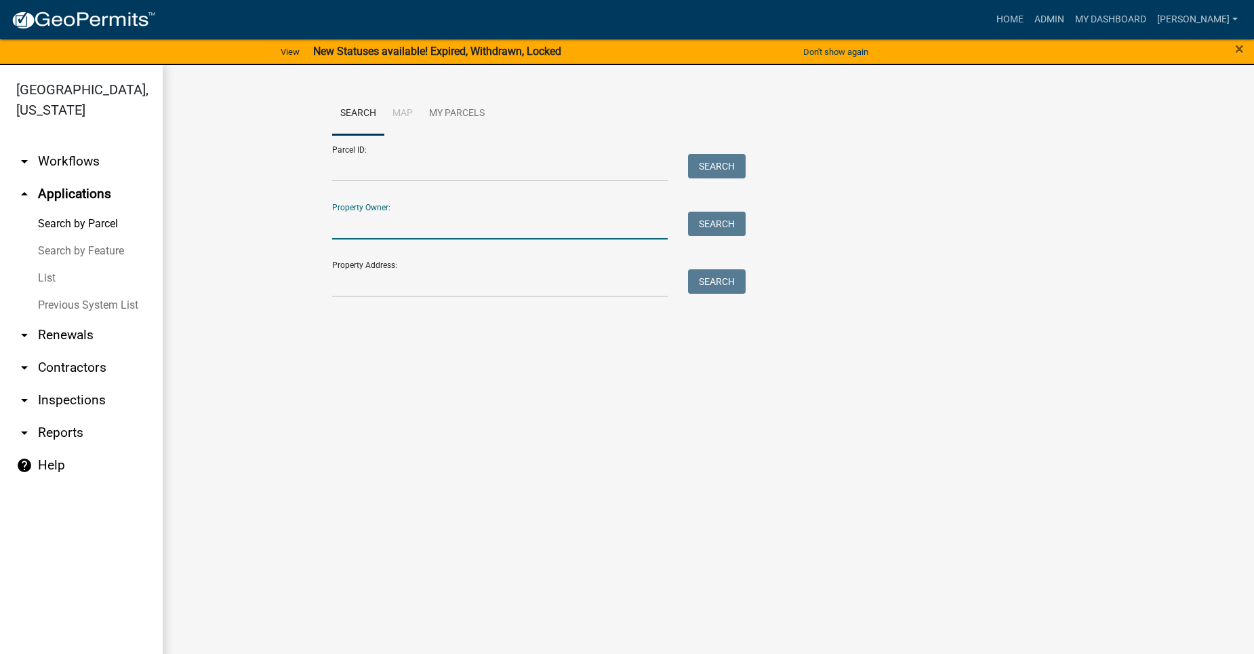
click at [448, 227] on input "Property Owner:" at bounding box center [500, 226] width 336 height 28
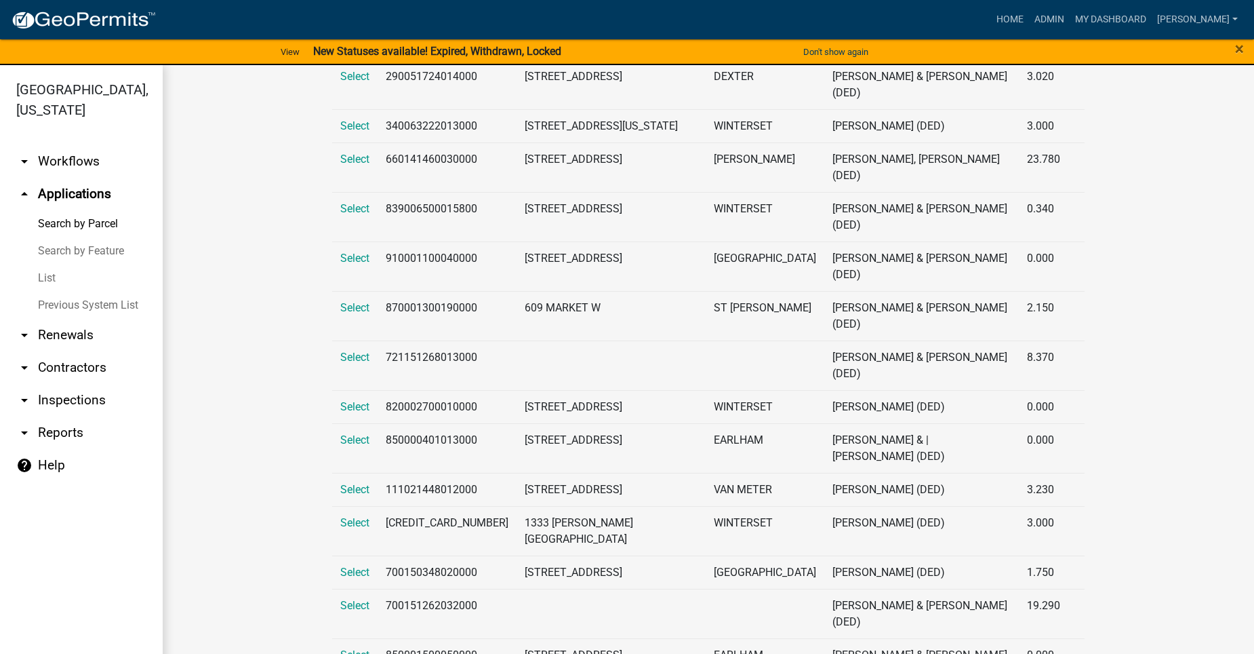
scroll to position [407, 0]
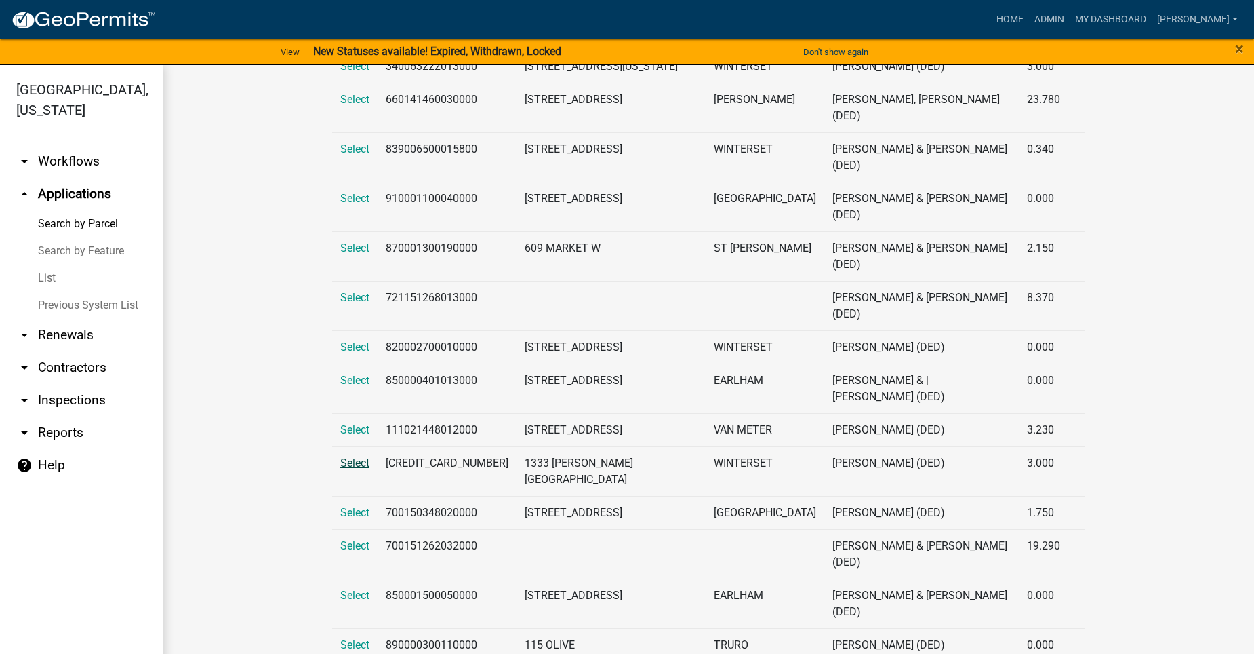
type input "[PERSON_NAME]"
click at [355, 456] on span "Select" at bounding box center [354, 462] width 29 height 13
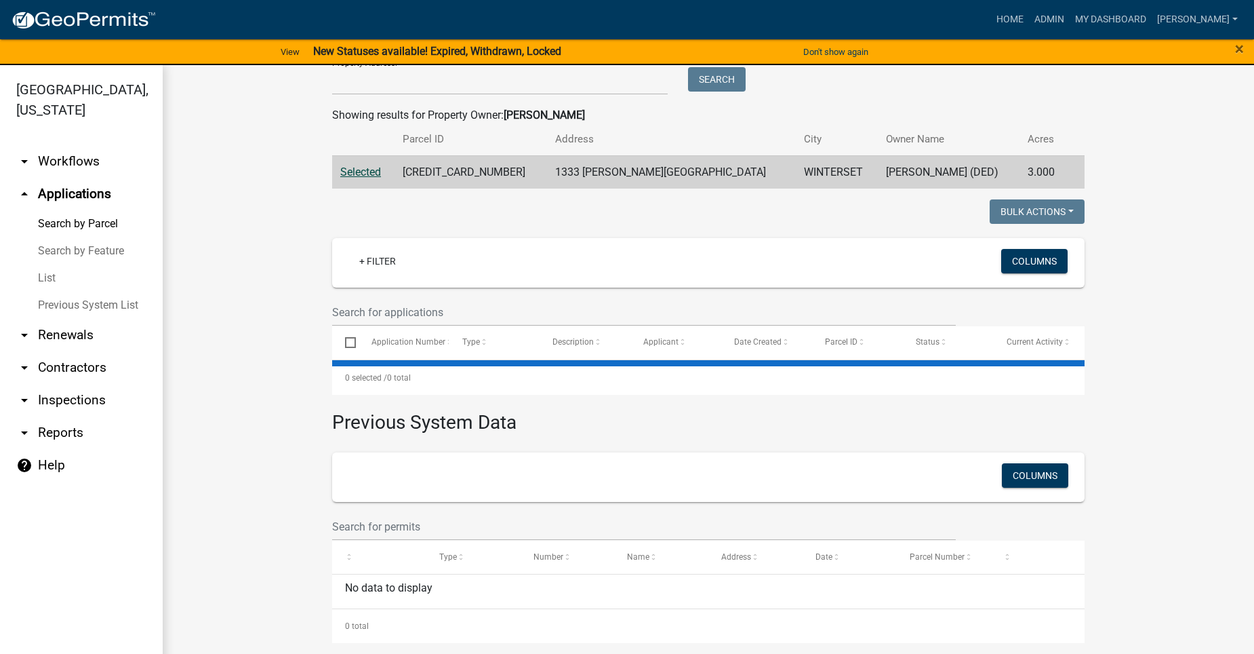
scroll to position [25, 0]
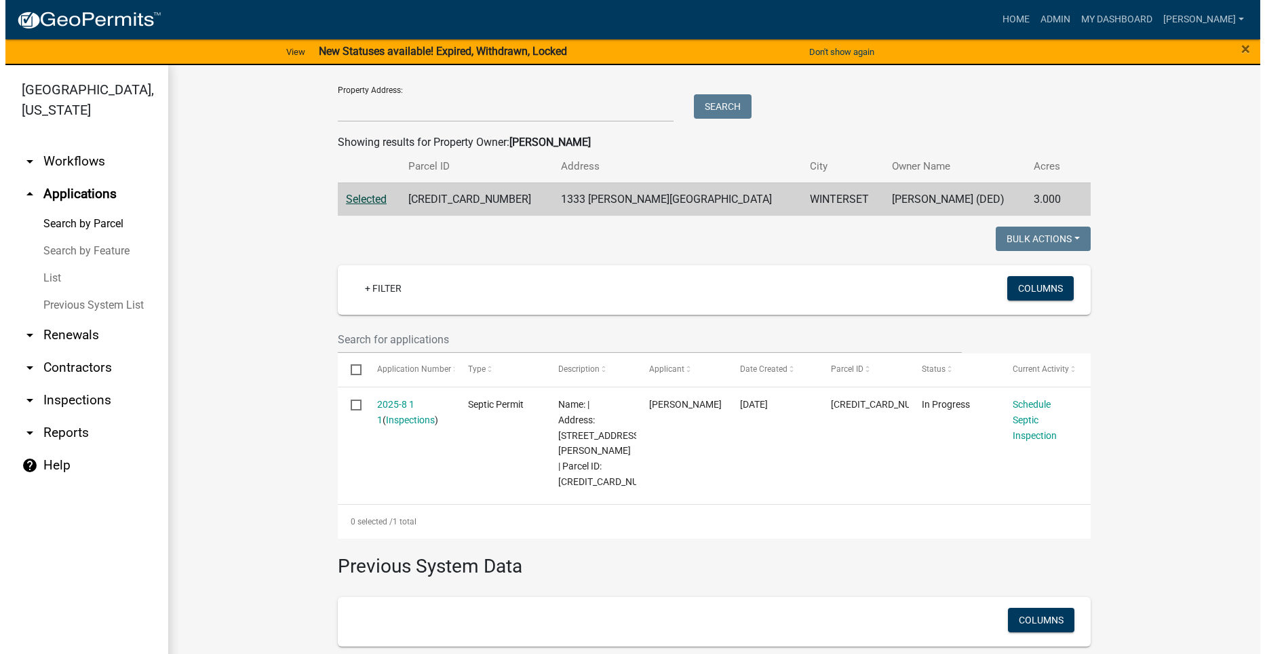
scroll to position [319, 0]
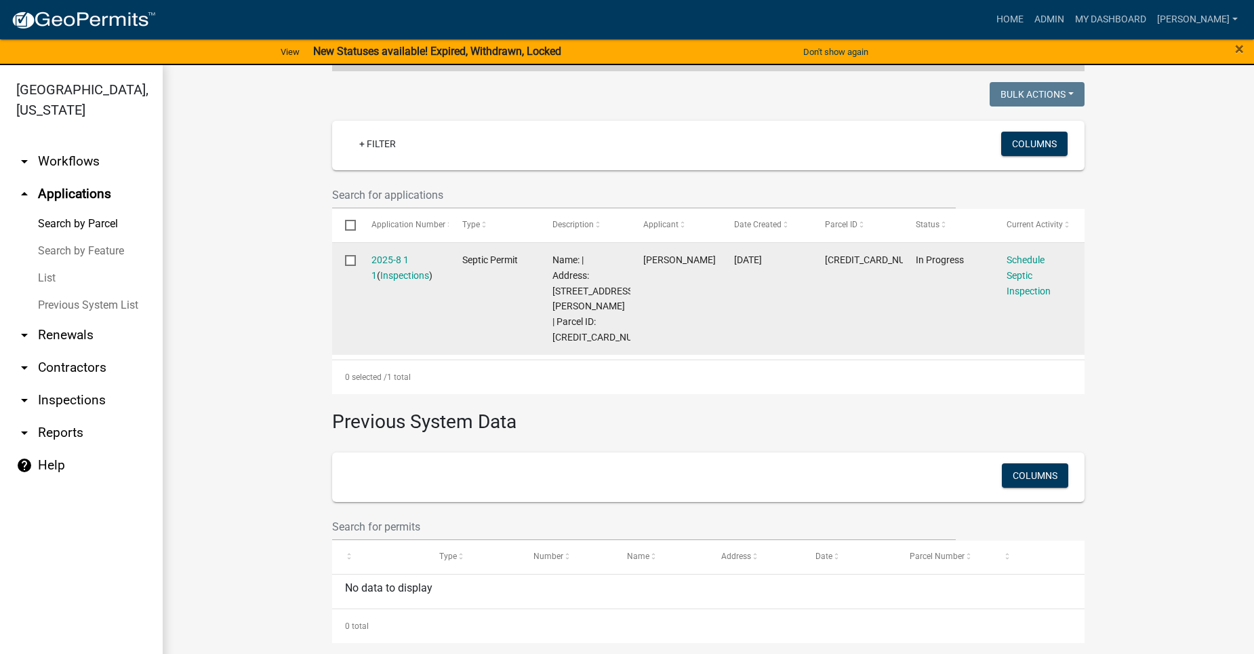
click at [397, 251] on datatable-body-cell "2025-8 1 1 ( Inspections )" at bounding box center [403, 299] width 91 height 112
click at [394, 256] on link "2025-8 1 1" at bounding box center [390, 267] width 37 height 26
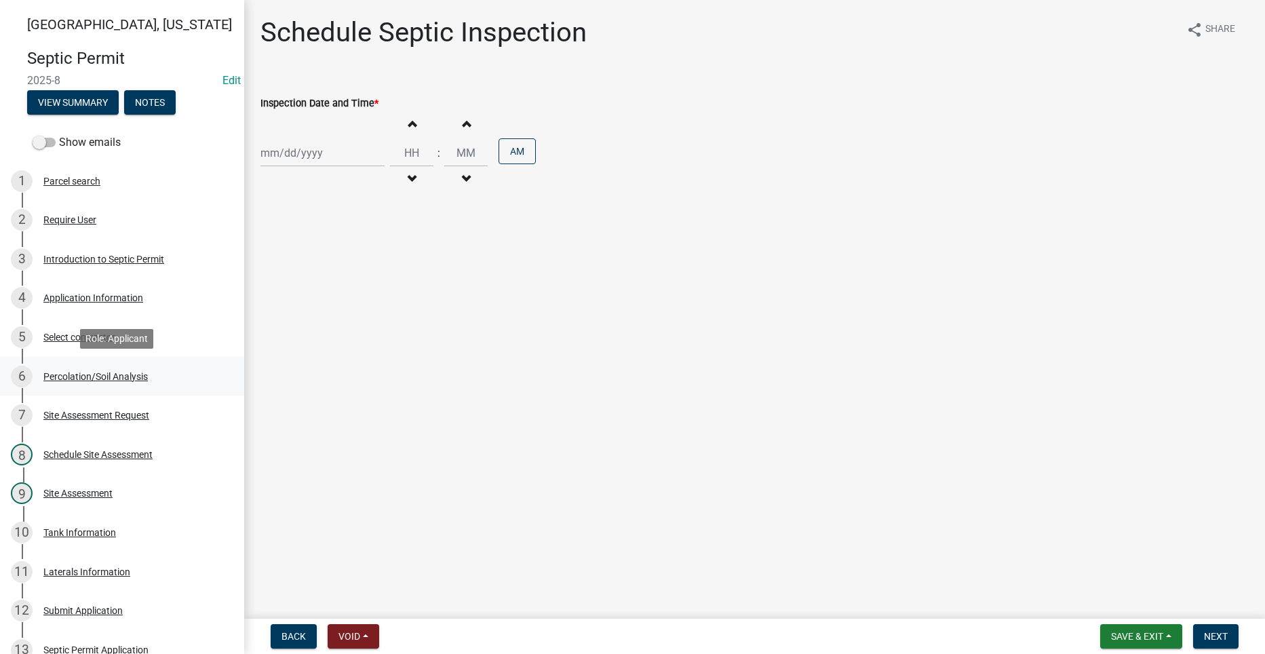
click at [125, 370] on div "6 Percolation/Soil Analysis" at bounding box center [117, 376] width 212 height 22
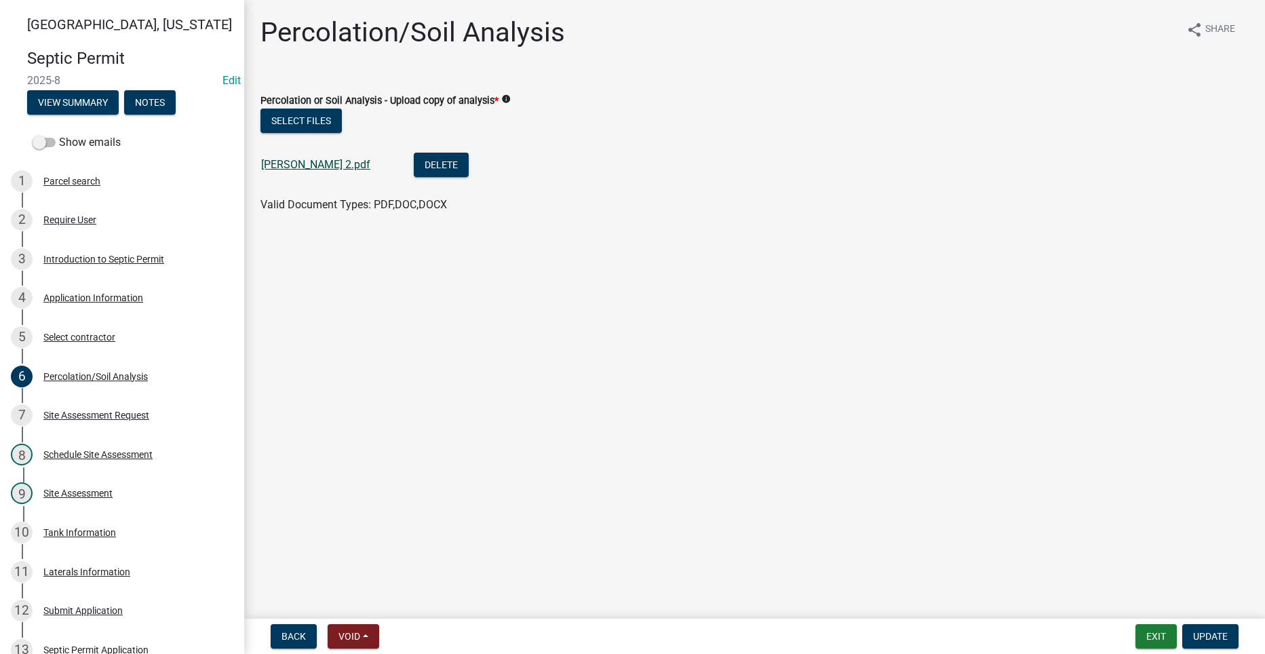
click at [277, 167] on link "[PERSON_NAME] 2.pdf" at bounding box center [315, 164] width 109 height 13
click at [81, 530] on div "Tank Information" at bounding box center [79, 532] width 73 height 9
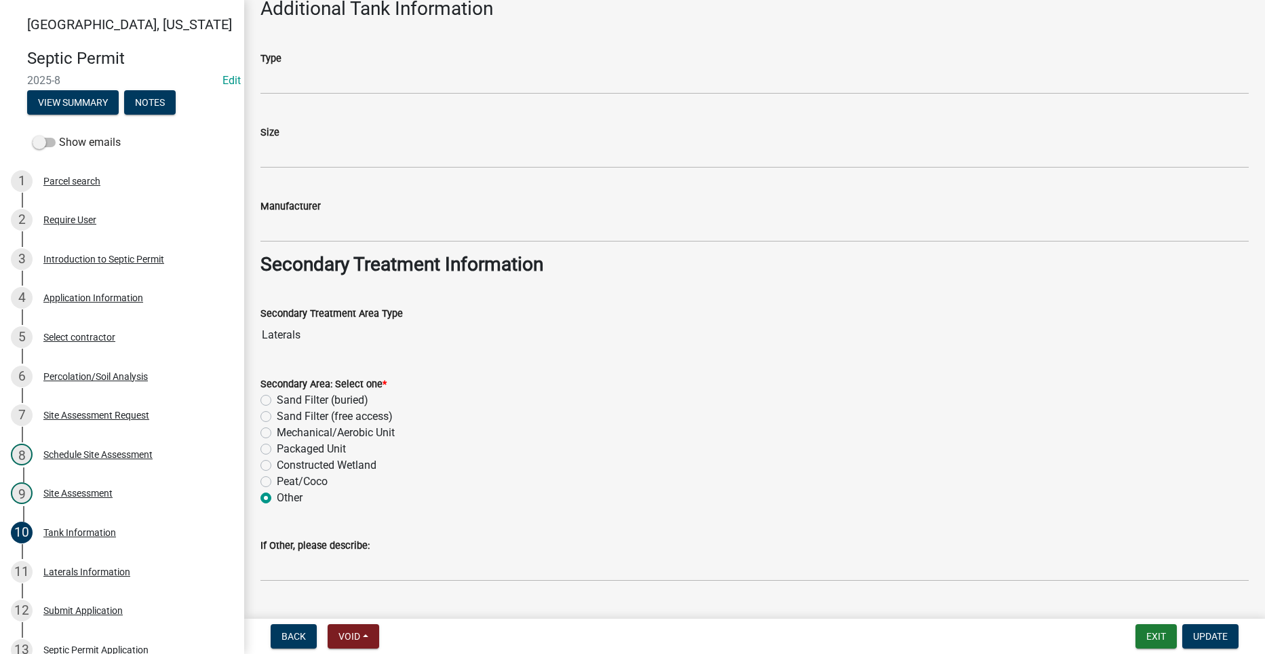
scroll to position [913, 0]
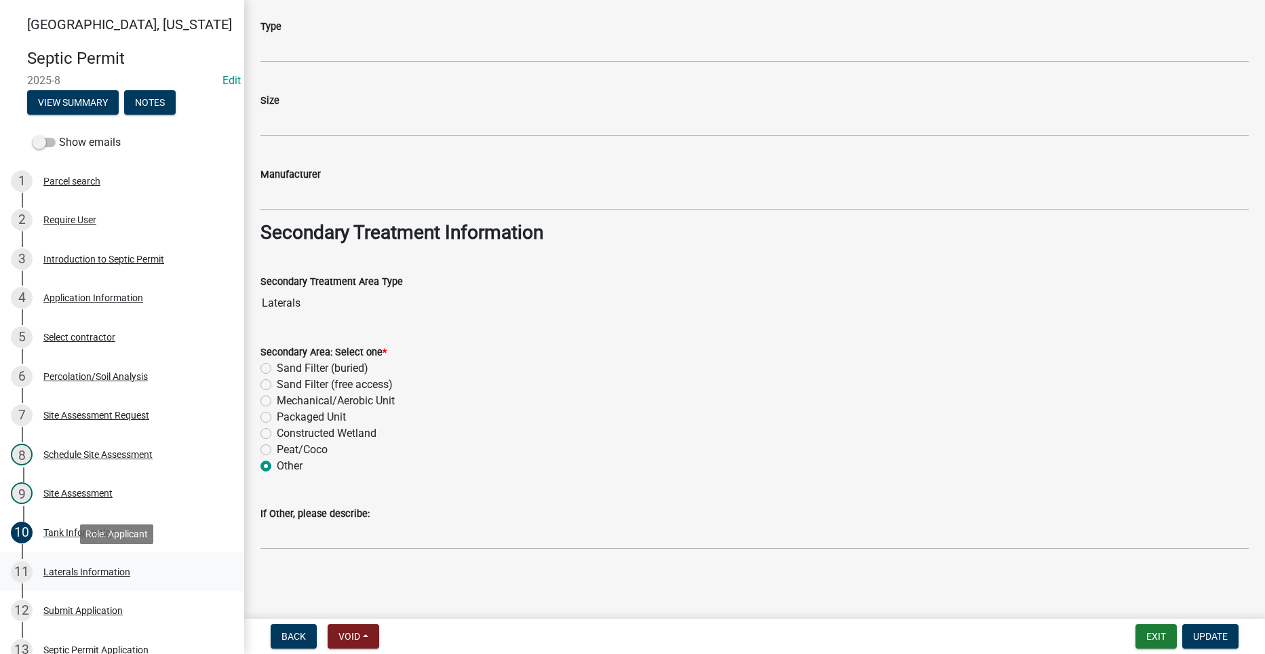
click at [76, 569] on div "Laterals Information" at bounding box center [86, 571] width 87 height 9
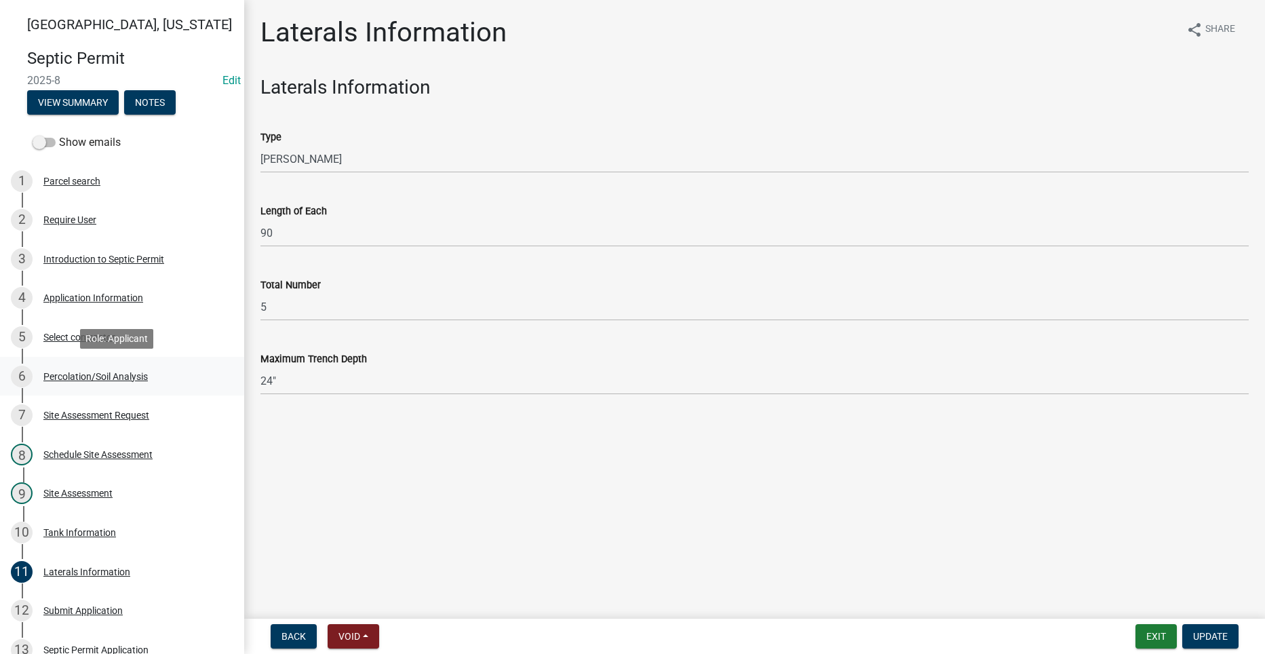
click at [81, 365] on div "6 Percolation/Soil Analysis" at bounding box center [117, 376] width 212 height 22
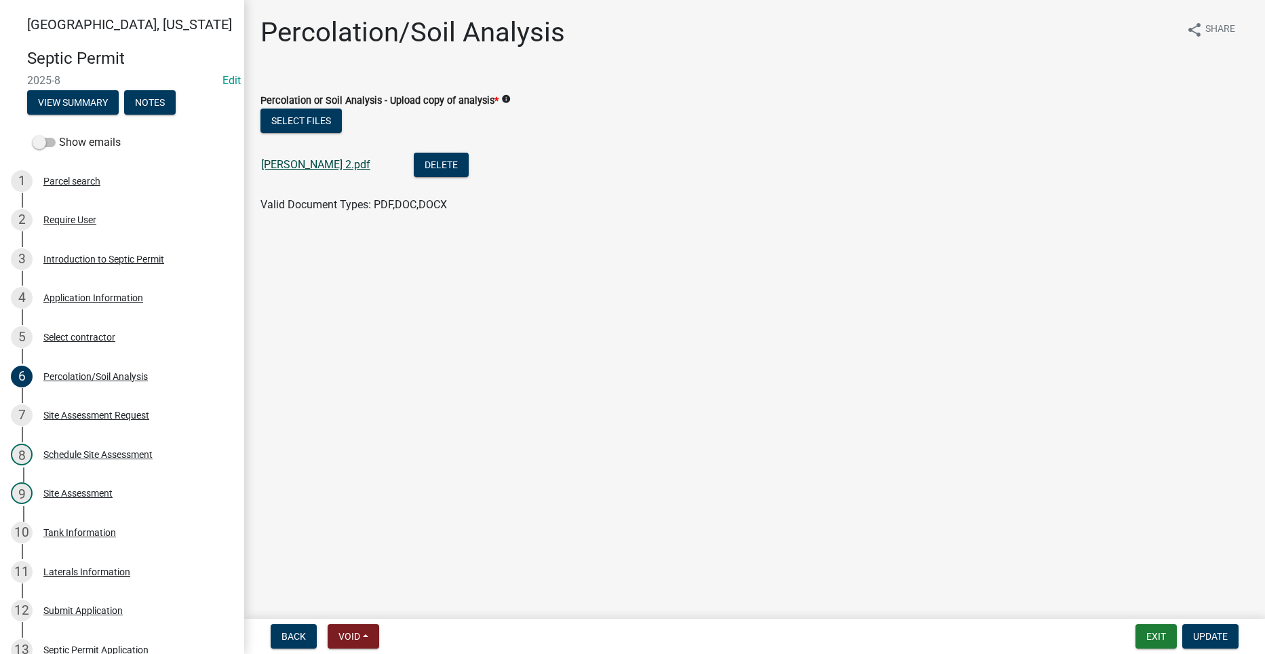
click at [298, 167] on link "[PERSON_NAME] 2.pdf" at bounding box center [315, 164] width 109 height 13
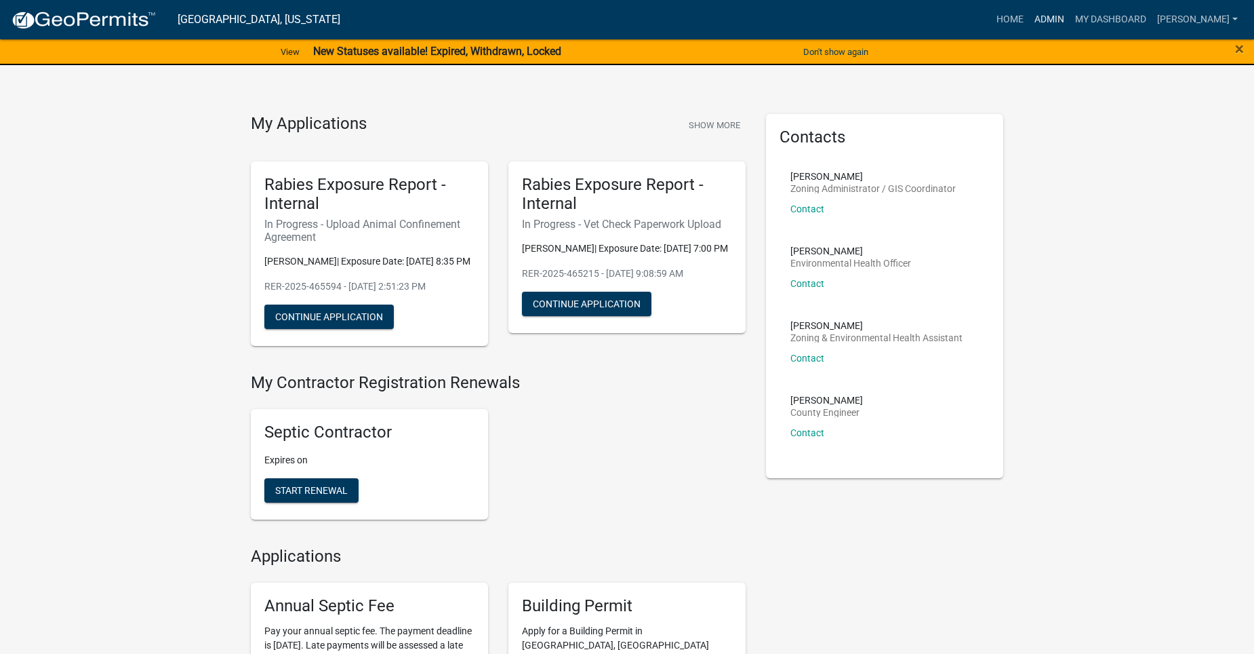
drag, startPoint x: 1066, startPoint y: 19, endPoint x: 1056, endPoint y: 26, distance: 11.7
click at [1066, 19] on link "Admin" at bounding box center [1049, 20] width 41 height 26
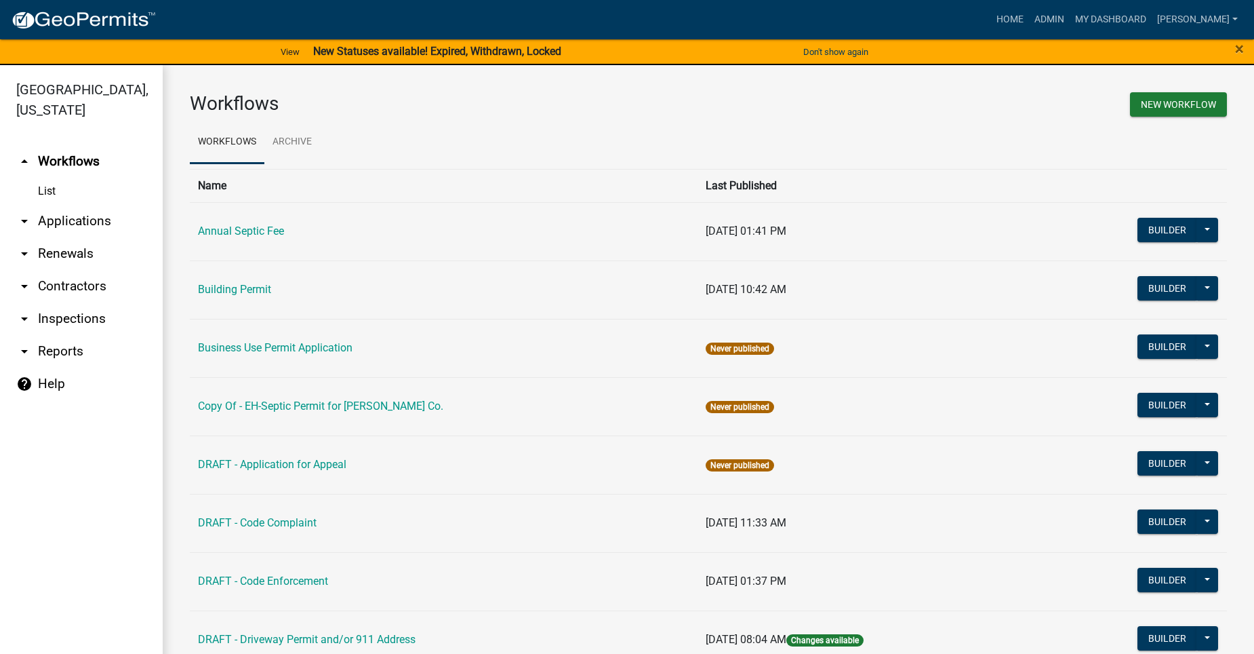
click at [70, 205] on link "arrow_drop_down Applications" at bounding box center [81, 221] width 163 height 33
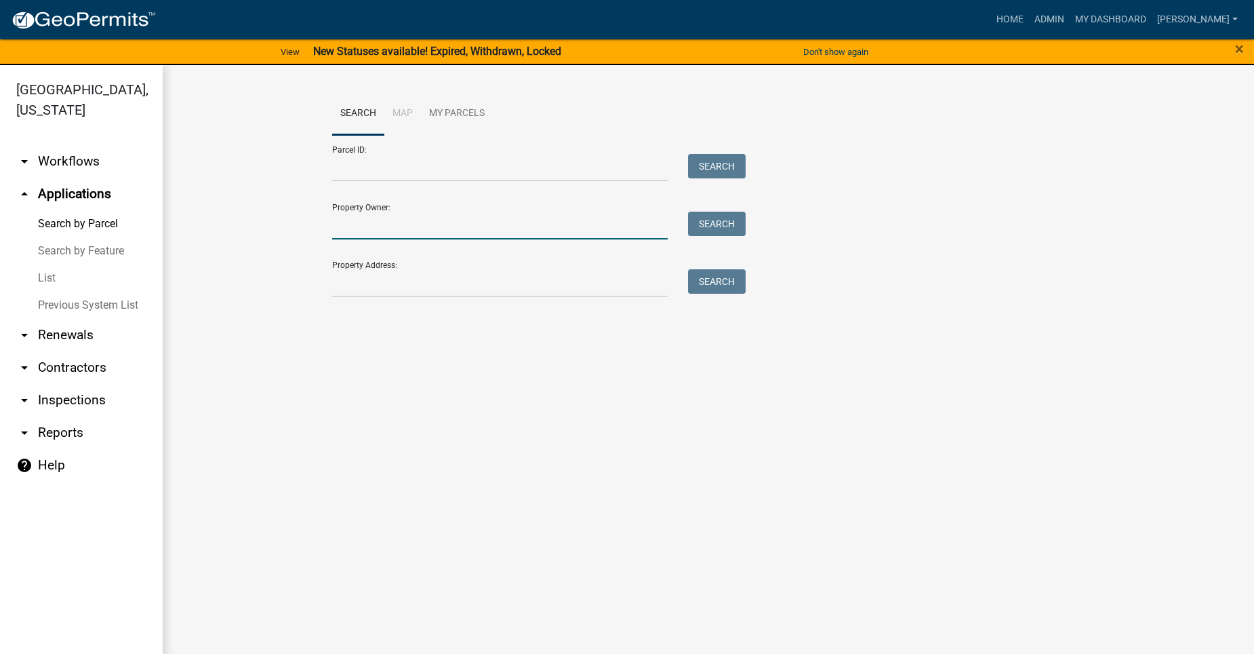
click at [429, 231] on input "Property Owner:" at bounding box center [500, 226] width 336 height 28
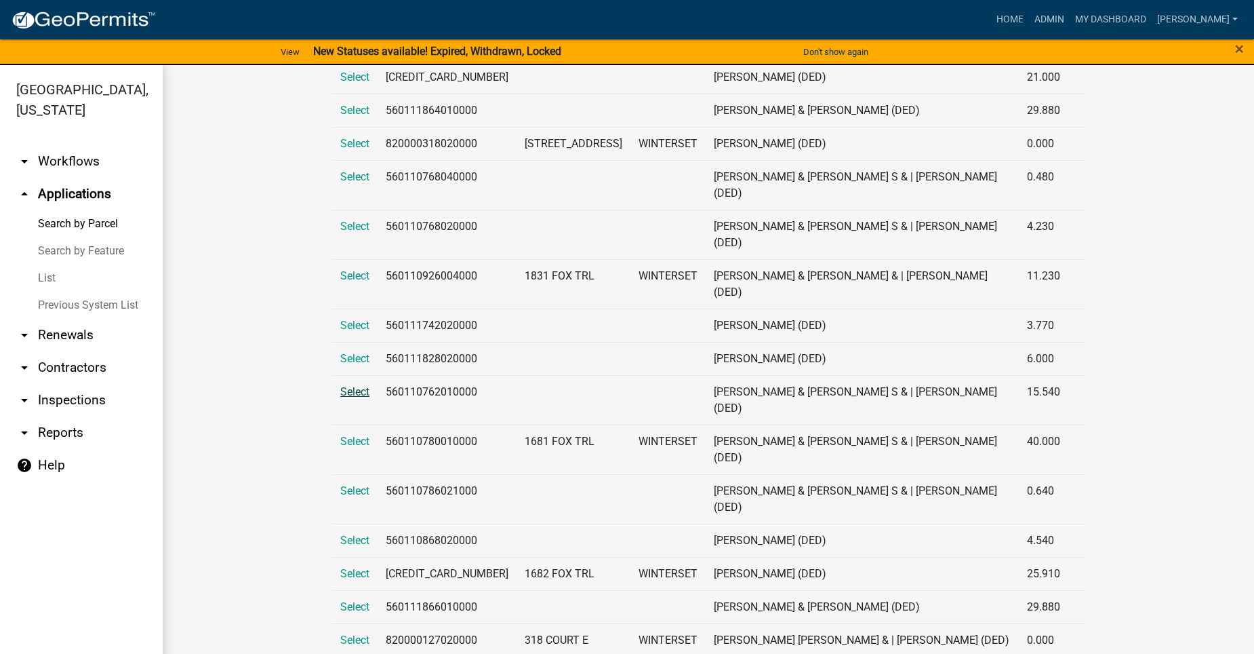
scroll to position [475, 0]
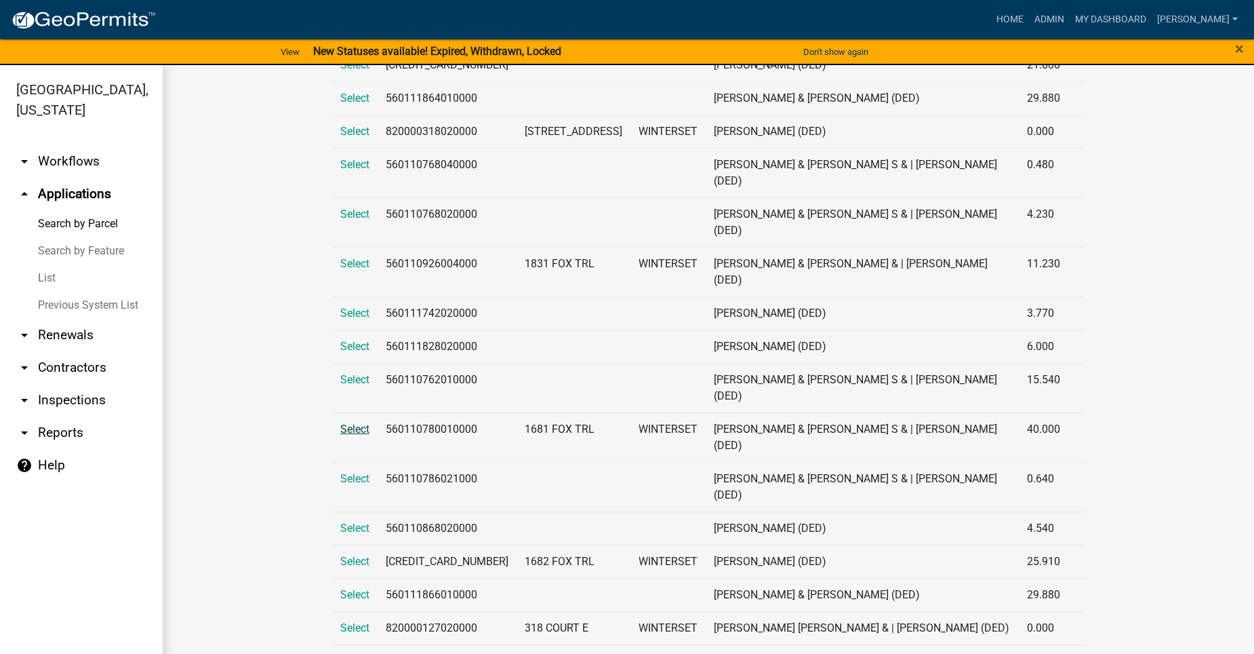
type input "Eyerly"
click at [351, 422] on span "Select" at bounding box center [354, 428] width 29 height 13
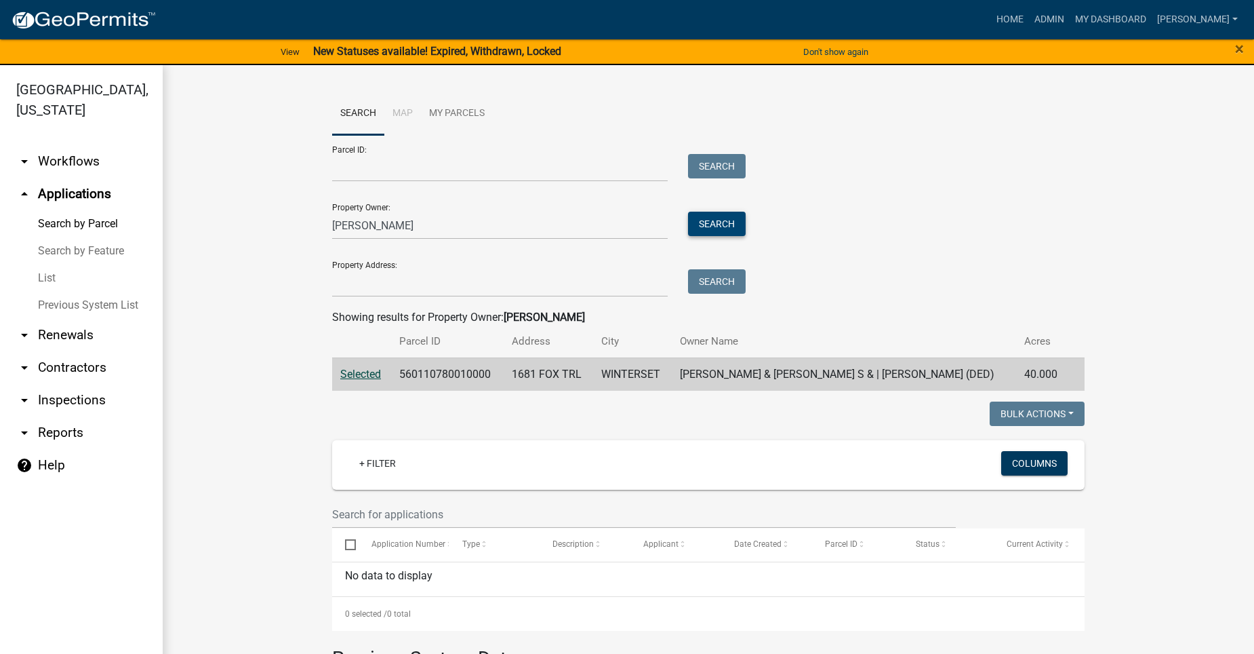
click at [735, 223] on button "Search" at bounding box center [717, 224] width 58 height 24
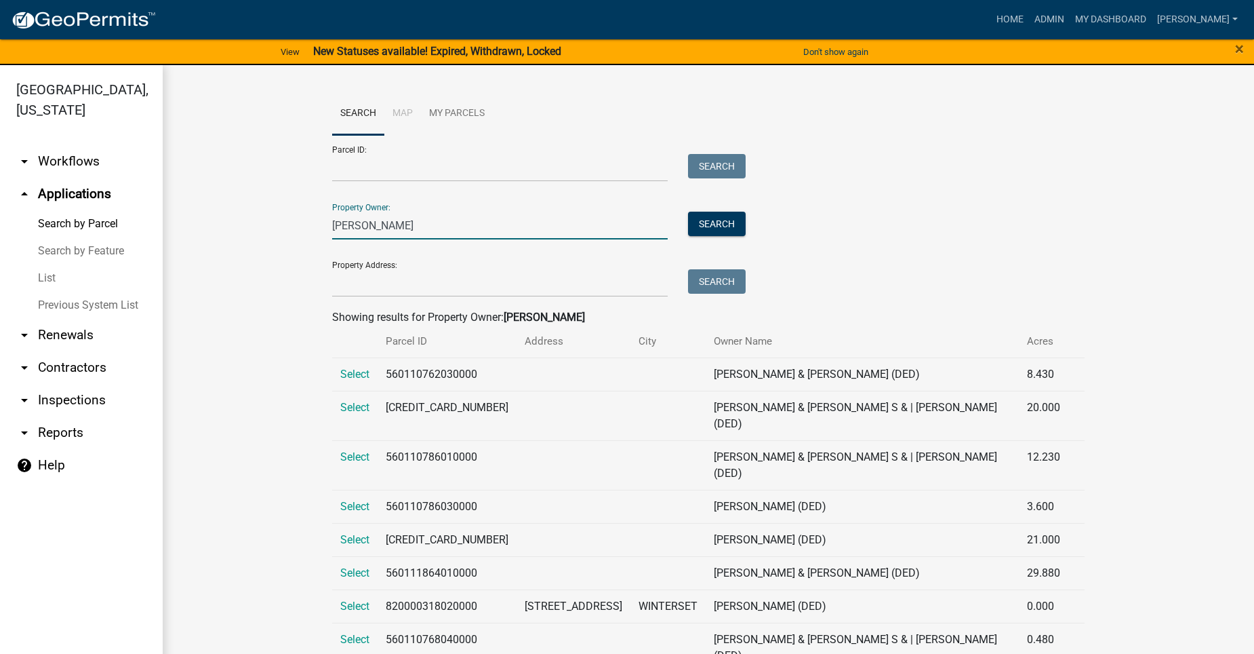
drag, startPoint x: 404, startPoint y: 237, endPoint x: 352, endPoint y: 243, distance: 52.6
click at [352, 243] on form "Parcel ID: Search Property Owner: Eyerly Search Property Address: Search" at bounding box center [535, 216] width 407 height 162
click at [361, 285] on input "Property Address:" at bounding box center [500, 283] width 336 height 28
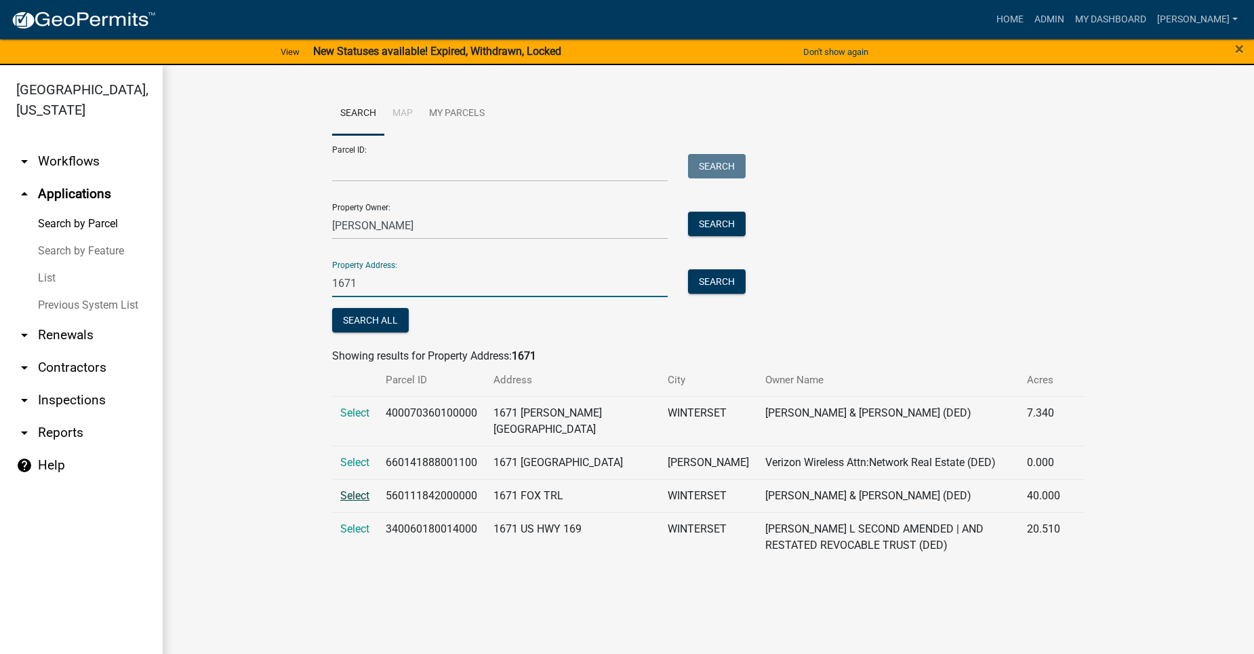
type input "1671"
click at [360, 496] on span "Select" at bounding box center [354, 495] width 29 height 13
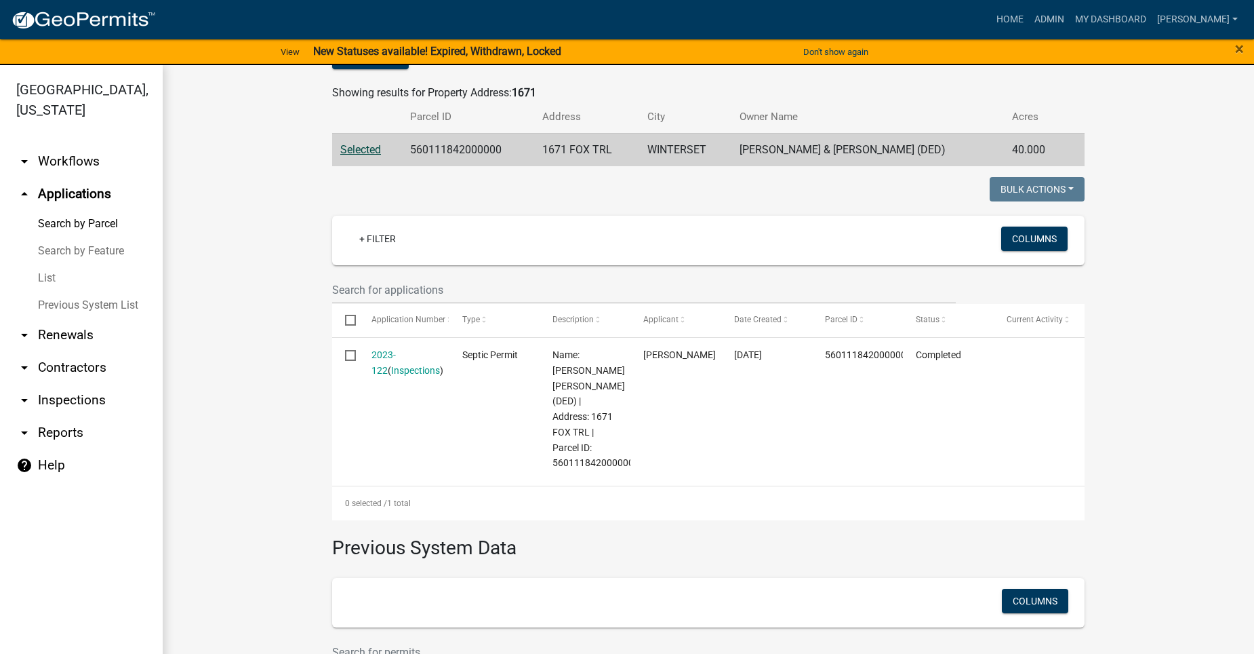
scroll to position [203, 0]
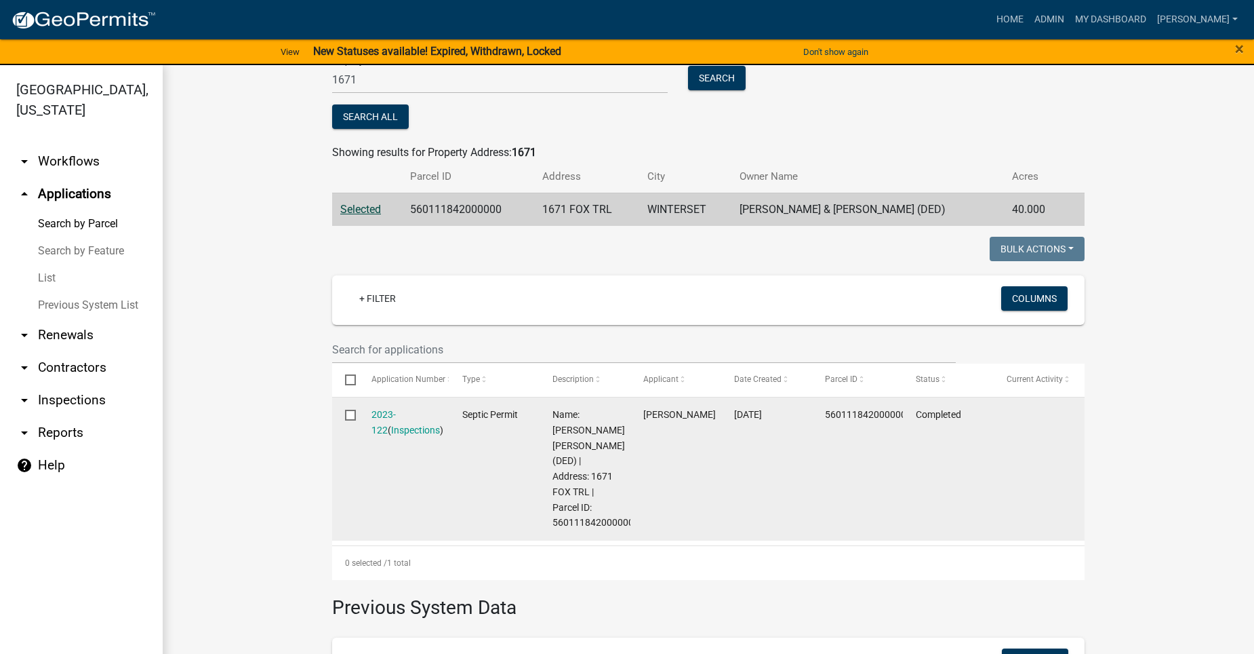
click at [394, 407] on datatable-body-cell "2023-122 ( Inspections )" at bounding box center [403, 468] width 91 height 143
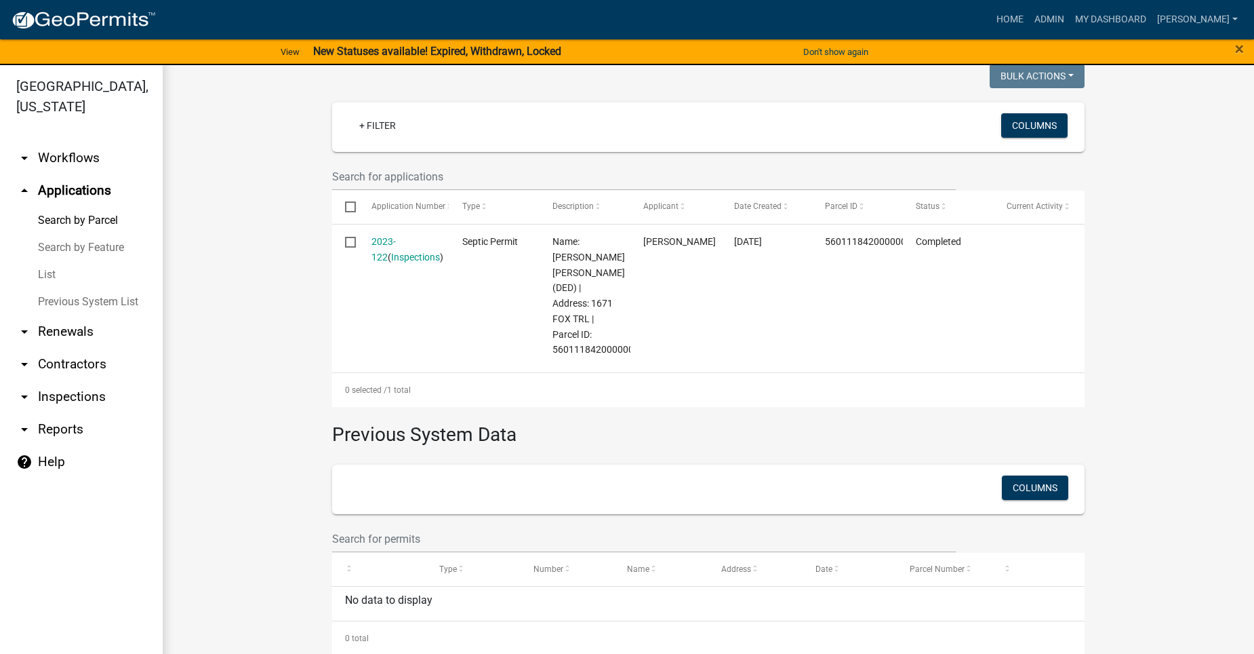
scroll to position [0, 0]
